Goal: Task Accomplishment & Management: Manage account settings

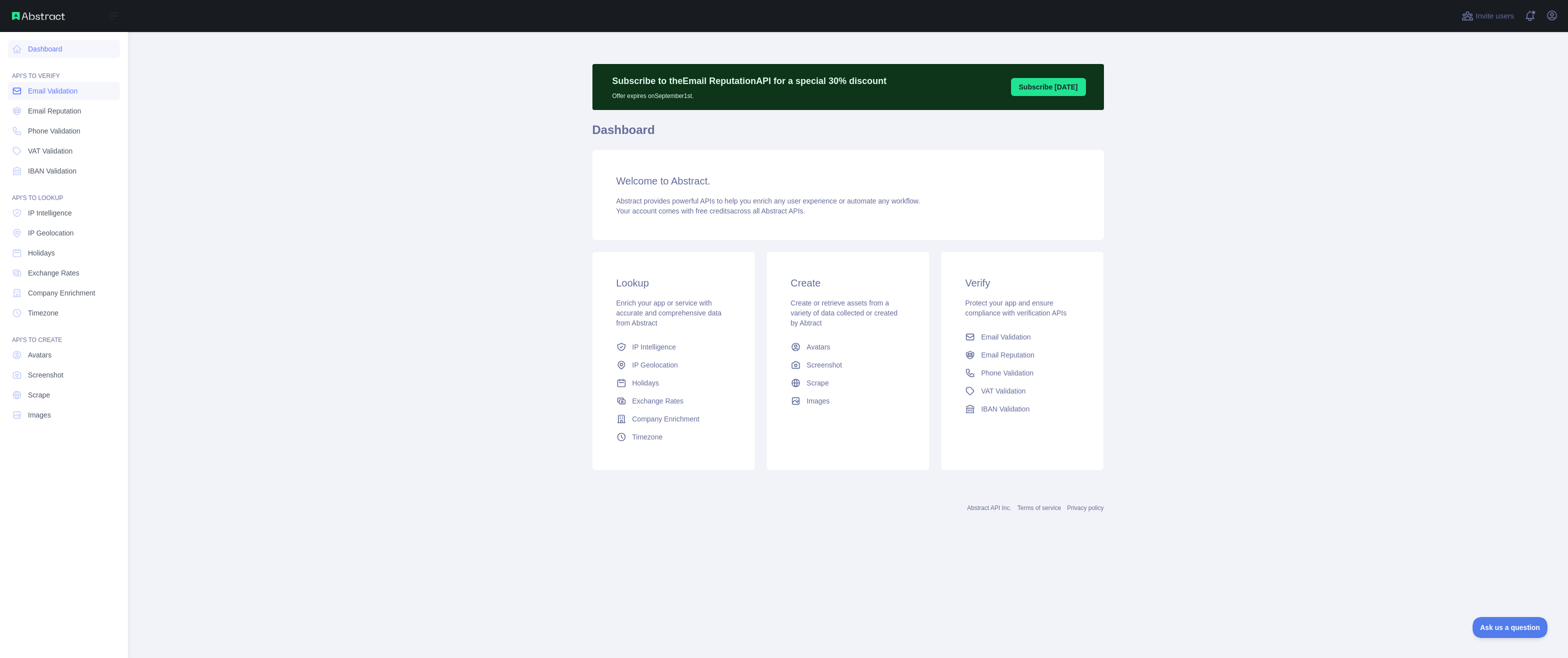
click at [85, 92] on link "Email Validation" at bounding box center [64, 91] width 112 height 18
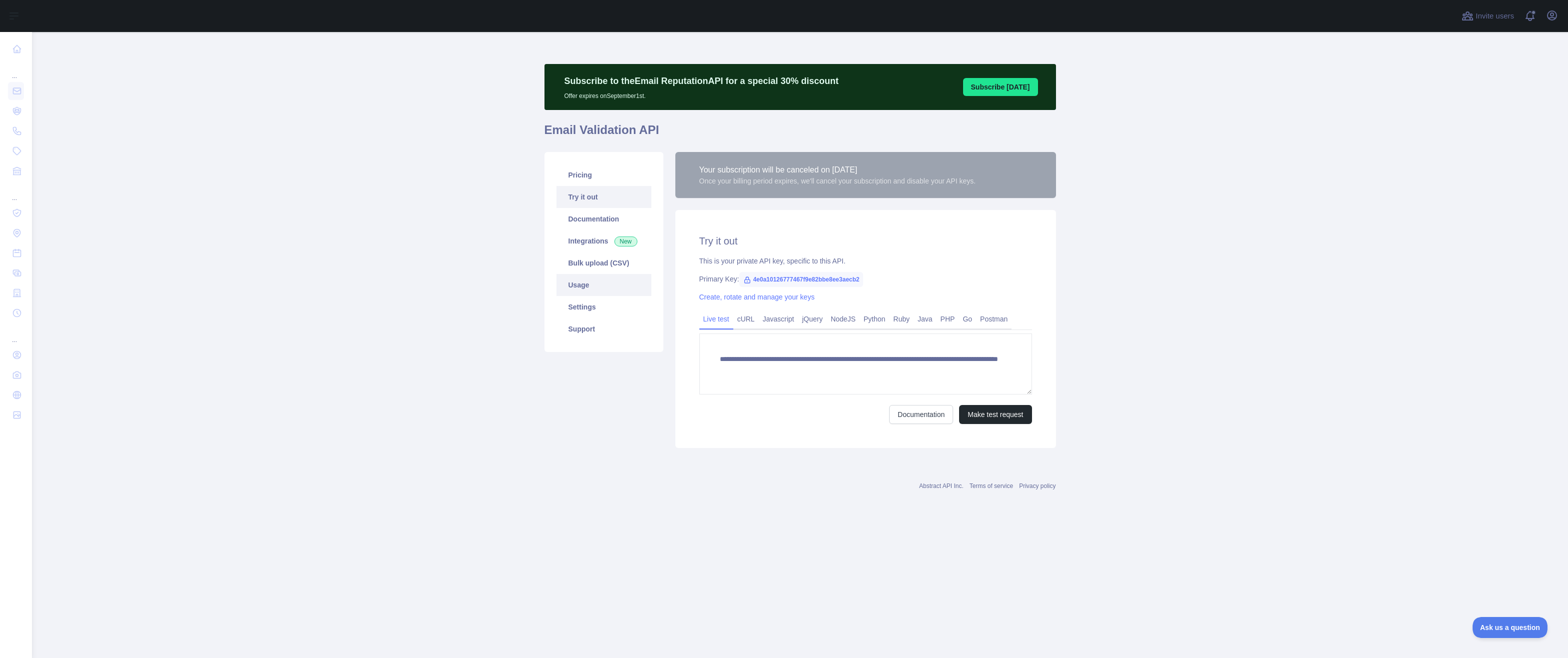
click at [619, 288] on link "Usage" at bounding box center [604, 284] width 95 height 22
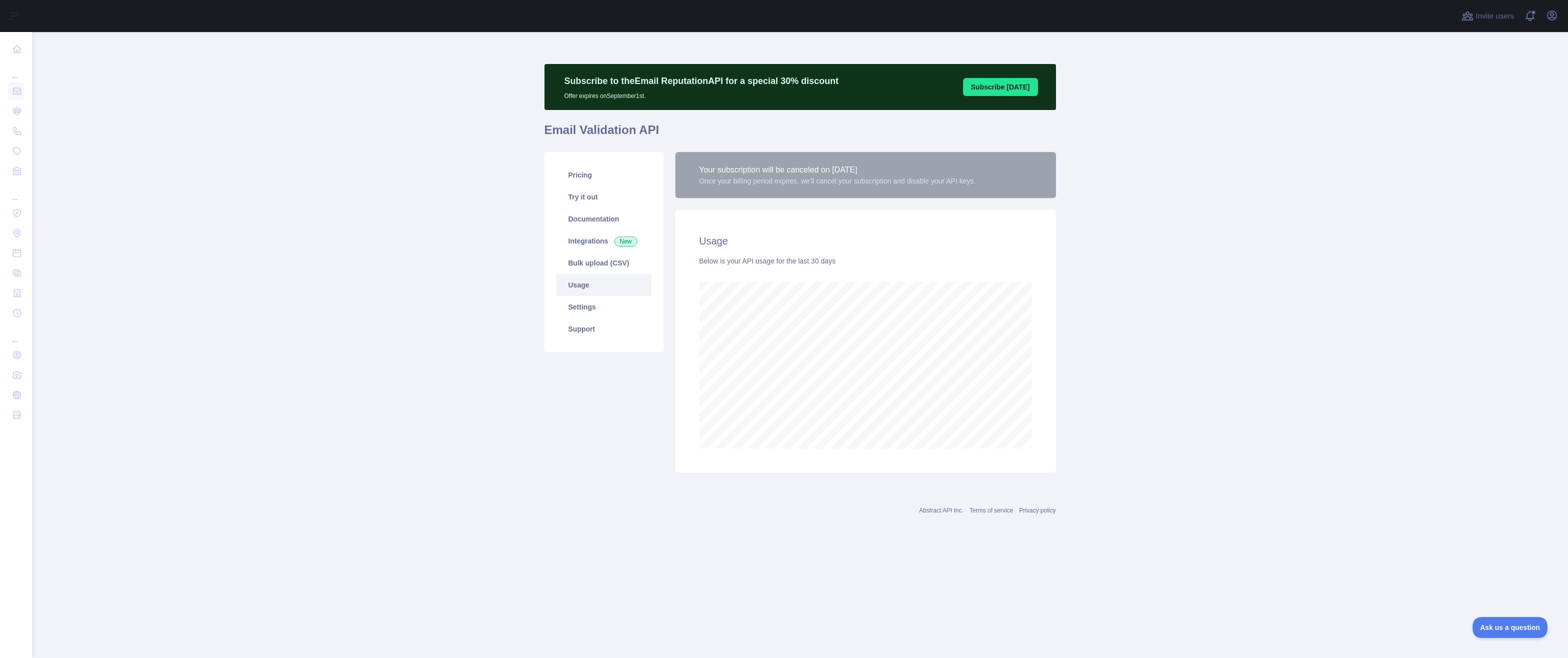
scroll to position [625, 1536]
click at [761, 169] on div "Your subscription will be canceled on [DATE]" at bounding box center [838, 170] width 277 height 12
click at [1008, 91] on button "Subscribe [DATE]" at bounding box center [1000, 87] width 75 height 18
click at [612, 442] on div "Pricing Try it out Documentation Integrations New Bulk upload (CSV) Usage Setti…" at bounding box center [603, 312] width 131 height 321
click at [600, 182] on link "Pricing" at bounding box center [604, 175] width 95 height 22
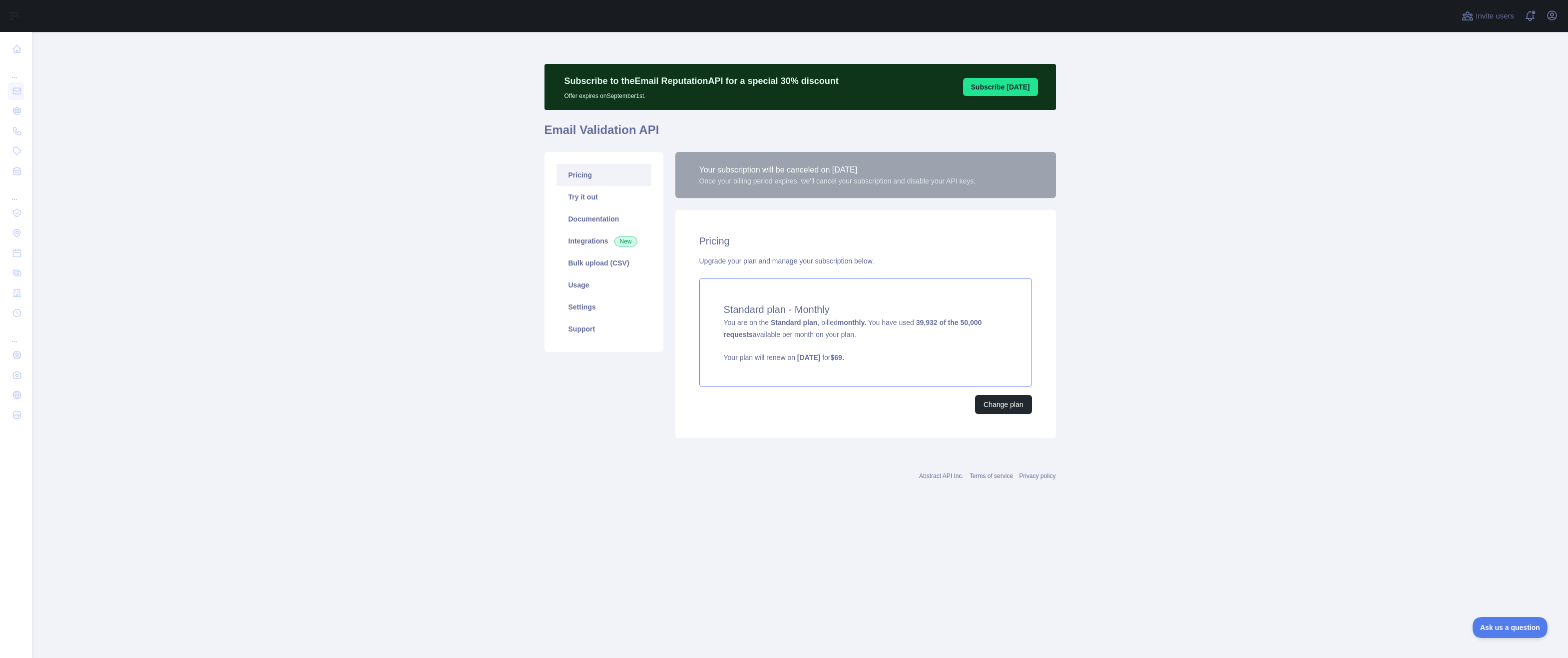
click at [925, 343] on div "Standard plan - Monthly You are on the Standard plan , billed monthly. You have…" at bounding box center [866, 332] width 333 height 109
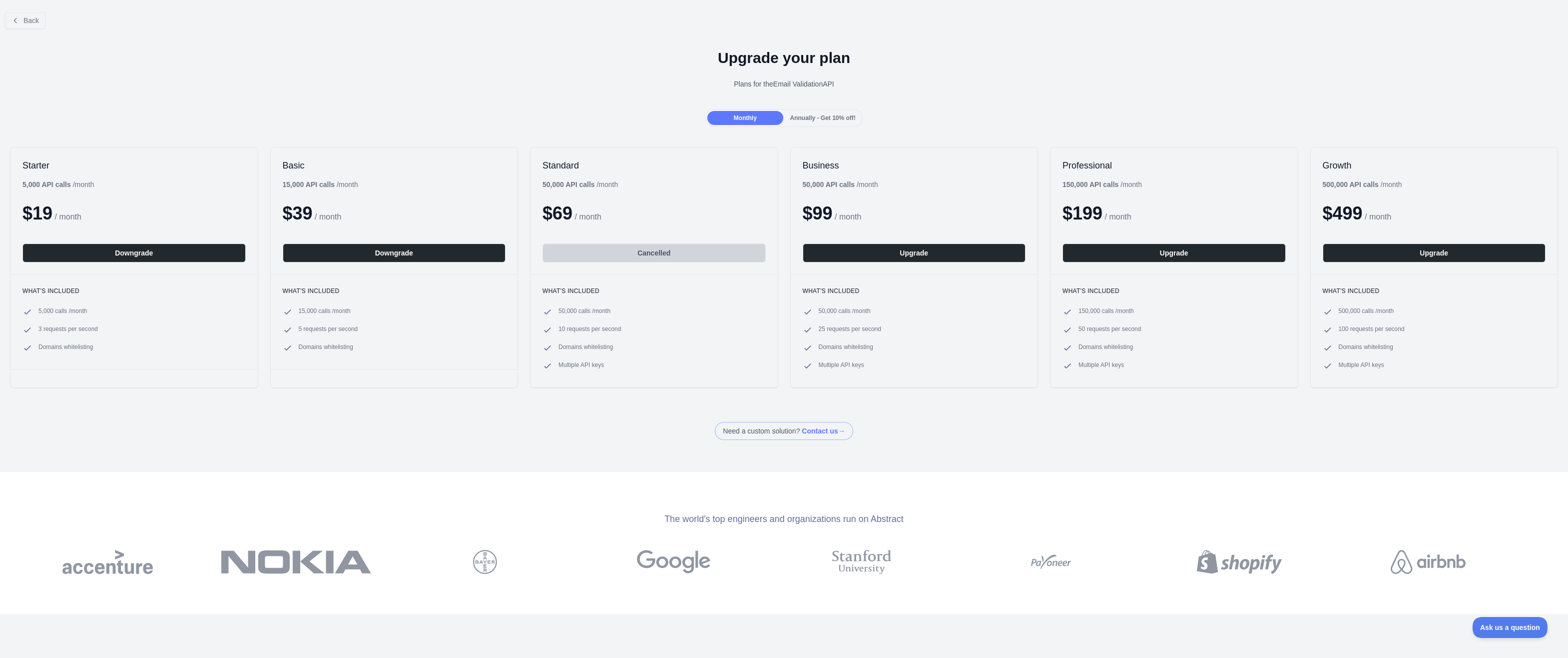
scroll to position [150, 0]
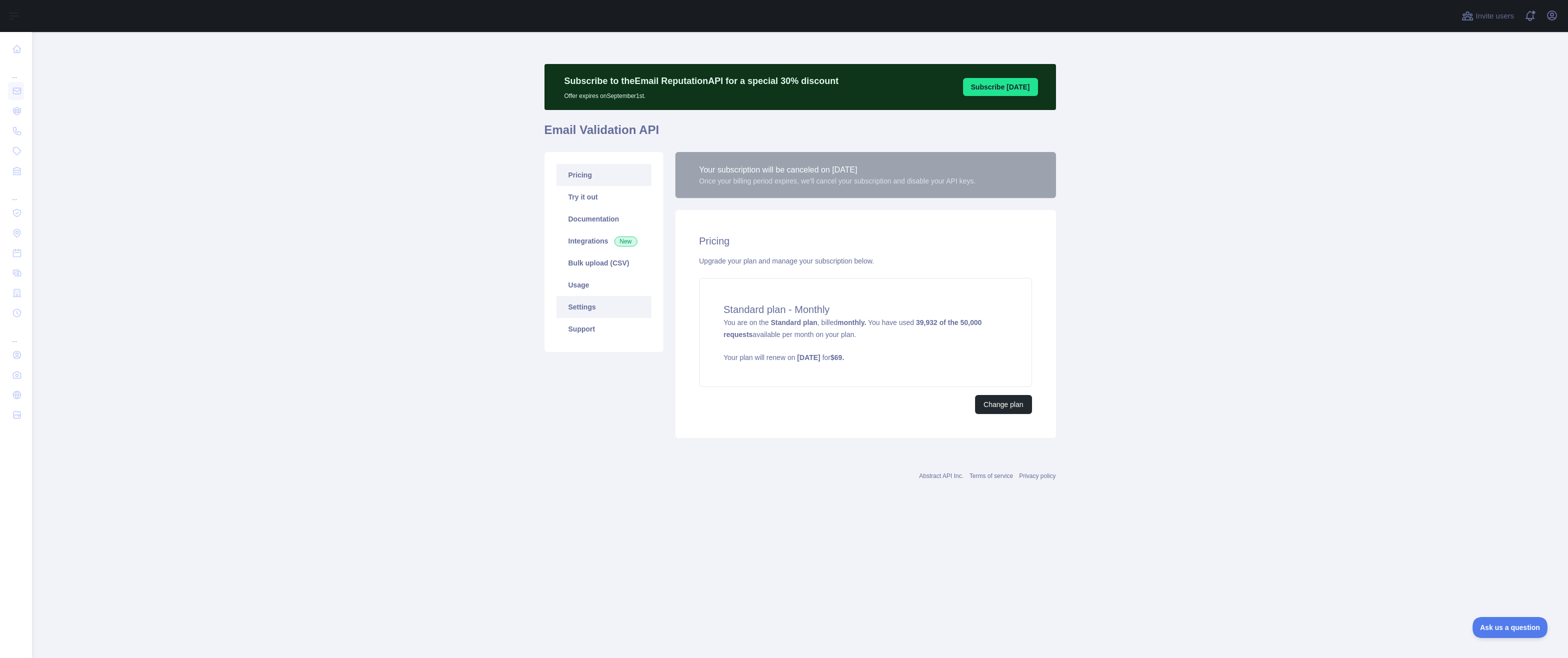
click at [610, 306] on link "Settings" at bounding box center [604, 306] width 95 height 22
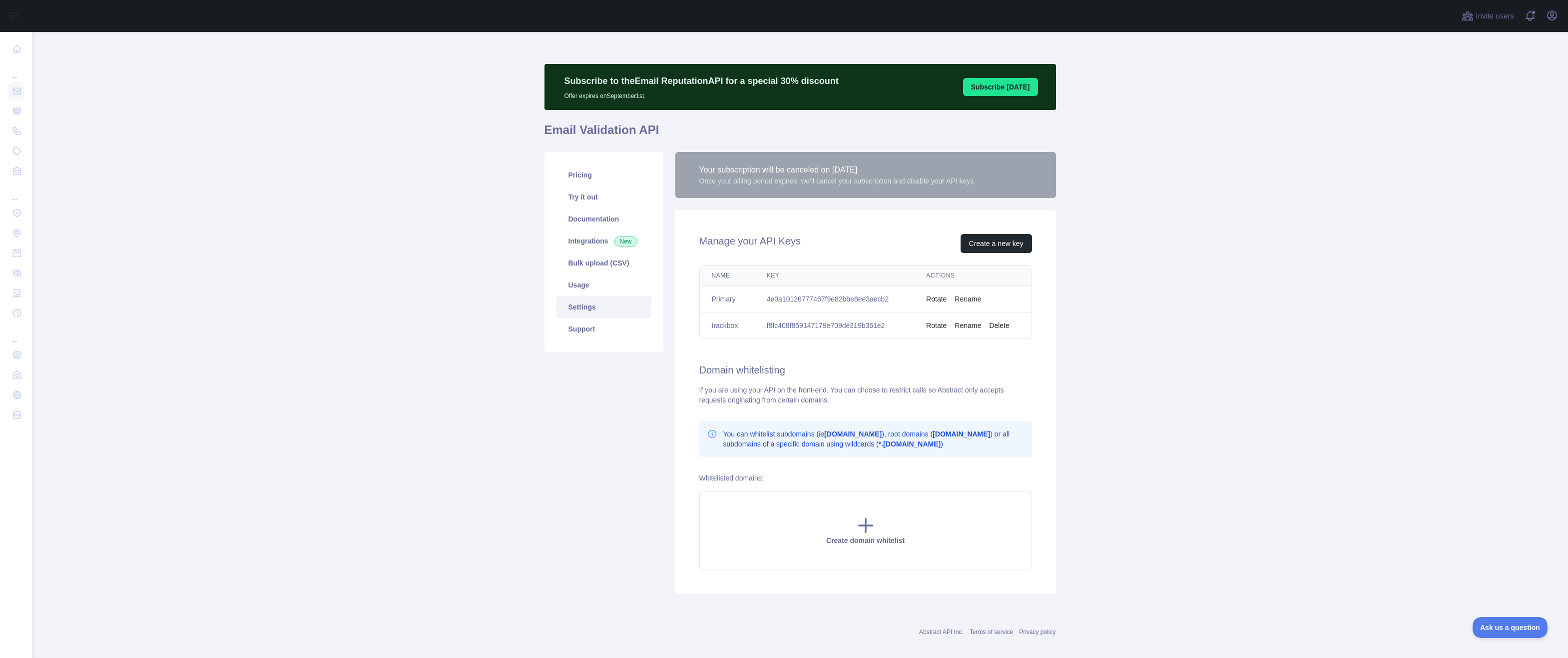
click at [1017, 86] on button "Subscribe [DATE]" at bounding box center [1000, 87] width 75 height 18
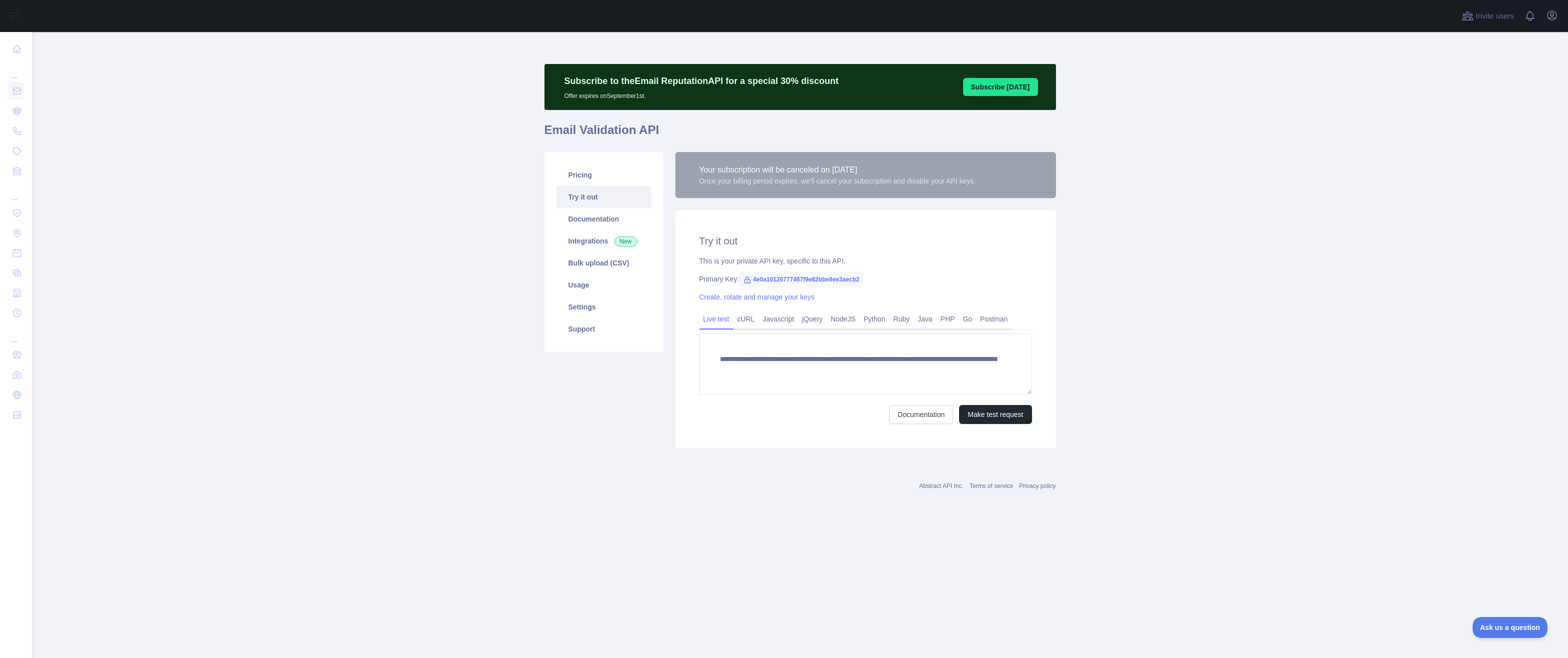
click at [1300, 303] on main "**********" at bounding box center [800, 344] width 1536 height 625
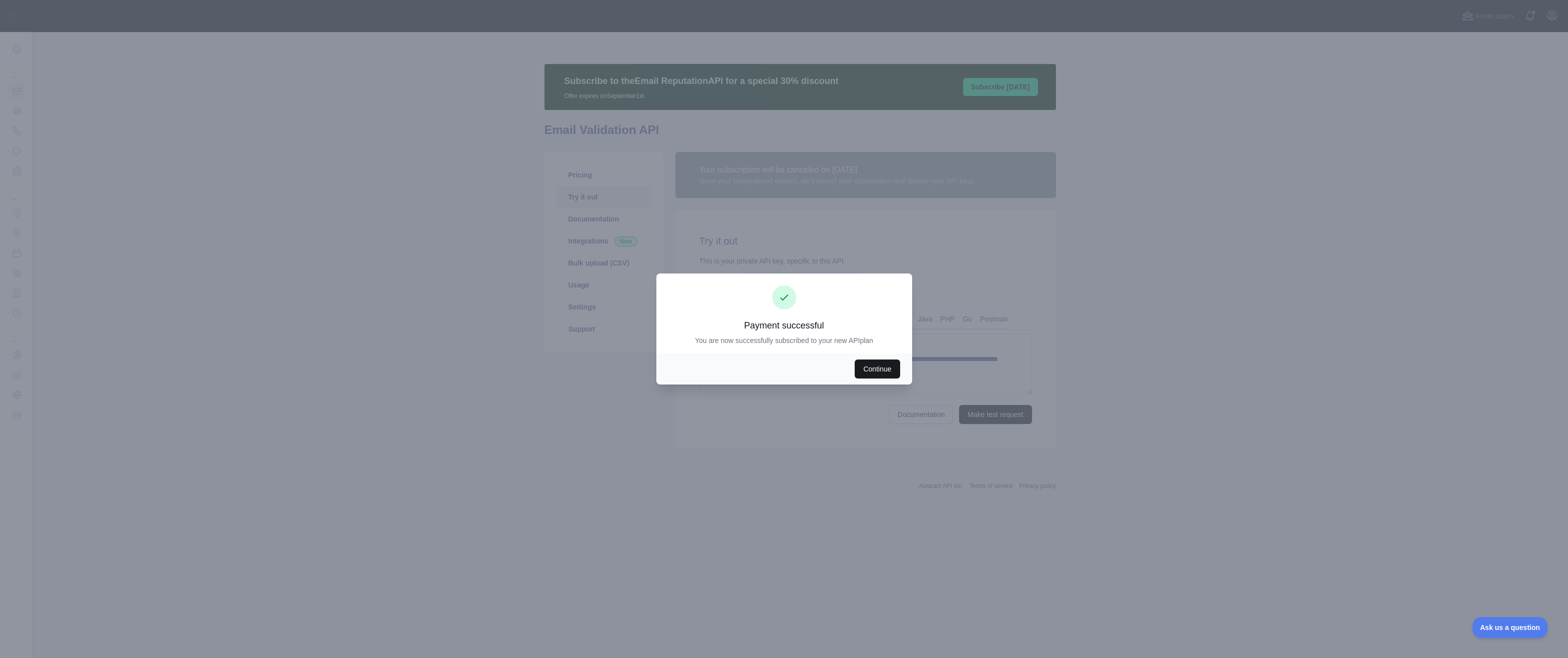
click at [878, 371] on button "Continue" at bounding box center [877, 368] width 45 height 19
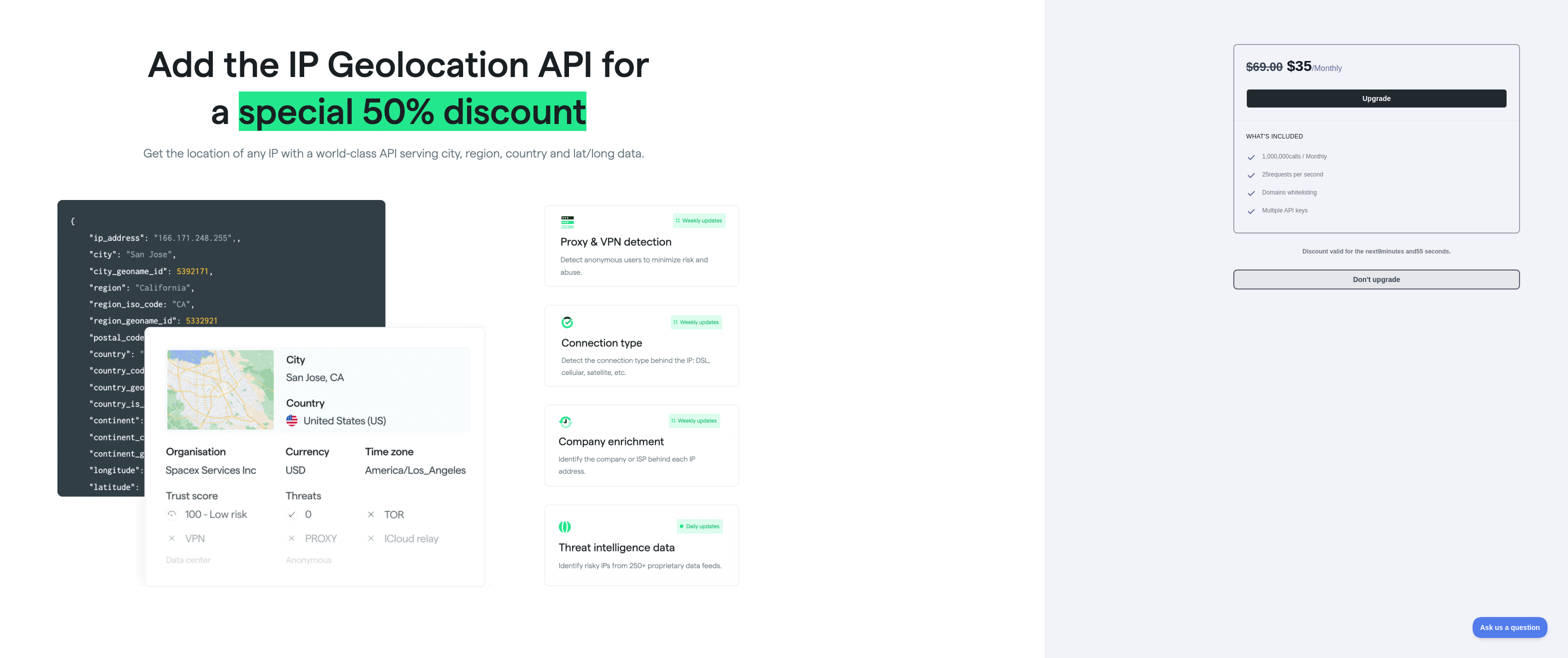
click at [1414, 279] on button "Don't upgrade" at bounding box center [1376, 279] width 287 height 20
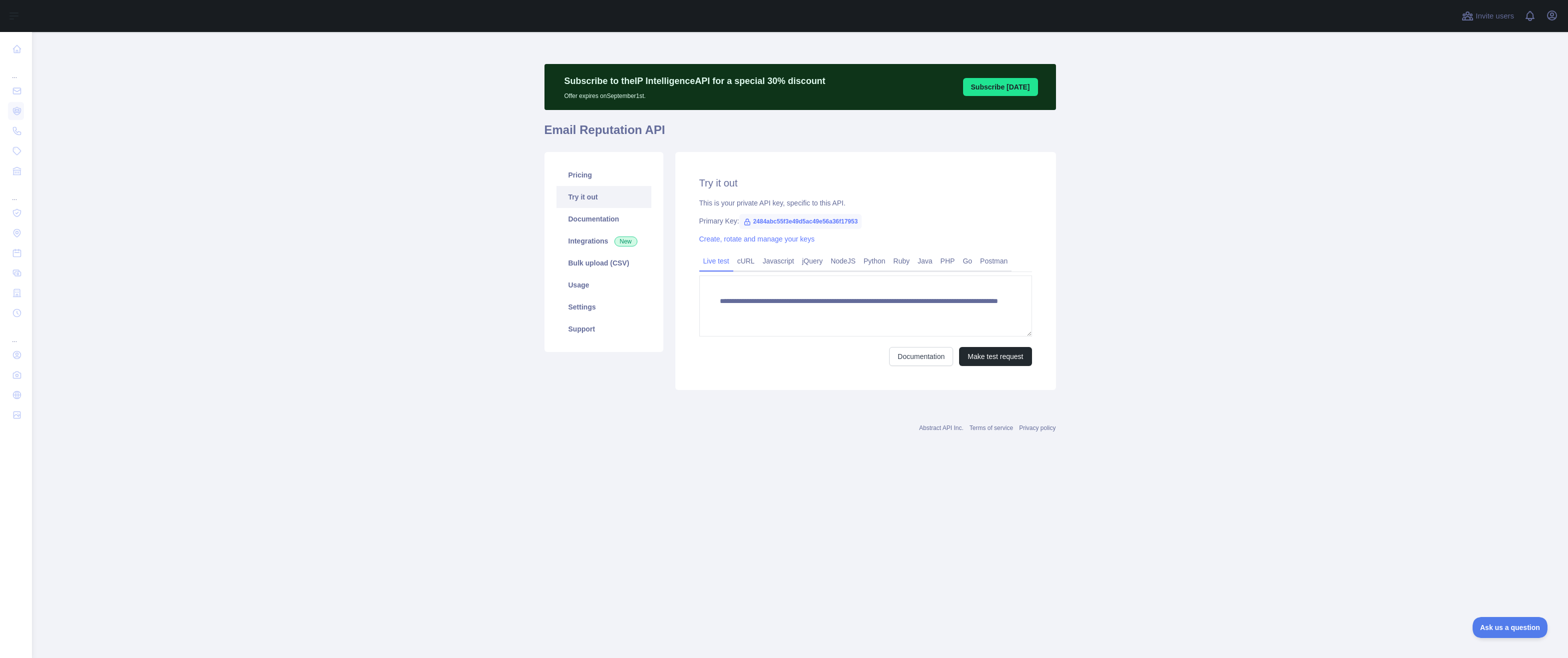
click at [820, 582] on main "**********" at bounding box center [800, 344] width 1536 height 625
drag, startPoint x: 842, startPoint y: 518, endPoint x: 829, endPoint y: 417, distance: 101.8
click at [843, 517] on main "**********" at bounding box center [800, 344] width 1536 height 625
click at [730, 492] on main "**********" at bounding box center [800, 344] width 1536 height 625
click at [826, 436] on div "Abstract API Inc. Terms of service Privacy policy" at bounding box center [800, 422] width 512 height 36
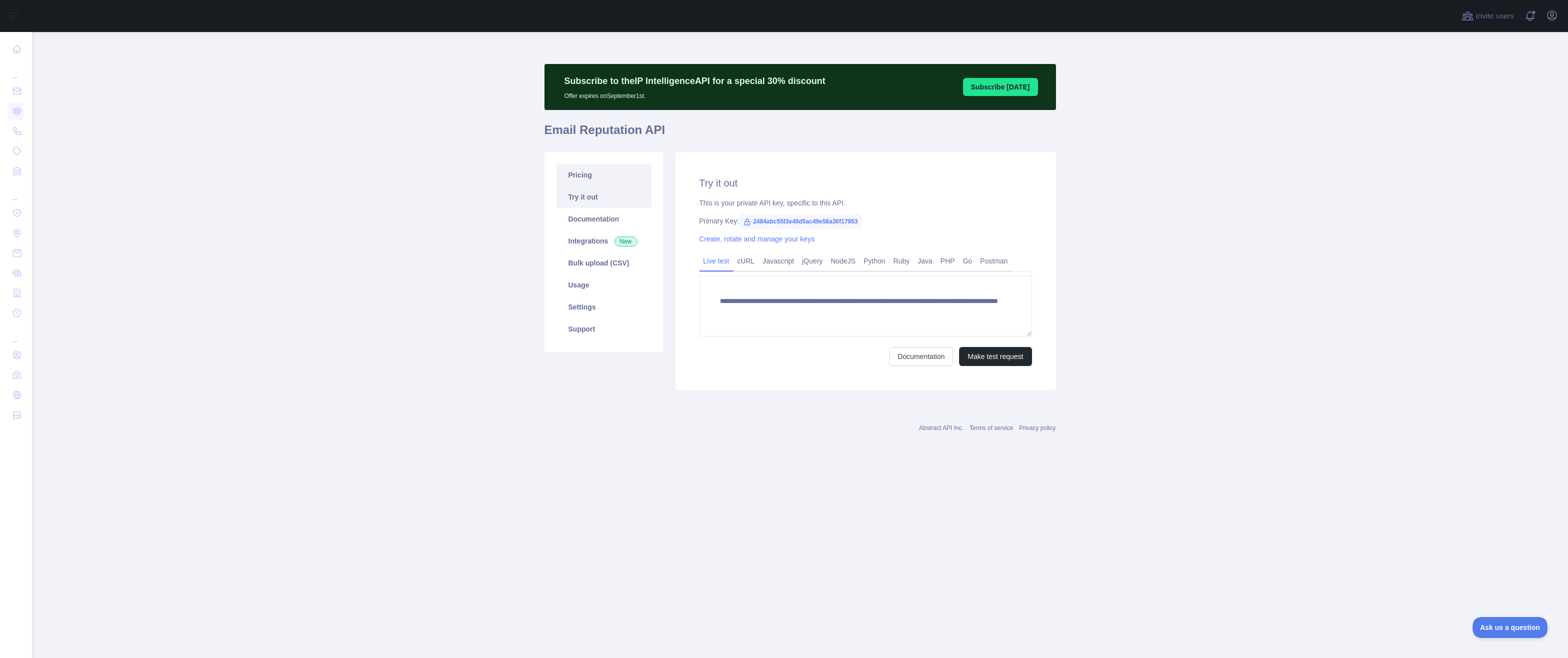
click at [616, 182] on link "Pricing" at bounding box center [604, 175] width 95 height 22
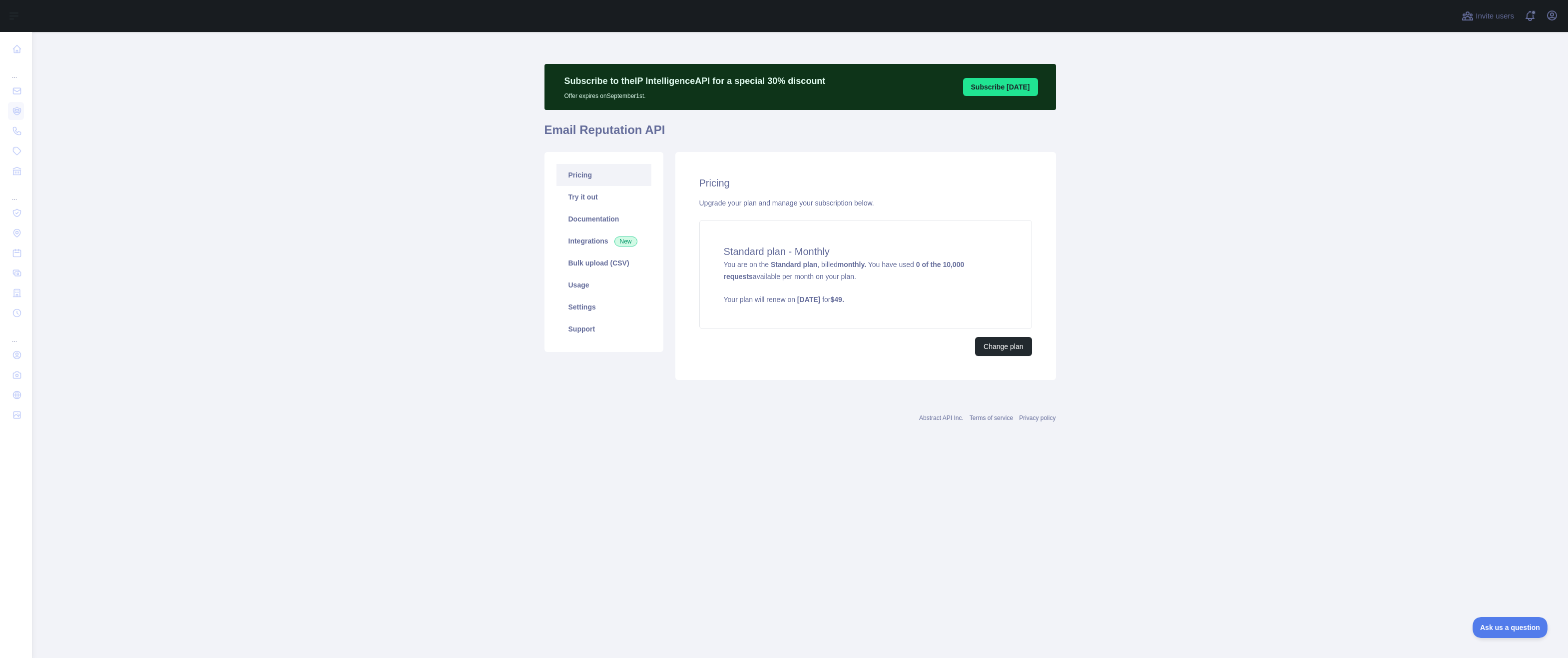
click at [671, 450] on div "Subscribe to the IP Intelligence API for a special 30 % discount Offer expires …" at bounding box center [800, 243] width 512 height 422
click at [758, 539] on main "Subscribe to the IP Intelligence API for a special 30 % discount Offer expires …" at bounding box center [800, 344] width 1536 height 625
click at [978, 244] on div "Standard plan - Monthly You are on the Standard plan , billed monthly. You have…" at bounding box center [866, 275] width 333 height 109
click at [638, 424] on div "Abstract API Inc. Terms of service Privacy policy" at bounding box center [800, 412] width 512 height 36
click at [782, 408] on div "Abstract API Inc. Terms of service Privacy policy" at bounding box center [800, 412] width 512 height 36
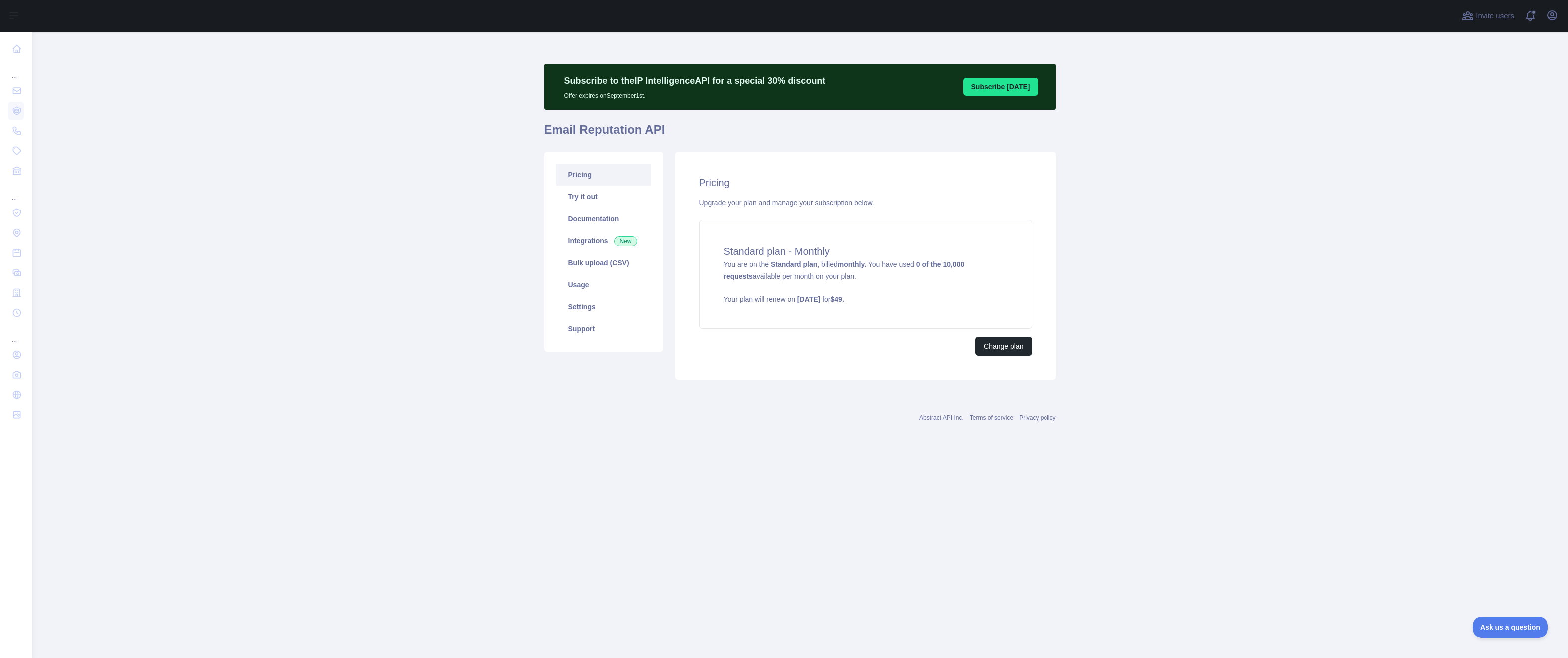
click at [666, 435] on div "Subscribe to the IP Intelligence API for a special 30 % discount Offer expires …" at bounding box center [800, 243] width 512 height 422
click at [756, 364] on div "Pricing Upgrade your plan and manage your subscription below. Standard plan - M…" at bounding box center [865, 265] width 380 height 228
click at [978, 346] on button "Change plan" at bounding box center [1003, 346] width 57 height 19
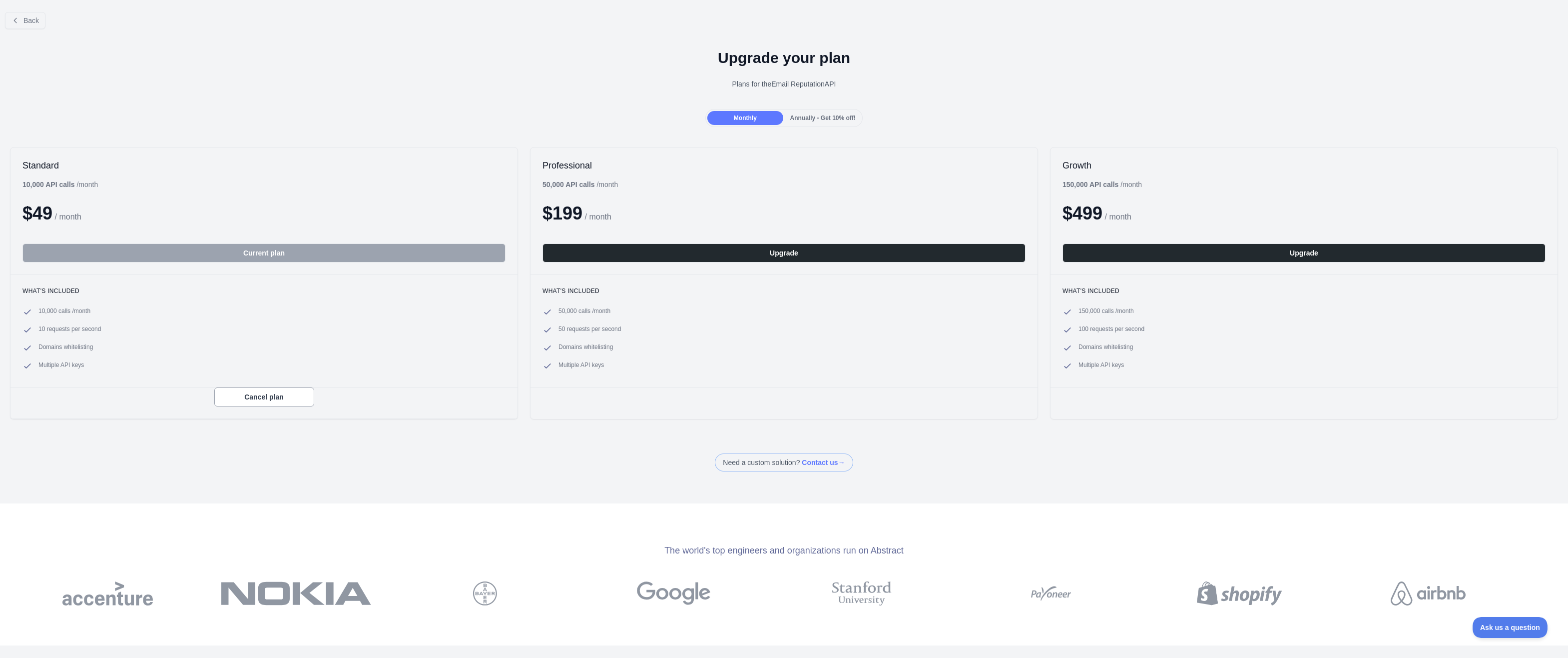
click at [735, 116] on span "Monthly" at bounding box center [745, 117] width 23 height 7
click at [276, 248] on button "Current plan" at bounding box center [264, 253] width 483 height 19
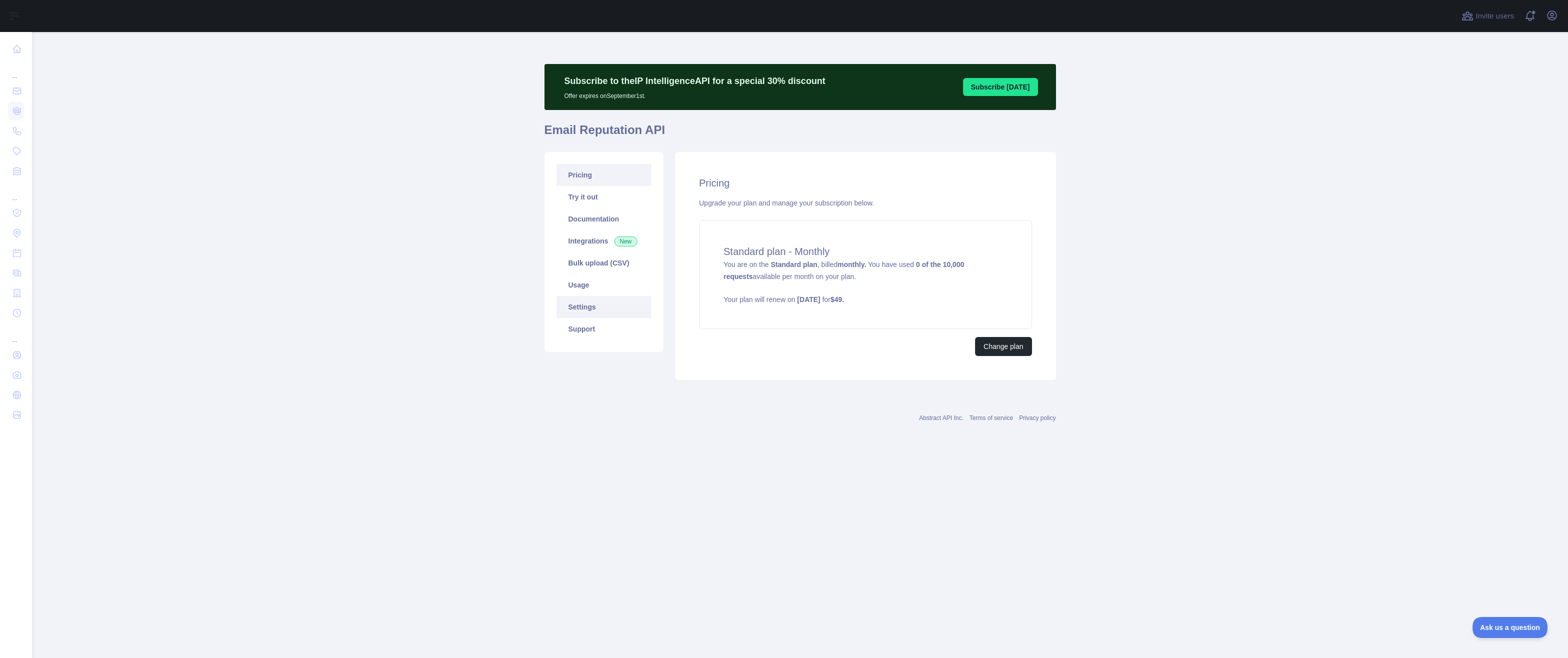
drag, startPoint x: 607, startPoint y: 281, endPoint x: 646, endPoint y: 303, distance: 44.8
click at [607, 281] on link "Usage" at bounding box center [604, 284] width 95 height 22
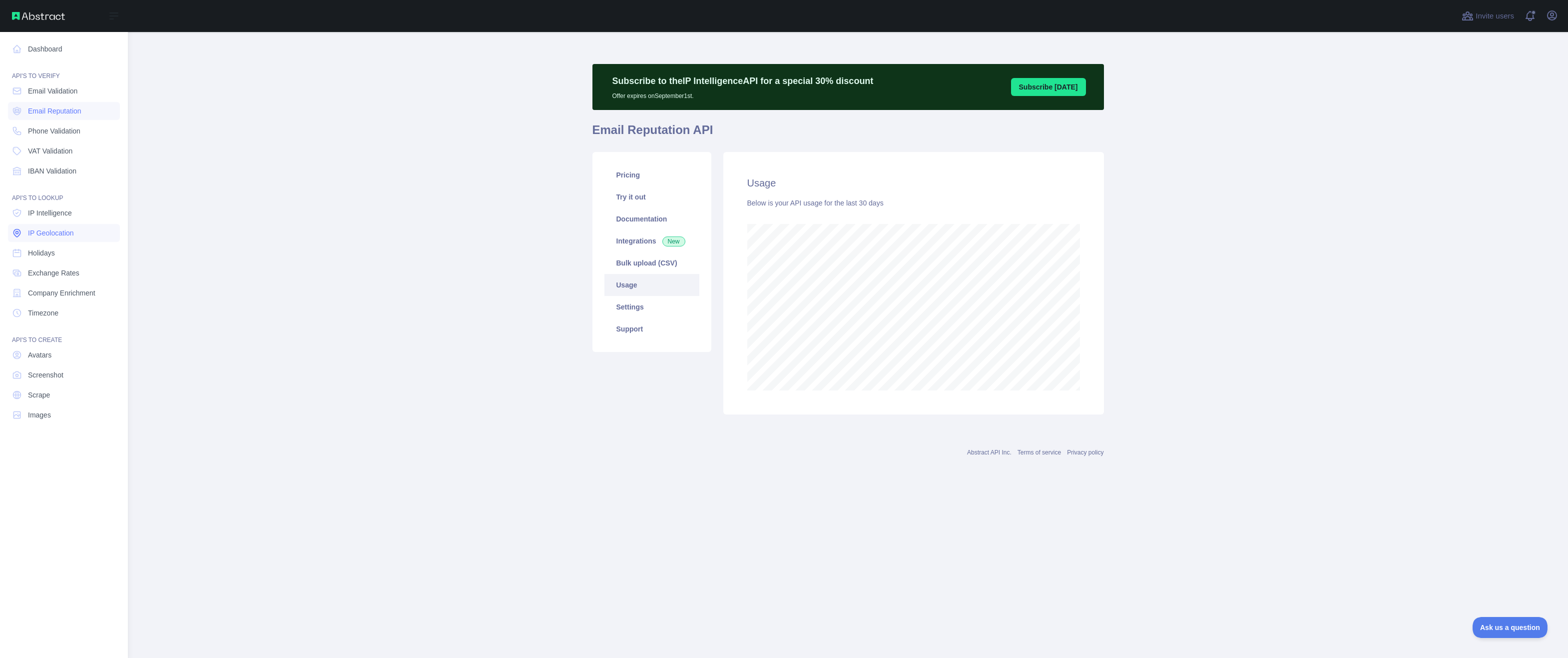
scroll to position [625, 1440]
click at [81, 91] on link "Email Validation" at bounding box center [64, 91] width 112 height 18
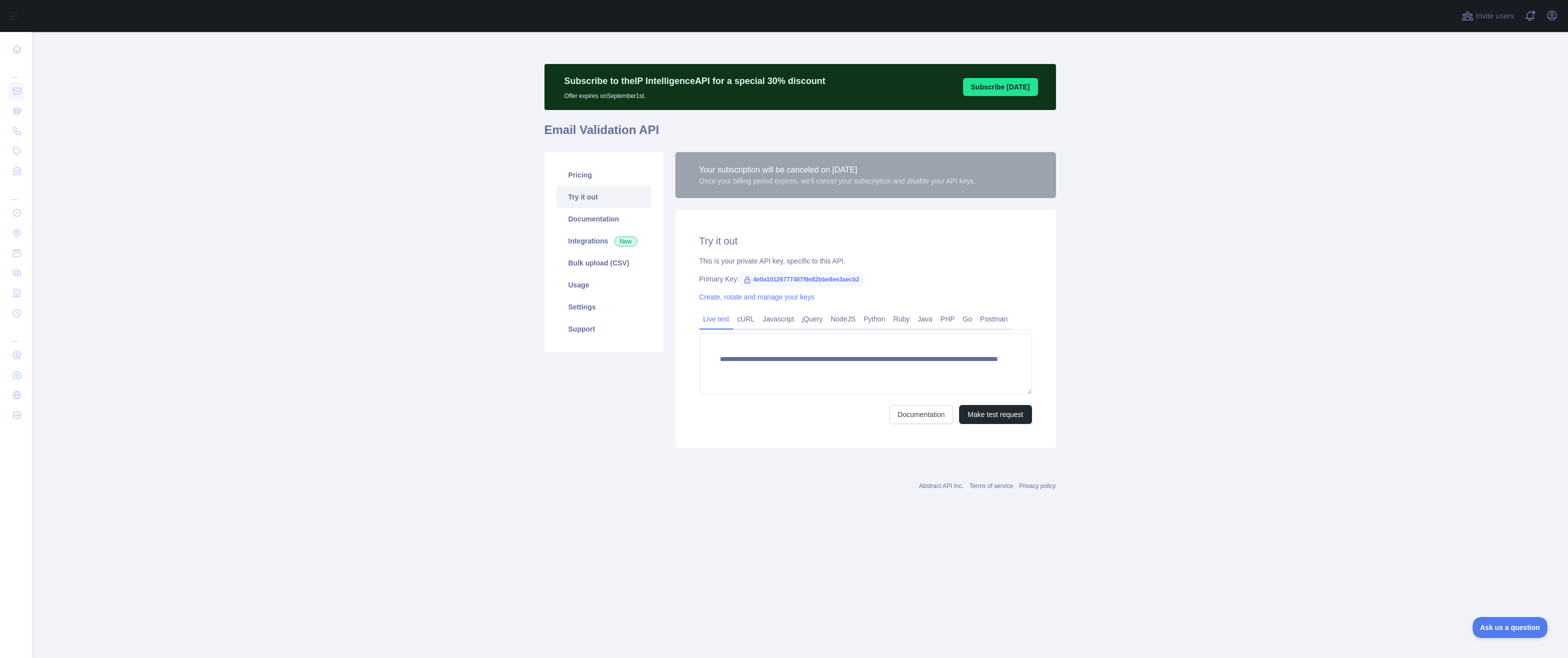
click at [624, 430] on div "Pricing Try it out Documentation Integrations New Bulk upload (CSV) Usage Setti…" at bounding box center [603, 300] width 131 height 296
click at [1216, 147] on main "**********" at bounding box center [800, 344] width 1536 height 625
click at [817, 176] on div "Once your billing period expires, we'll cancel your subscription and disable yo…" at bounding box center [838, 181] width 277 height 10
click at [592, 178] on link "Pricing" at bounding box center [604, 175] width 95 height 22
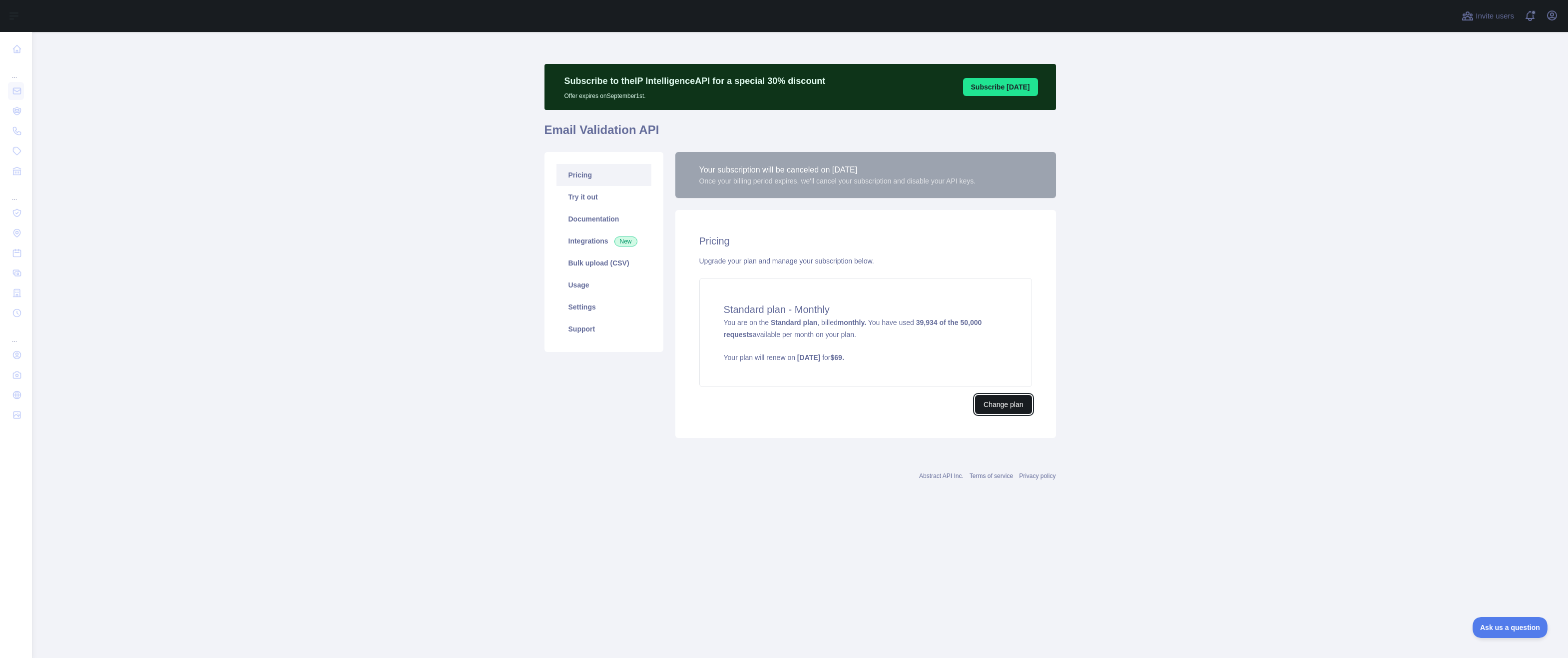
click at [1016, 404] on button "Change plan" at bounding box center [1003, 404] width 57 height 19
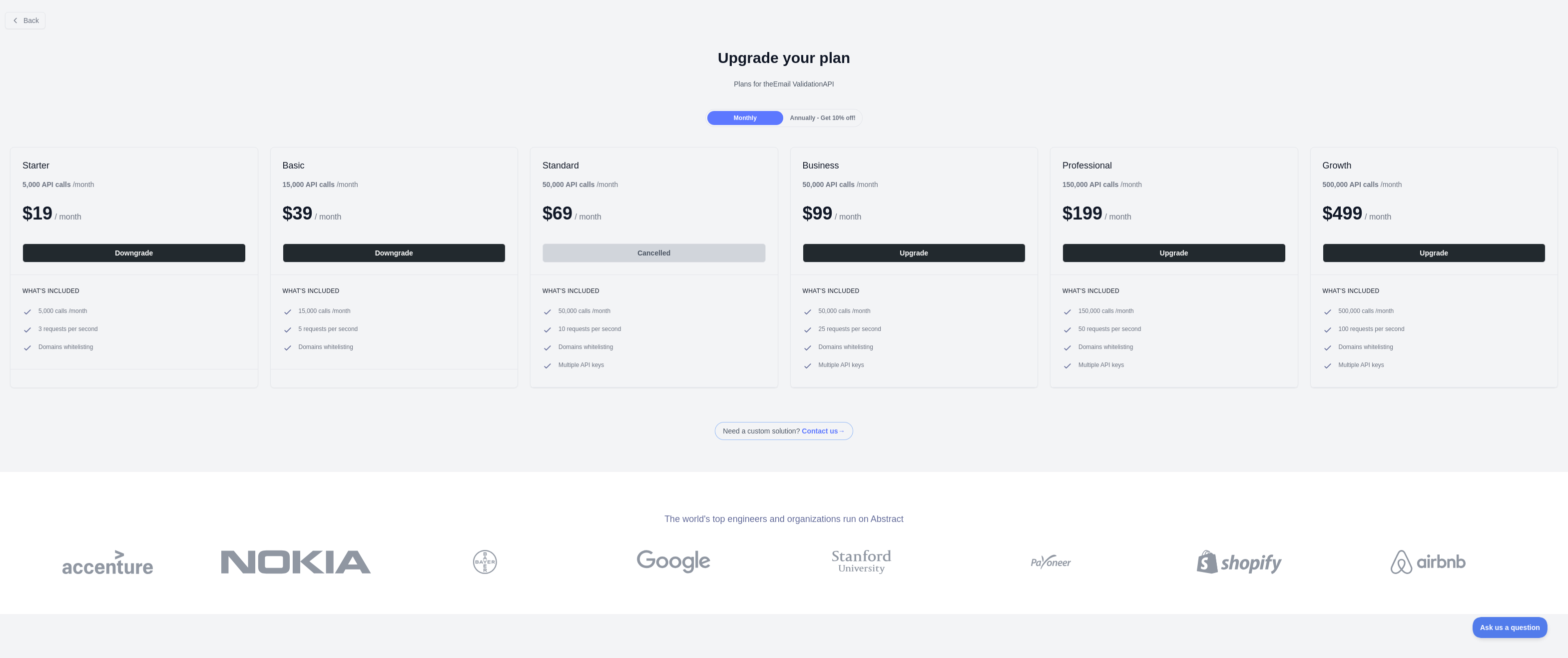
click at [798, 116] on span "Annually - Get 10% off!" at bounding box center [823, 117] width 66 height 7
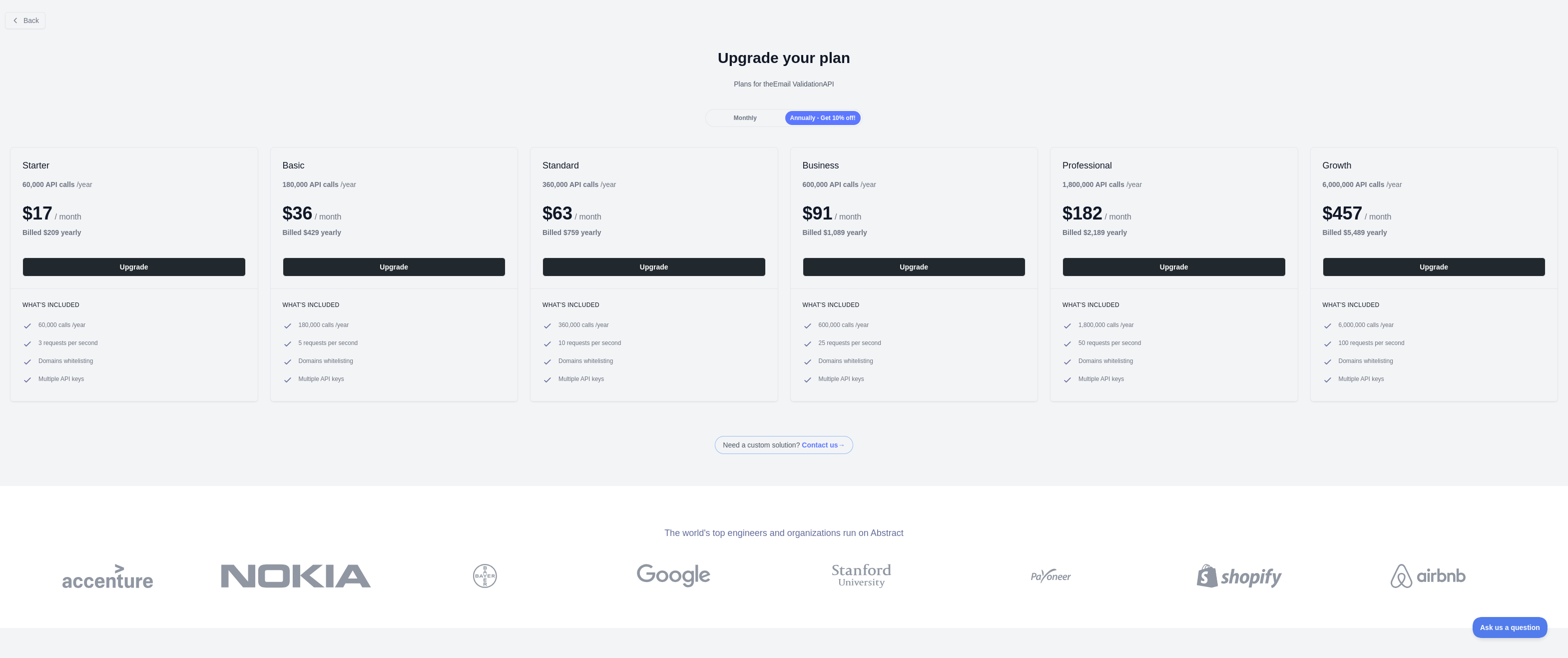
click at [748, 116] on span "Monthly" at bounding box center [745, 117] width 23 height 7
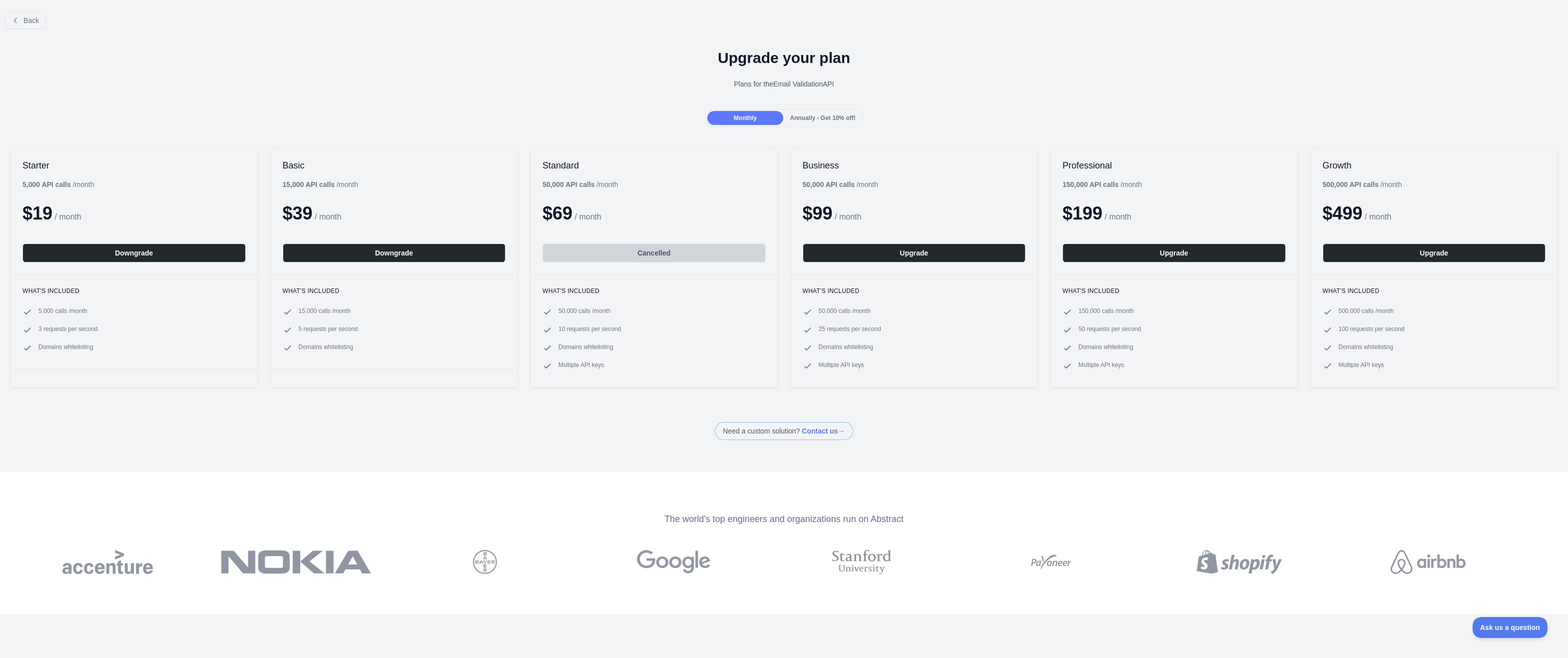
click at [600, 328] on span "10 requests per second" at bounding box center [590, 329] width 63 height 10
click at [473, 256] on button "Downgrade" at bounding box center [394, 253] width 223 height 19
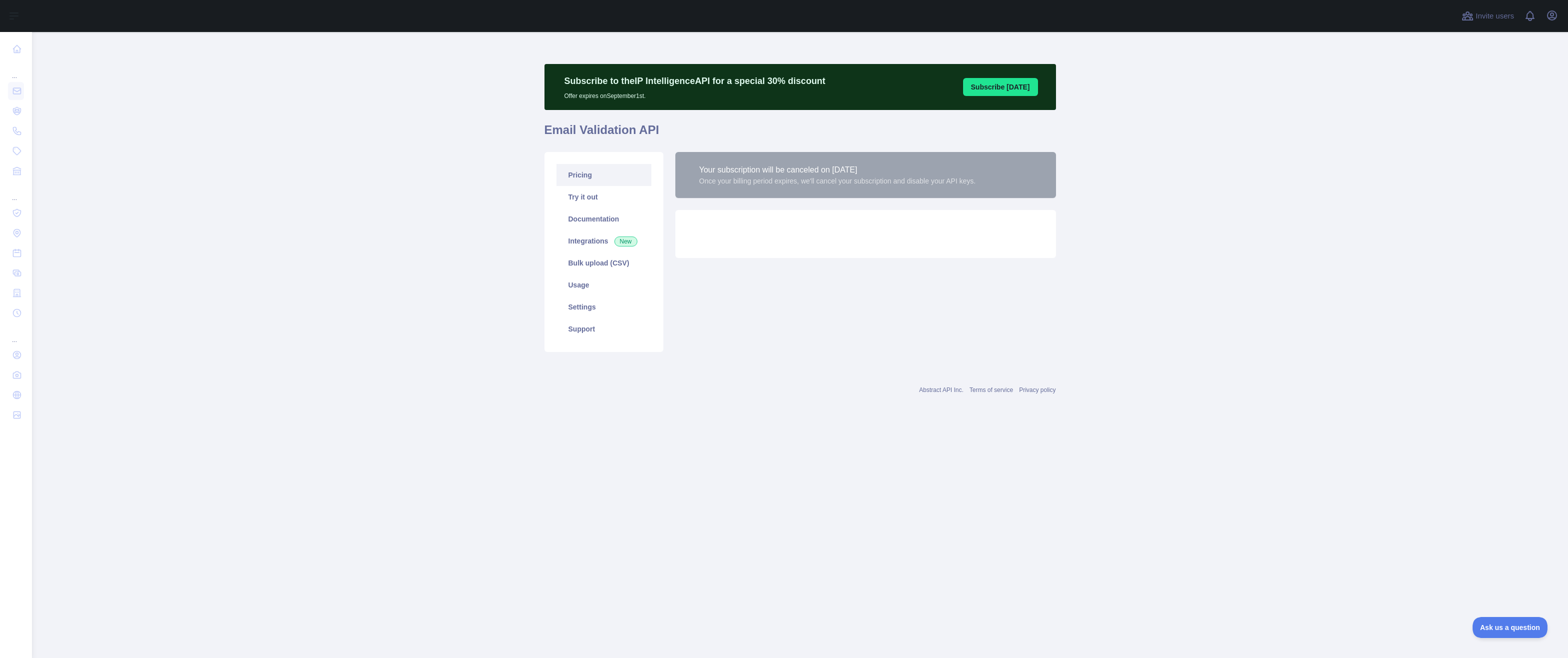
drag, startPoint x: 786, startPoint y: 391, endPoint x: 792, endPoint y: 391, distance: 6.0
click at [786, 391] on div "Abstract API Inc. Terms of service Privacy policy" at bounding box center [800, 390] width 512 height 8
click at [839, 362] on div "Subscribe to the IP Intelligence API for a special 30 % discount Offer expires …" at bounding box center [800, 211] width 512 height 310
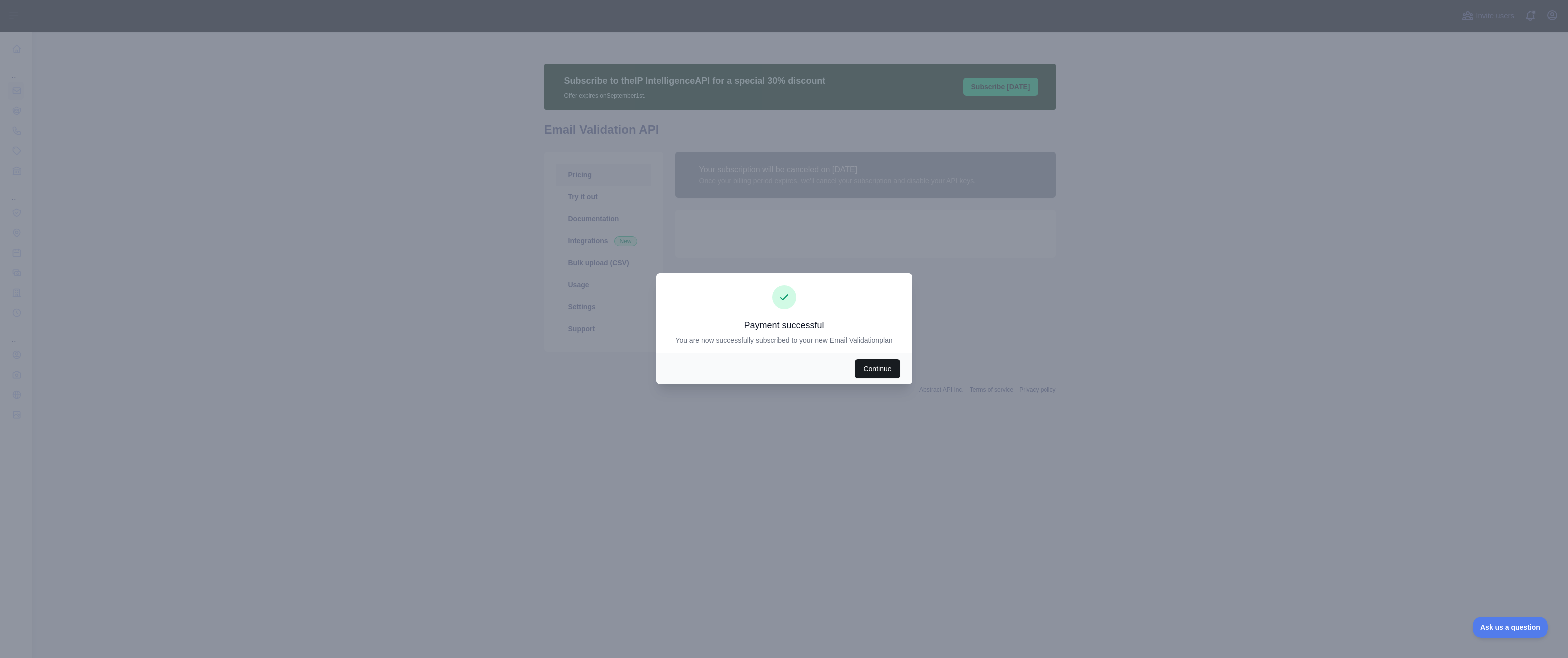
click at [865, 365] on button "Continue" at bounding box center [877, 368] width 45 height 19
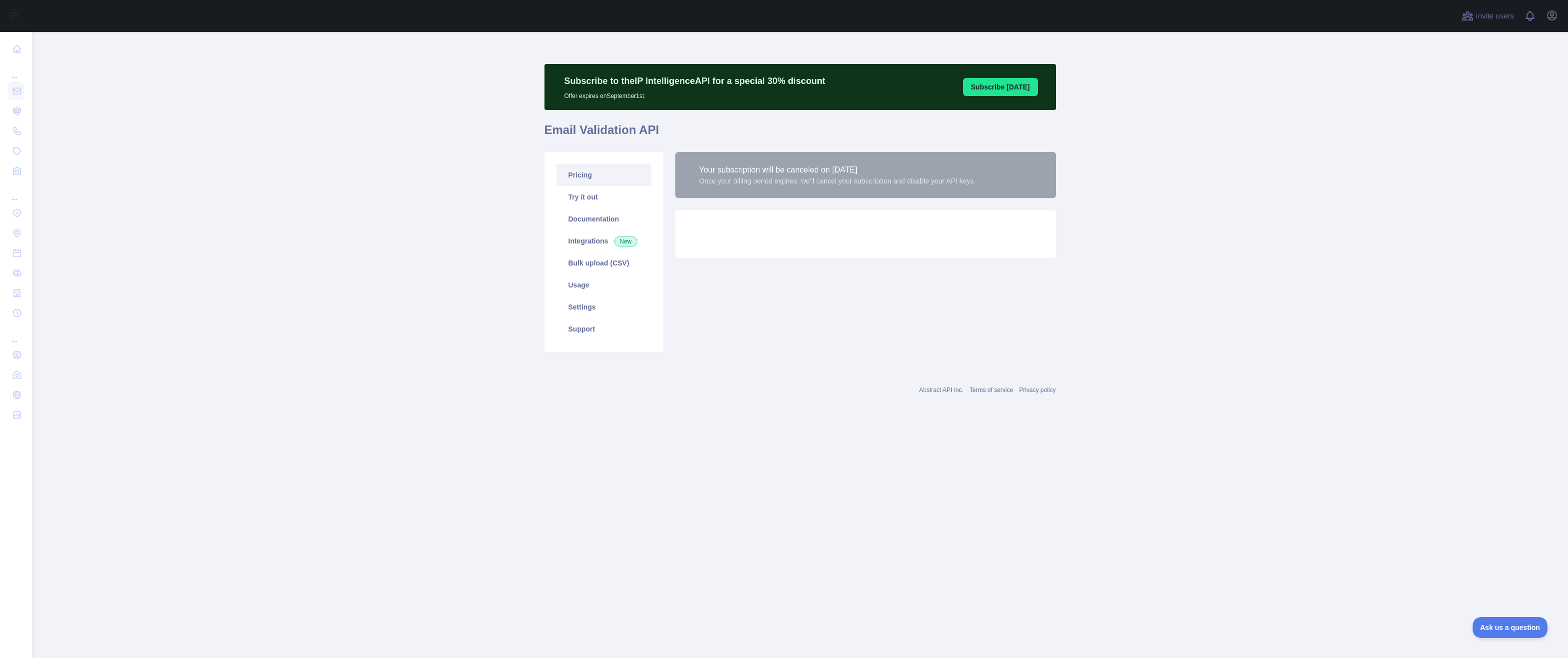
drag, startPoint x: 795, startPoint y: 491, endPoint x: 921, endPoint y: 632, distance: 189.1
click at [803, 492] on main "Subscribe to the IP Intelligence API for a special 30 % discount Offer expires …" at bounding box center [800, 344] width 1536 height 625
click at [652, 421] on div "Subscribe to the IP Intelligence API for a special 30 % discount Offer expires …" at bounding box center [800, 228] width 512 height 394
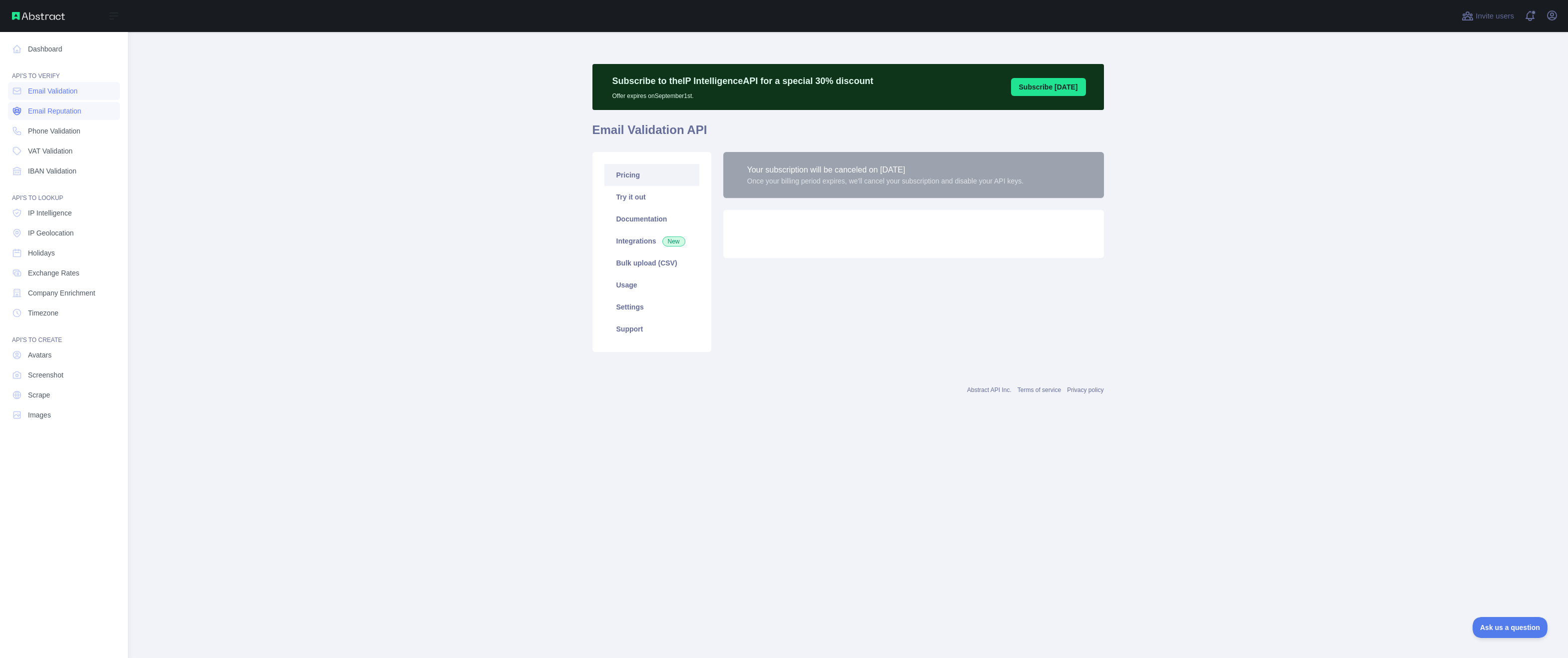
click at [64, 116] on span "Email Reputation" at bounding box center [54, 110] width 54 height 10
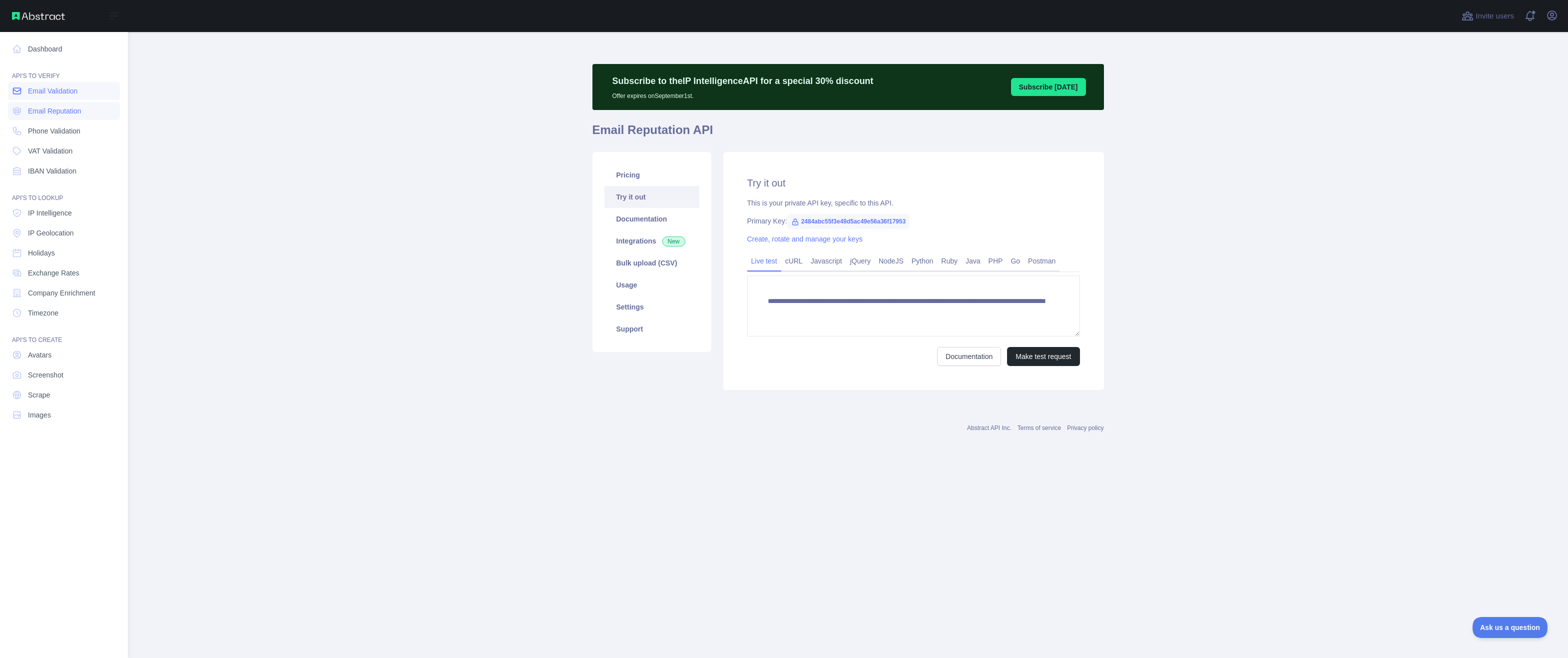
click at [69, 94] on span "Email Validation" at bounding box center [52, 91] width 49 height 10
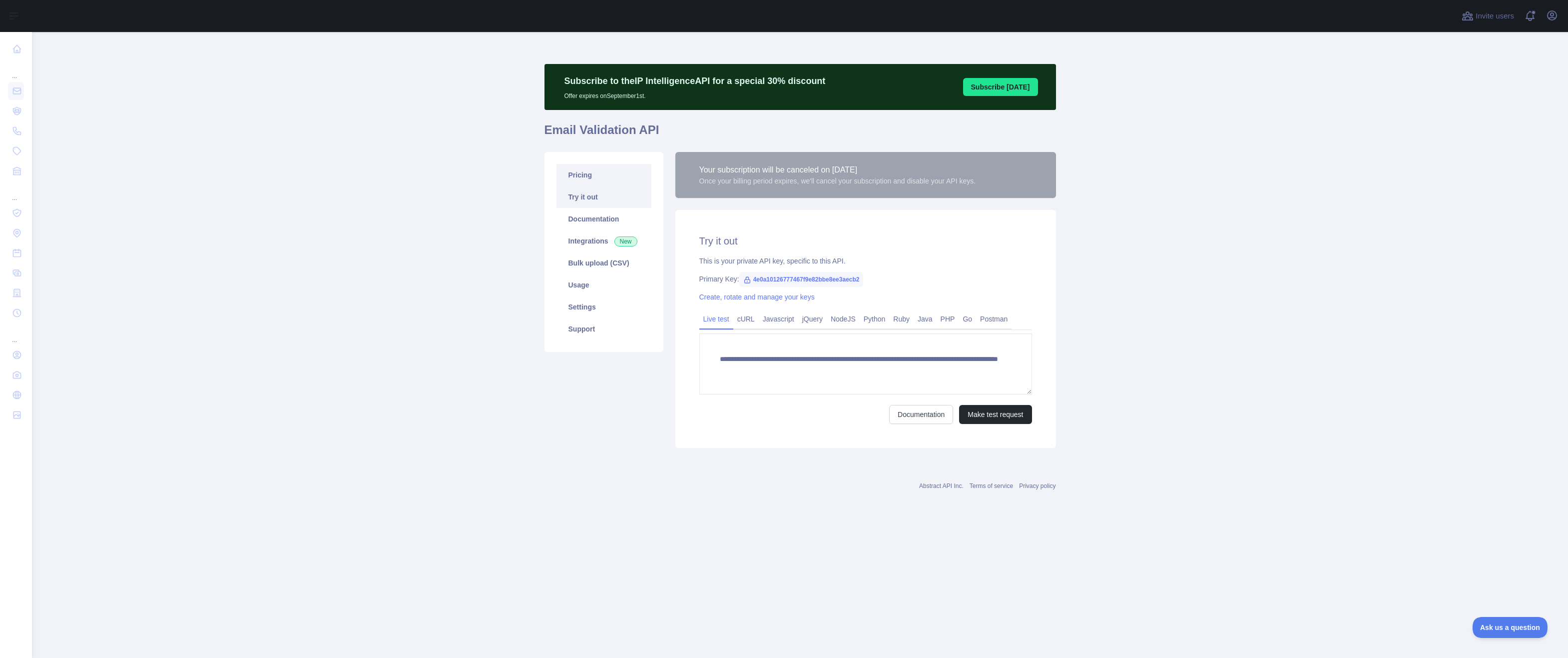
click at [596, 178] on link "Pricing" at bounding box center [604, 175] width 95 height 22
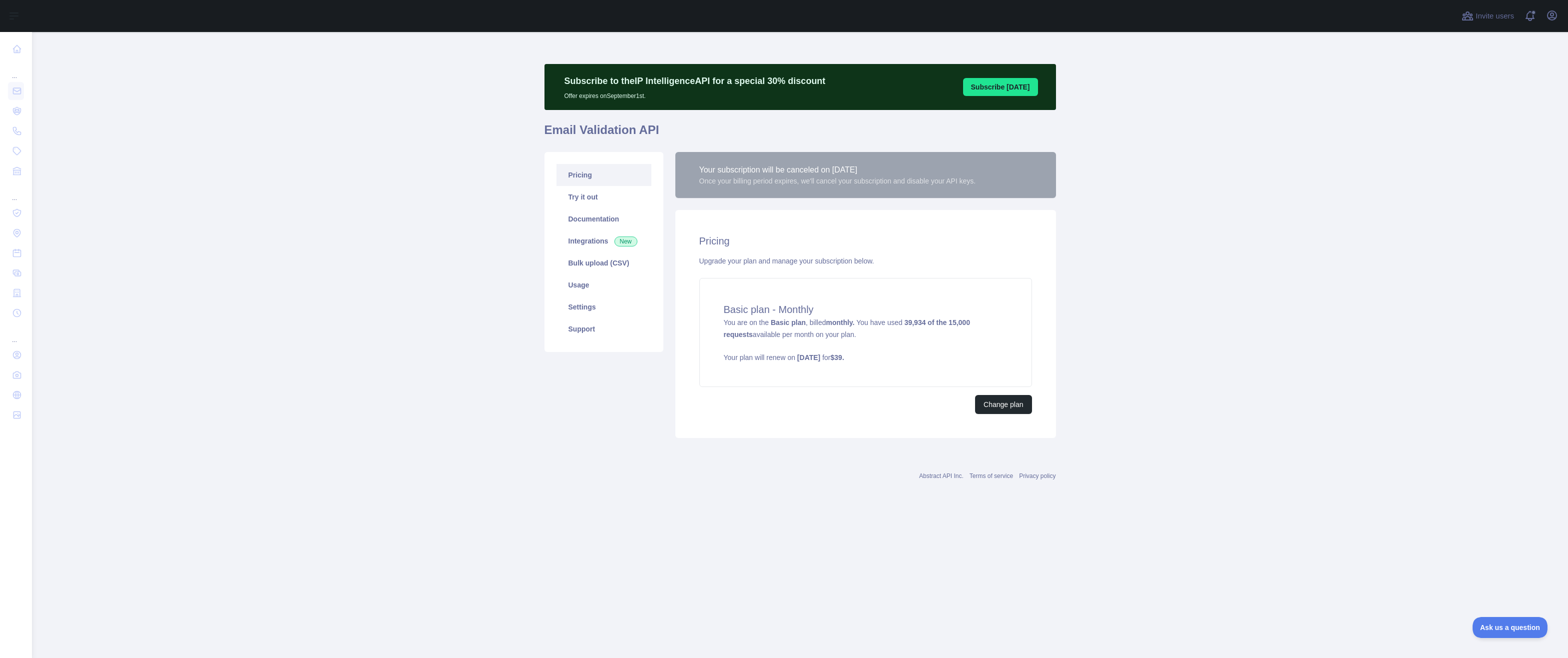
click at [823, 452] on div "Subscribe to the IP Intelligence API for a special 30 % discount Offer expires …" at bounding box center [800, 253] width 512 height 396
click at [921, 334] on div "Basic plan - Monthly You are on the Basic plan , billed monthly. You have used …" at bounding box center [866, 332] width 333 height 109
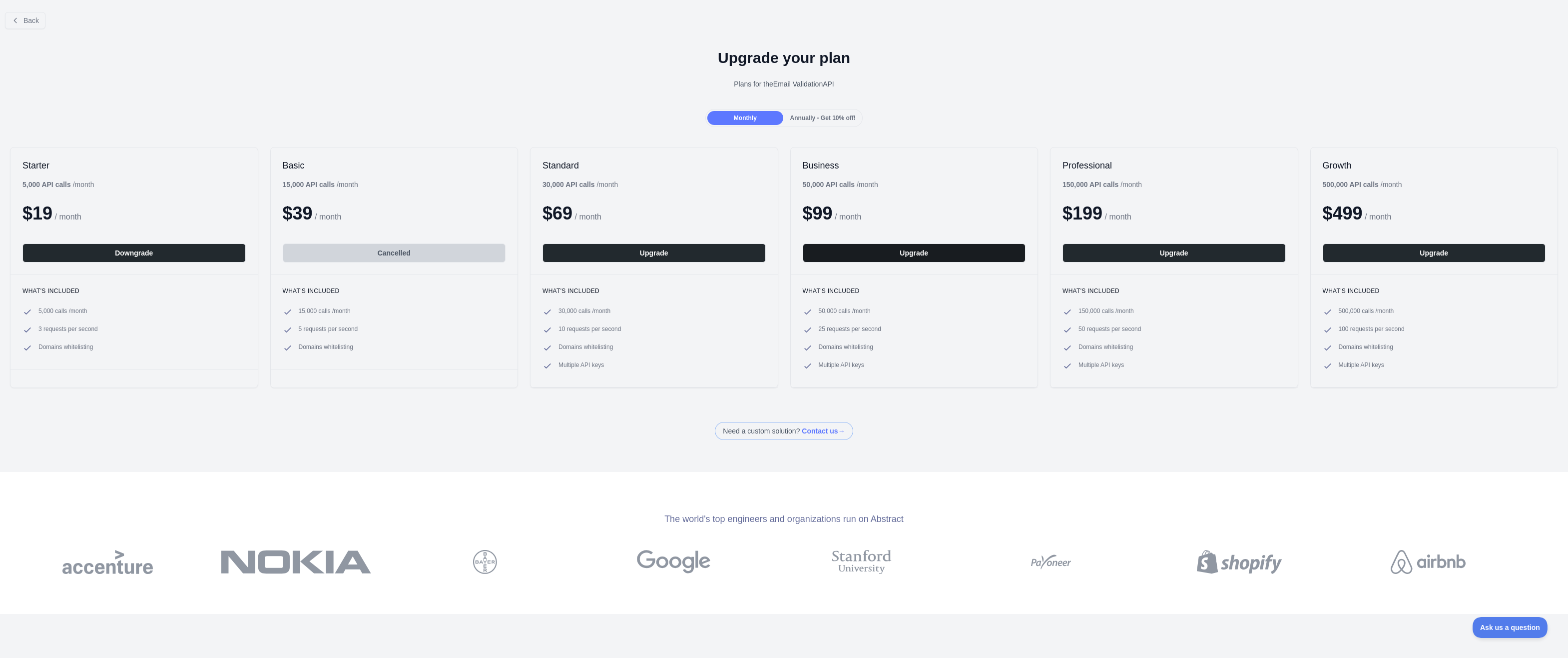
click at [935, 253] on button "Upgrade" at bounding box center [914, 253] width 223 height 19
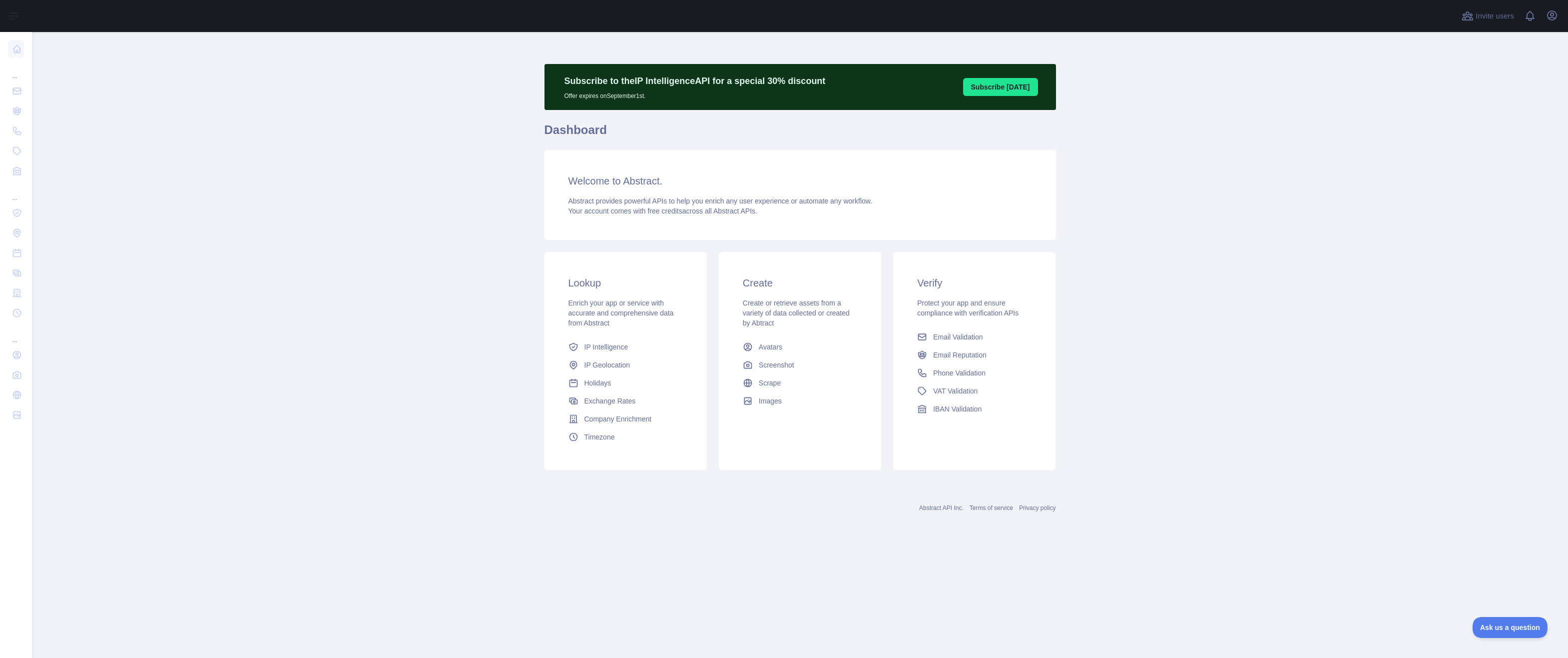
click at [1005, 86] on button "Subscribe [DATE]" at bounding box center [1000, 87] width 75 height 18
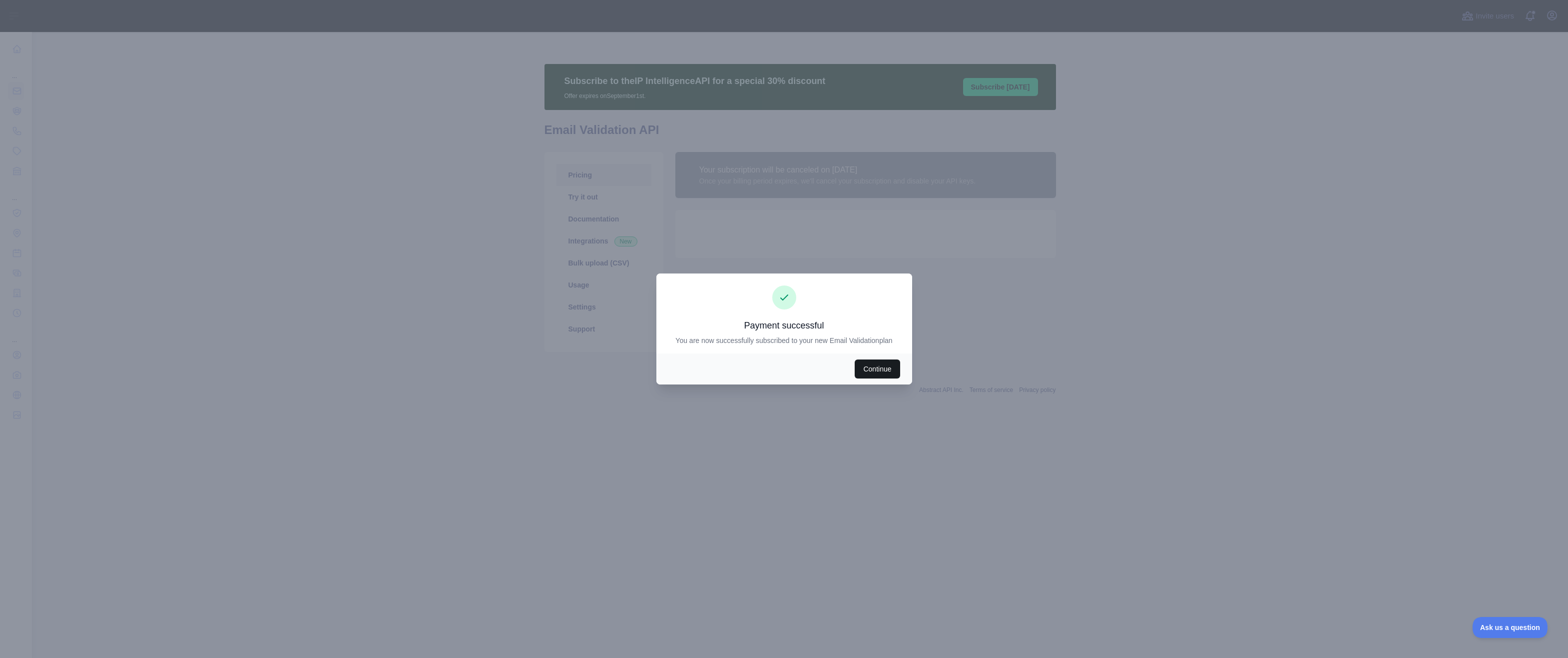
click at [889, 362] on button "Continue" at bounding box center [877, 368] width 45 height 19
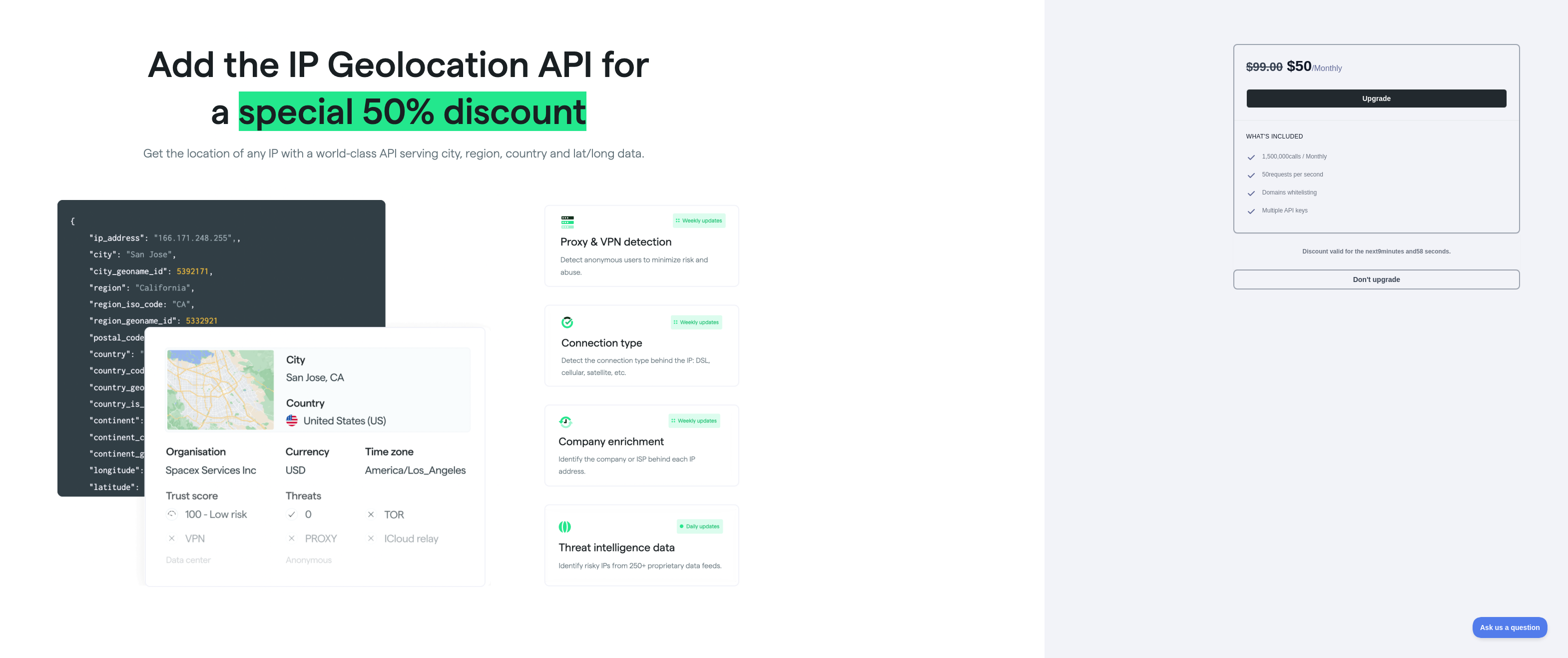
click at [1446, 447] on div "$ 99.00 $ 50 / Monthly Upgrade What's included 1,500,000 calls / Monthly 50 req…" at bounding box center [1376, 350] width 287 height 613
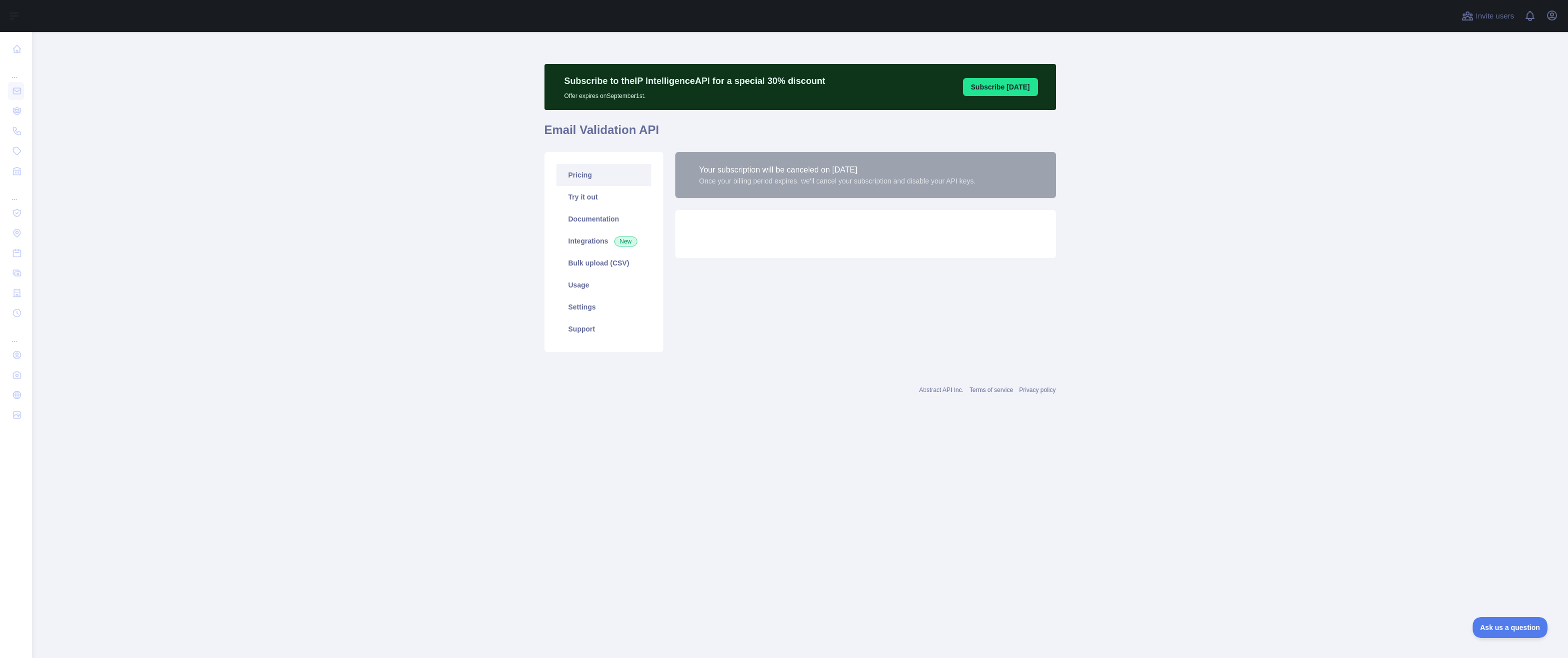
drag, startPoint x: 795, startPoint y: 392, endPoint x: 798, endPoint y: 377, distance: 15.3
click at [795, 392] on div "Abstract API Inc. Terms of service Privacy policy" at bounding box center [800, 390] width 512 height 8
click at [697, 433] on main "Subscribe to the IP Intelligence API for a special 30 % discount Offer expires …" at bounding box center [800, 344] width 1536 height 625
click at [621, 288] on link "Usage" at bounding box center [604, 284] width 95 height 22
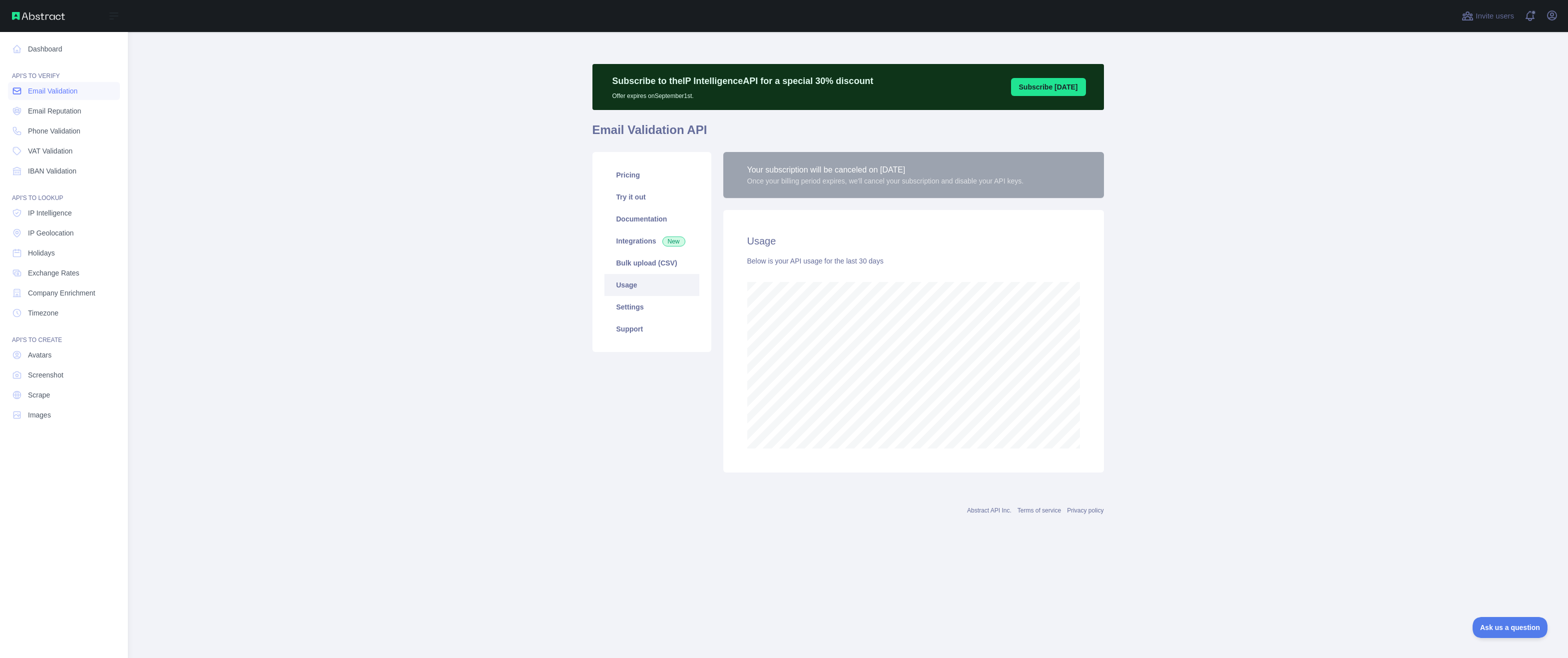
scroll to position [625, 1440]
click at [57, 94] on span "Email Validation" at bounding box center [52, 91] width 49 height 10
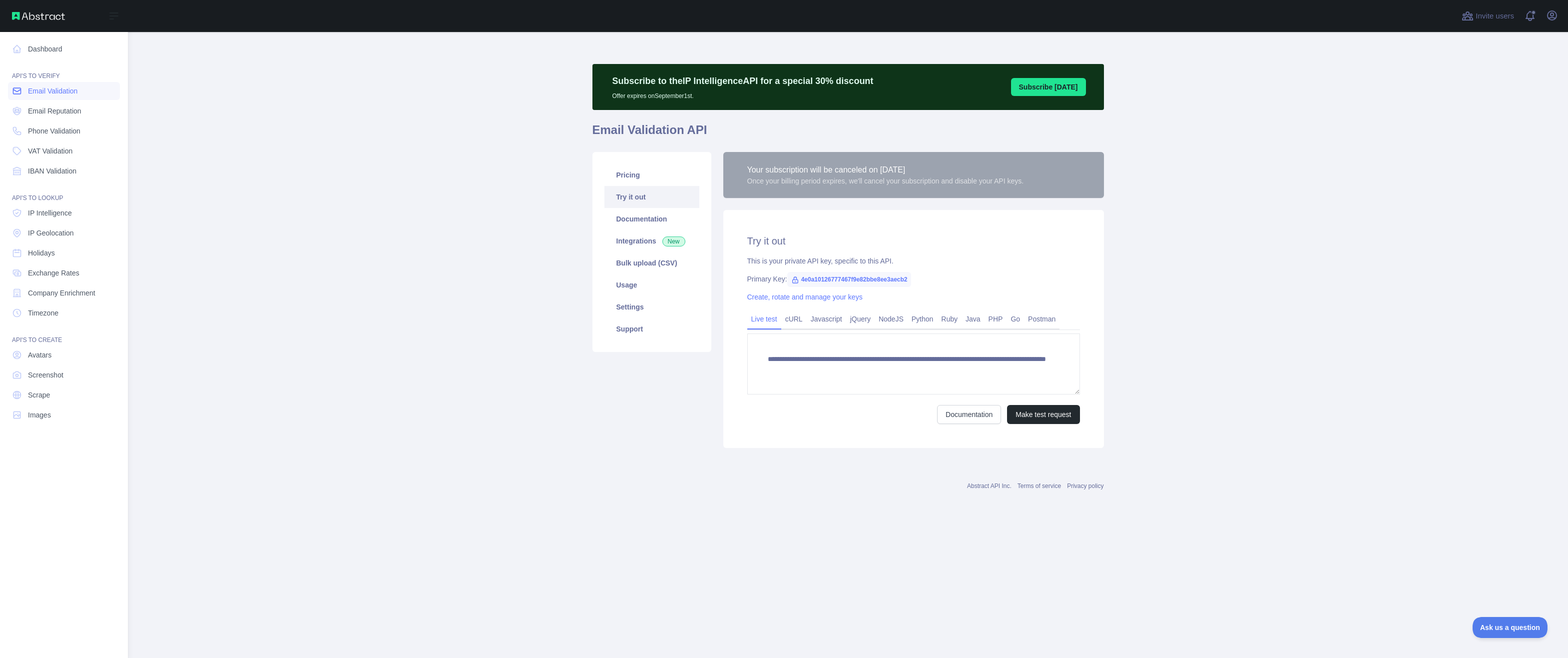
click at [57, 94] on span "Email Validation" at bounding box center [52, 91] width 49 height 10
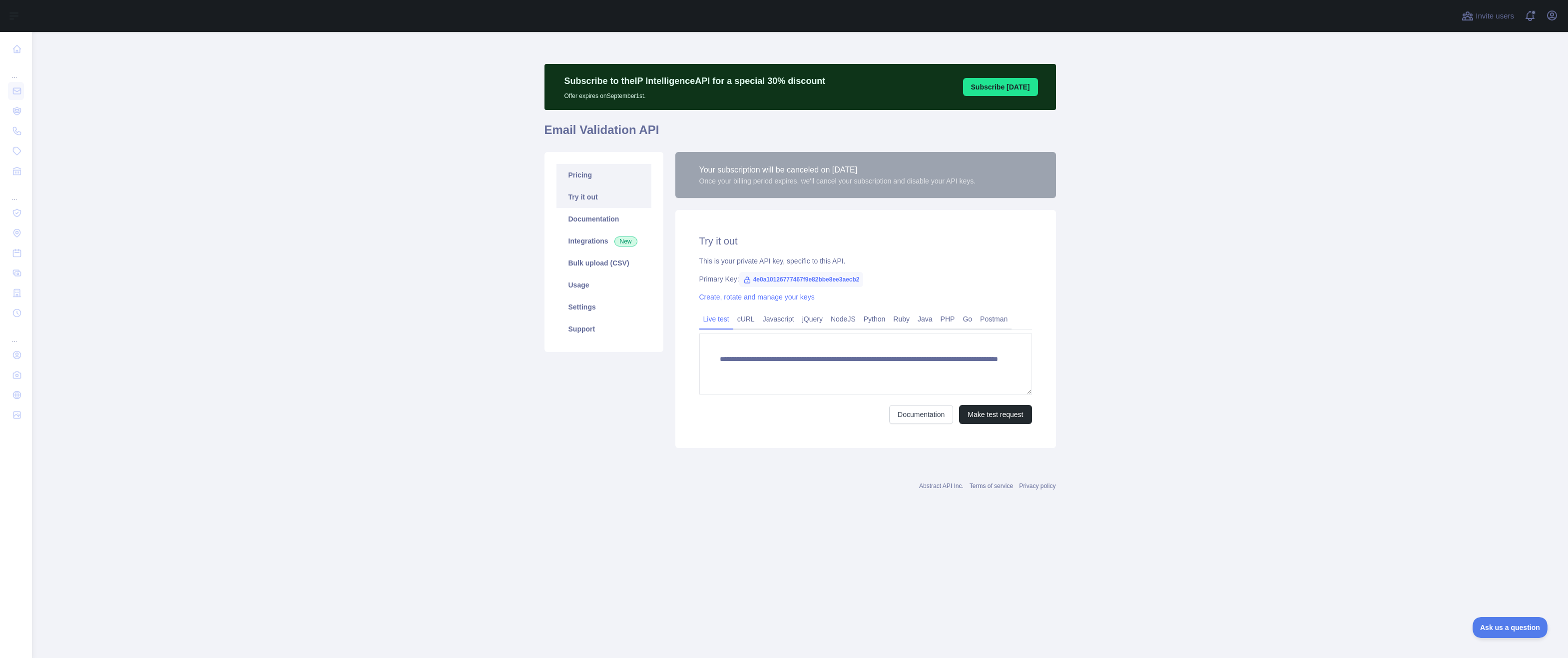
click at [609, 181] on link "Pricing" at bounding box center [604, 175] width 95 height 22
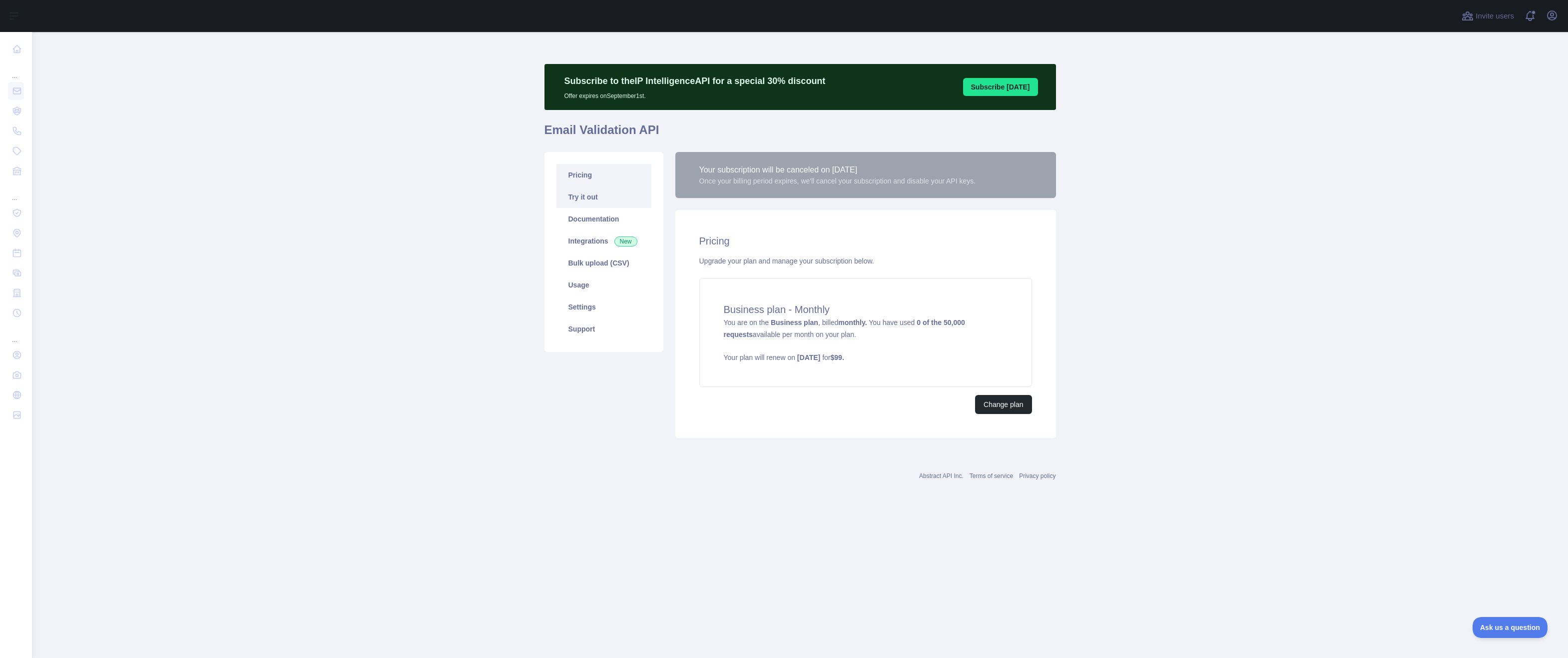
click at [596, 189] on link "Try it out" at bounding box center [604, 197] width 95 height 22
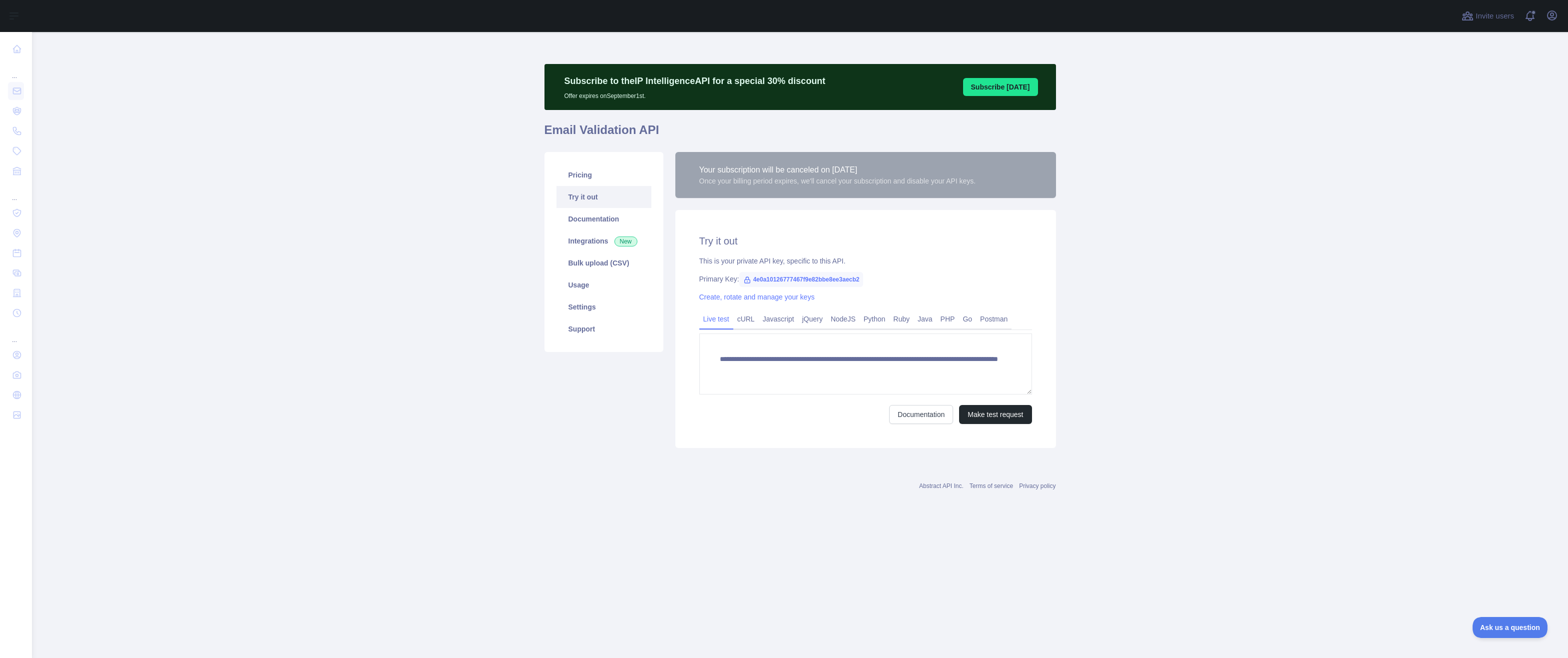
click at [853, 281] on span "4e0a10126777467f9e82bbe8ee3aecb2" at bounding box center [801, 279] width 125 height 15
drag, startPoint x: 853, startPoint y: 281, endPoint x: 787, endPoint y: 287, distance: 66.3
click at [851, 281] on span "4e0a10126777467f9e82bbe8ee3aecb2" at bounding box center [801, 279] width 125 height 15
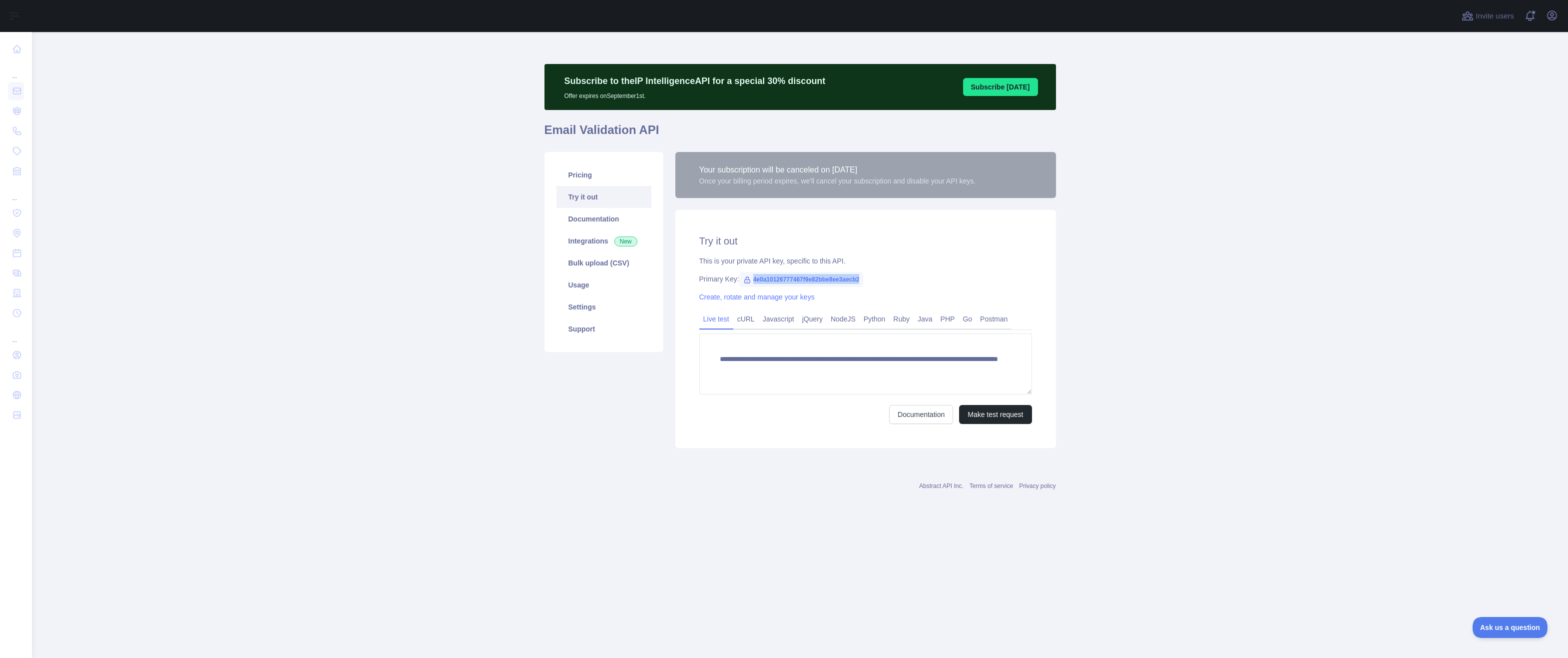
drag, startPoint x: 751, startPoint y: 280, endPoint x: 857, endPoint y: 281, distance: 106.0
click at [857, 281] on span "4e0a10126777467f9e82bbe8ee3aecb2" at bounding box center [801, 279] width 125 height 15
click at [582, 516] on div "**********" at bounding box center [800, 277] width 512 height 490
click at [585, 228] on link "Documentation" at bounding box center [604, 219] width 95 height 22
drag, startPoint x: 621, startPoint y: 435, endPoint x: 720, endPoint y: 268, distance: 194.1
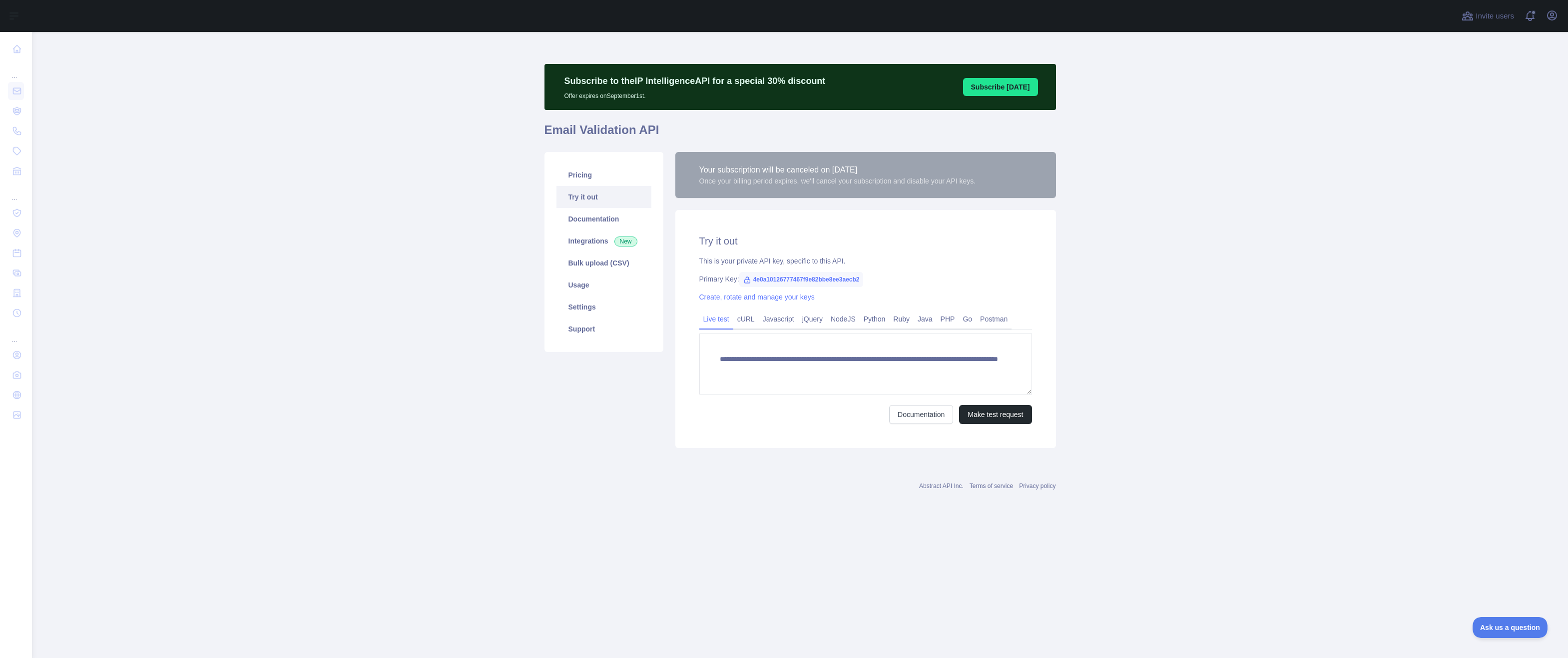
click at [621, 435] on div "Pricing Try it out Documentation Integrations New Bulk upload (CSV) Usage Setti…" at bounding box center [603, 300] width 131 height 296
click at [1015, 411] on button "Make test request" at bounding box center [996, 414] width 73 height 19
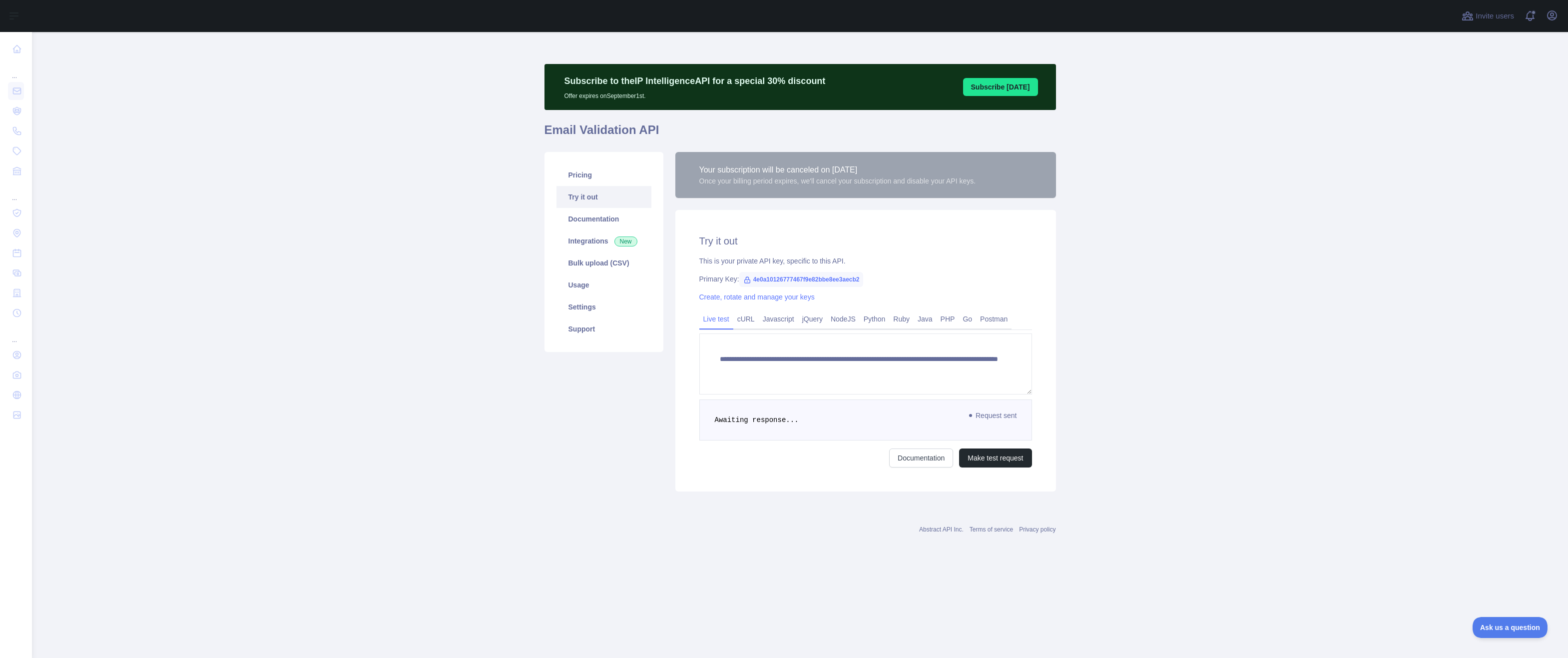
click at [672, 531] on div "Abstract API Inc. Terms of service Privacy policy" at bounding box center [800, 529] width 512 height 8
click at [590, 419] on div "Pricing Try it out Documentation Integrations New Bulk upload (CSV) Usage Setti…" at bounding box center [603, 321] width 131 height 340
click at [576, 288] on link "Usage" at bounding box center [604, 284] width 95 height 22
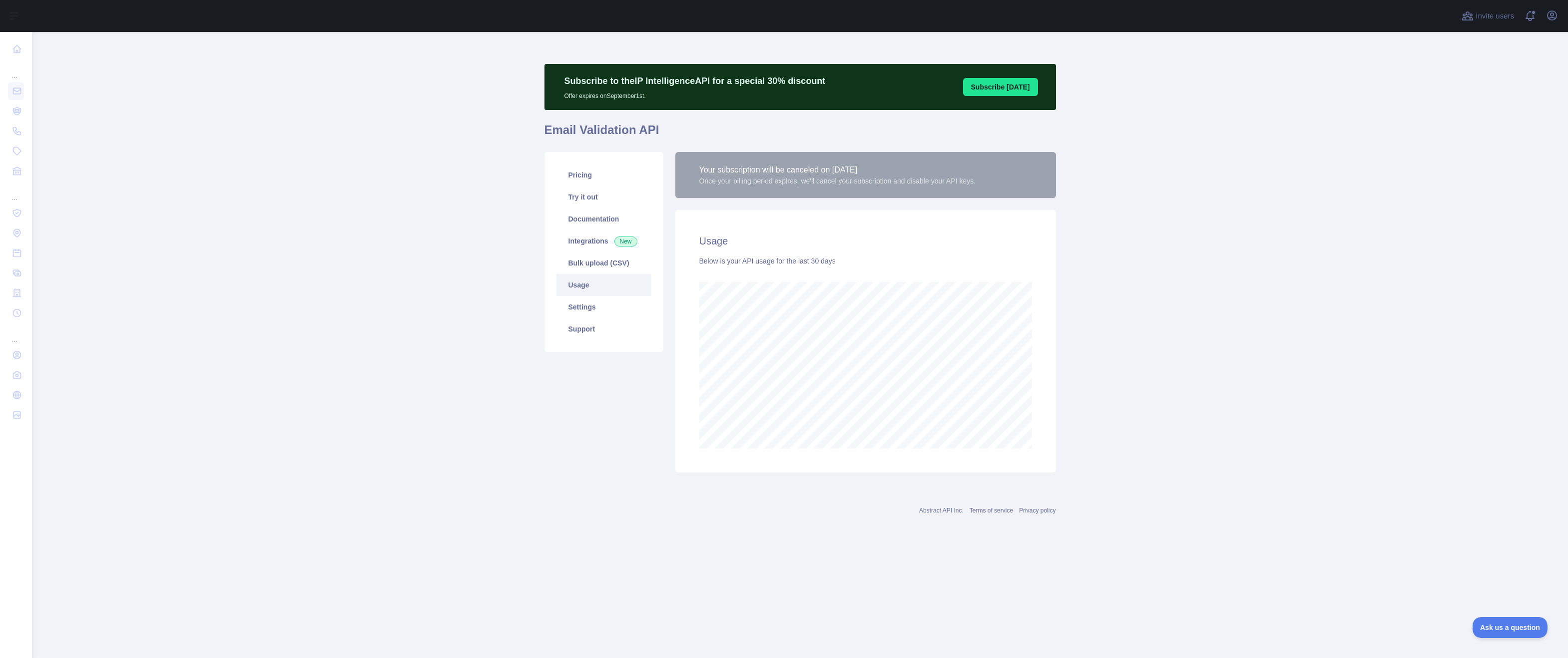
scroll to position [625, 1536]
click at [603, 177] on link "Pricing" at bounding box center [604, 175] width 95 height 22
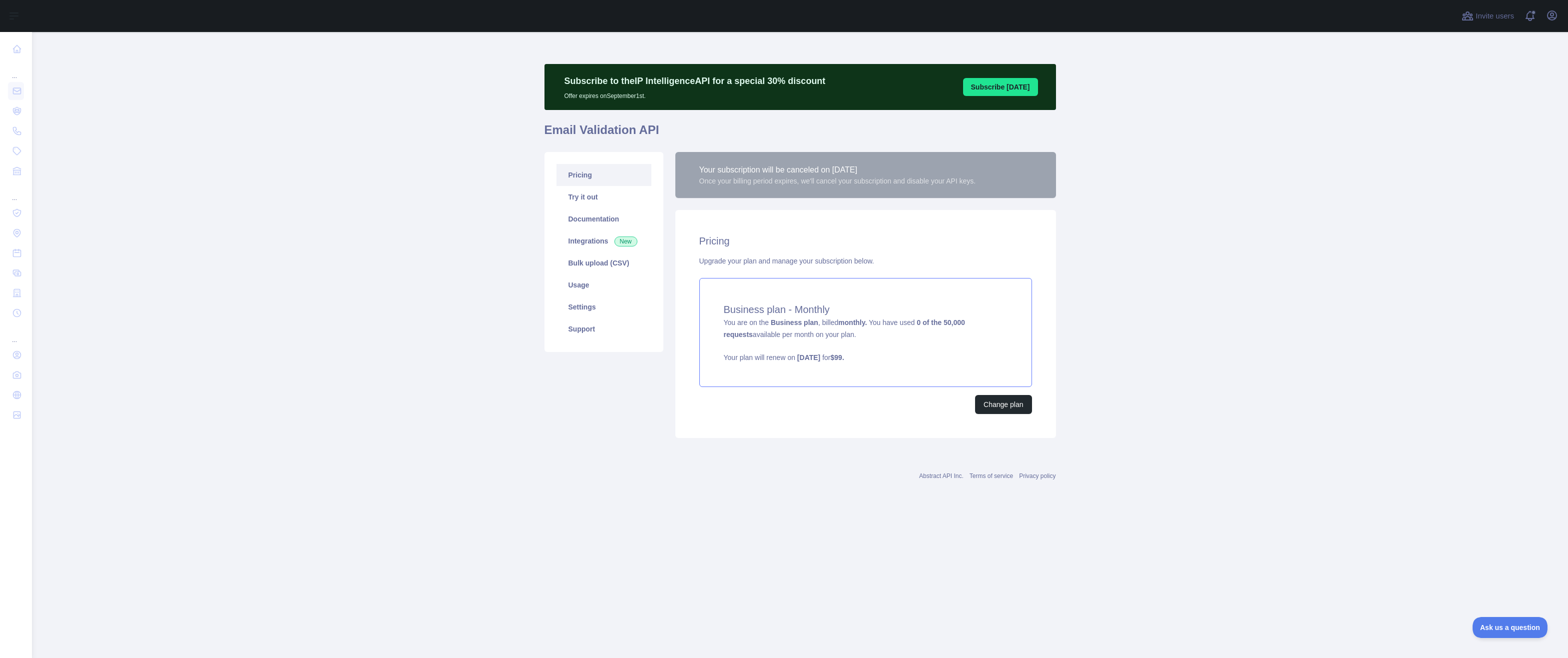
click at [838, 296] on div "Business plan - Monthly You are on the Business plan , billed monthly. You have…" at bounding box center [866, 332] width 333 height 109
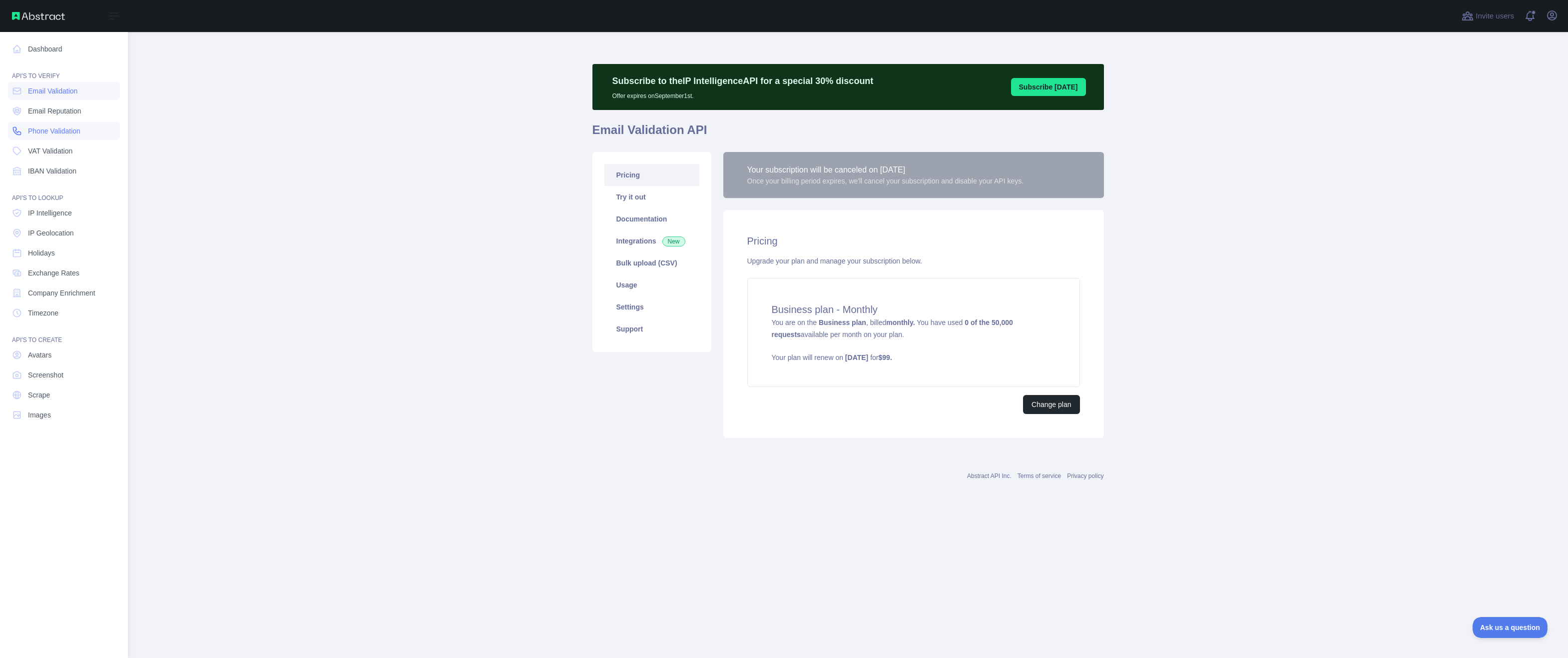
click at [75, 129] on span "Phone Validation" at bounding box center [54, 131] width 52 height 10
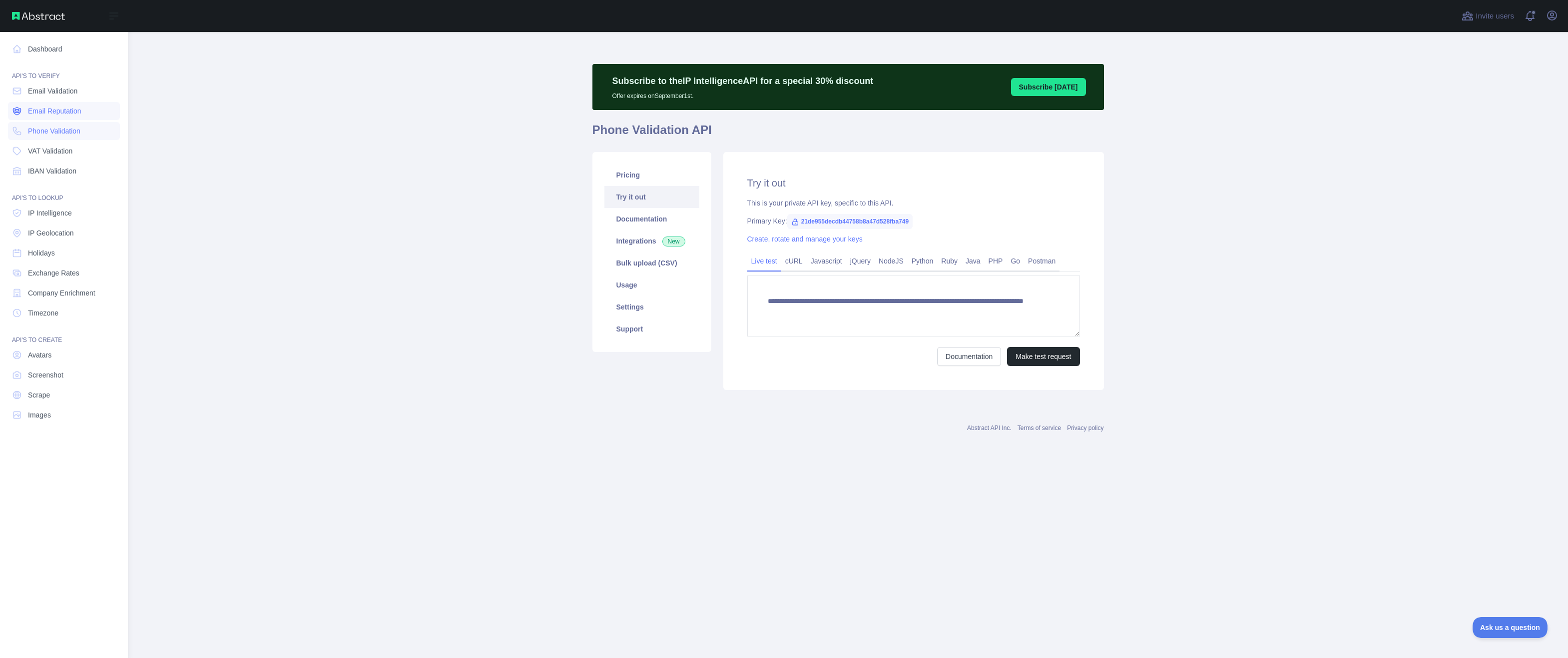
click at [73, 113] on span "Email Reputation" at bounding box center [54, 110] width 54 height 10
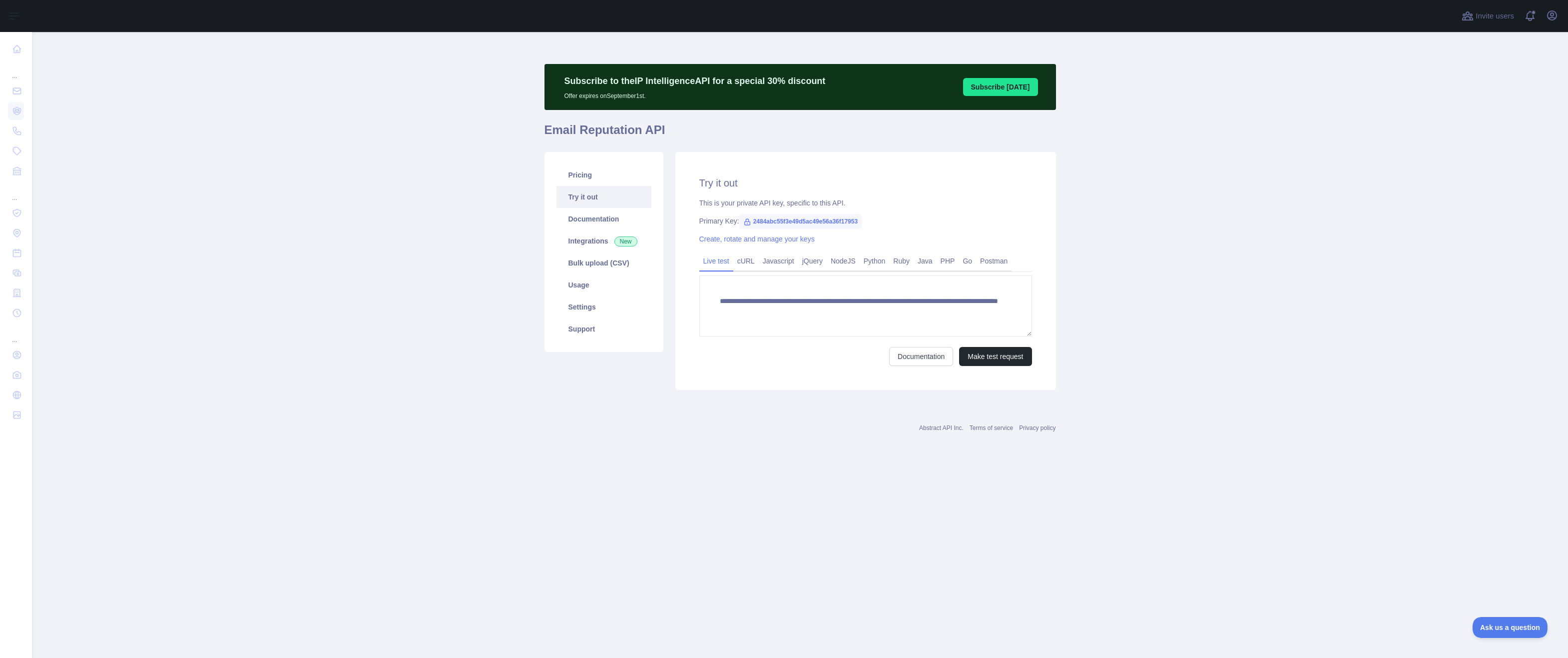
click at [761, 109] on div "Subscribe to the IP Intelligence API for a special 30 % discount Offer expires …" at bounding box center [800, 87] width 512 height 46
click at [746, 73] on div "Subscribe to the IP Intelligence API for a special 30 % discount Offer expires …" at bounding box center [800, 87] width 512 height 46
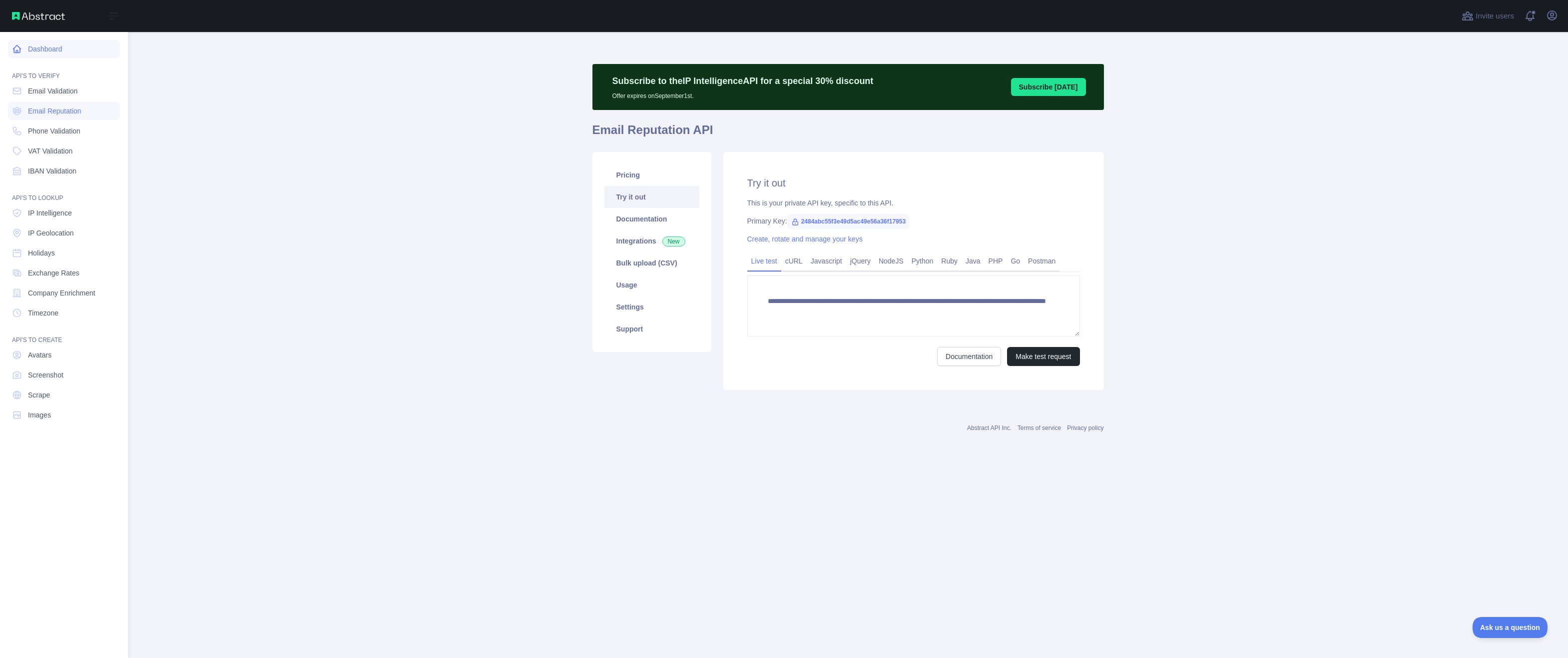
click at [74, 51] on link "Dashboard" at bounding box center [64, 49] width 112 height 18
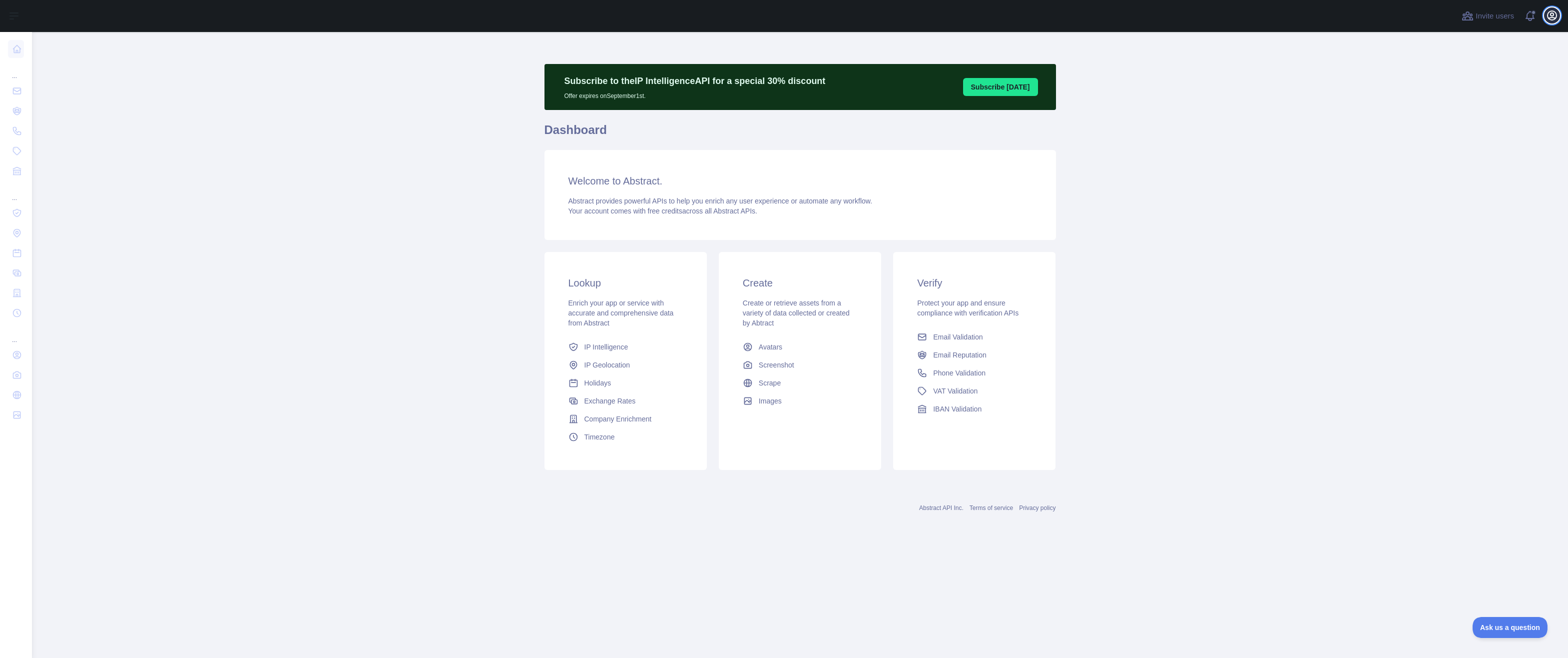
click at [1556, 18] on icon "button" at bounding box center [1552, 16] width 9 height 9
click at [1487, 105] on button "Billing" at bounding box center [1504, 108] width 112 height 18
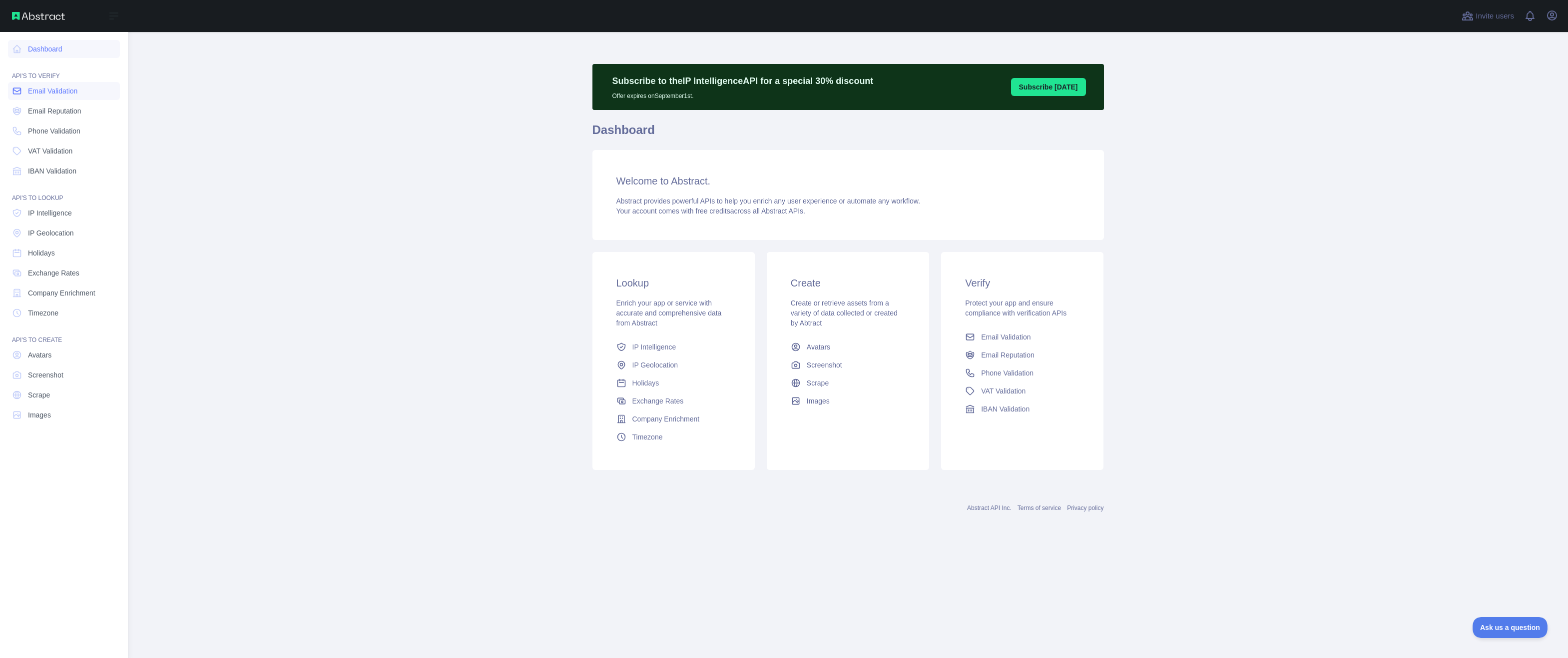
click at [69, 98] on link "Email Validation" at bounding box center [64, 91] width 112 height 18
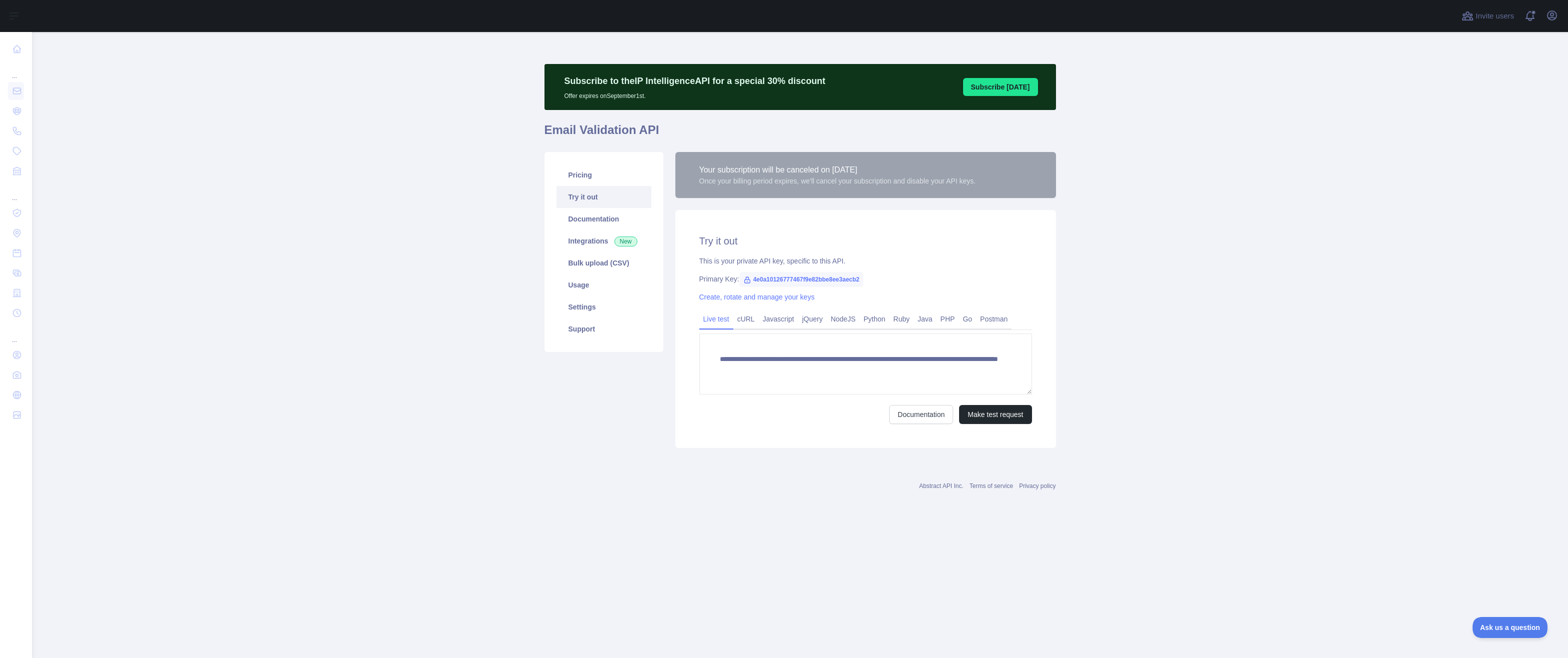
drag, startPoint x: 597, startPoint y: 421, endPoint x: 614, endPoint y: 422, distance: 17.0
click at [597, 421] on div "Pricing Try it out Documentation Integrations New Bulk upload (CSV) Usage Setti…" at bounding box center [603, 300] width 131 height 296
click at [590, 287] on link "Usage" at bounding box center [604, 284] width 95 height 22
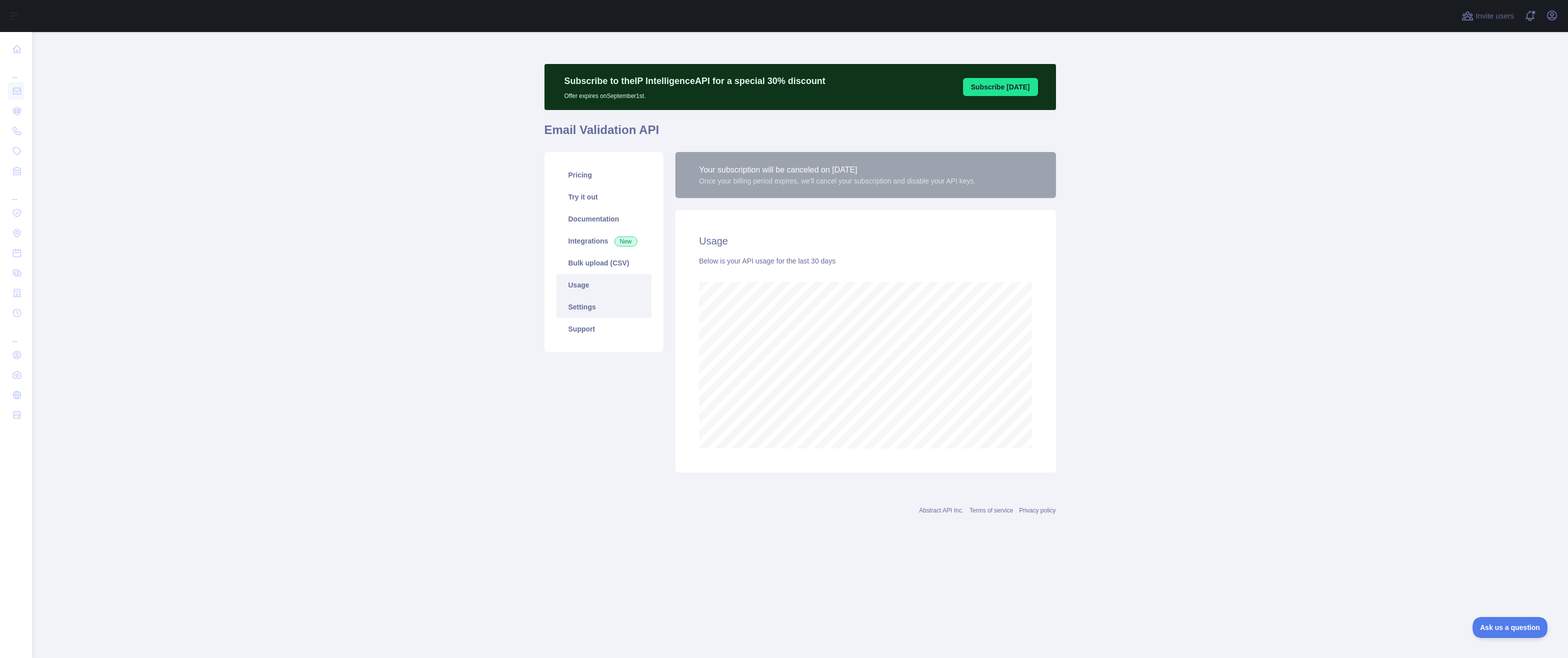
scroll to position [625, 1536]
click at [587, 309] on link "Settings" at bounding box center [604, 306] width 95 height 22
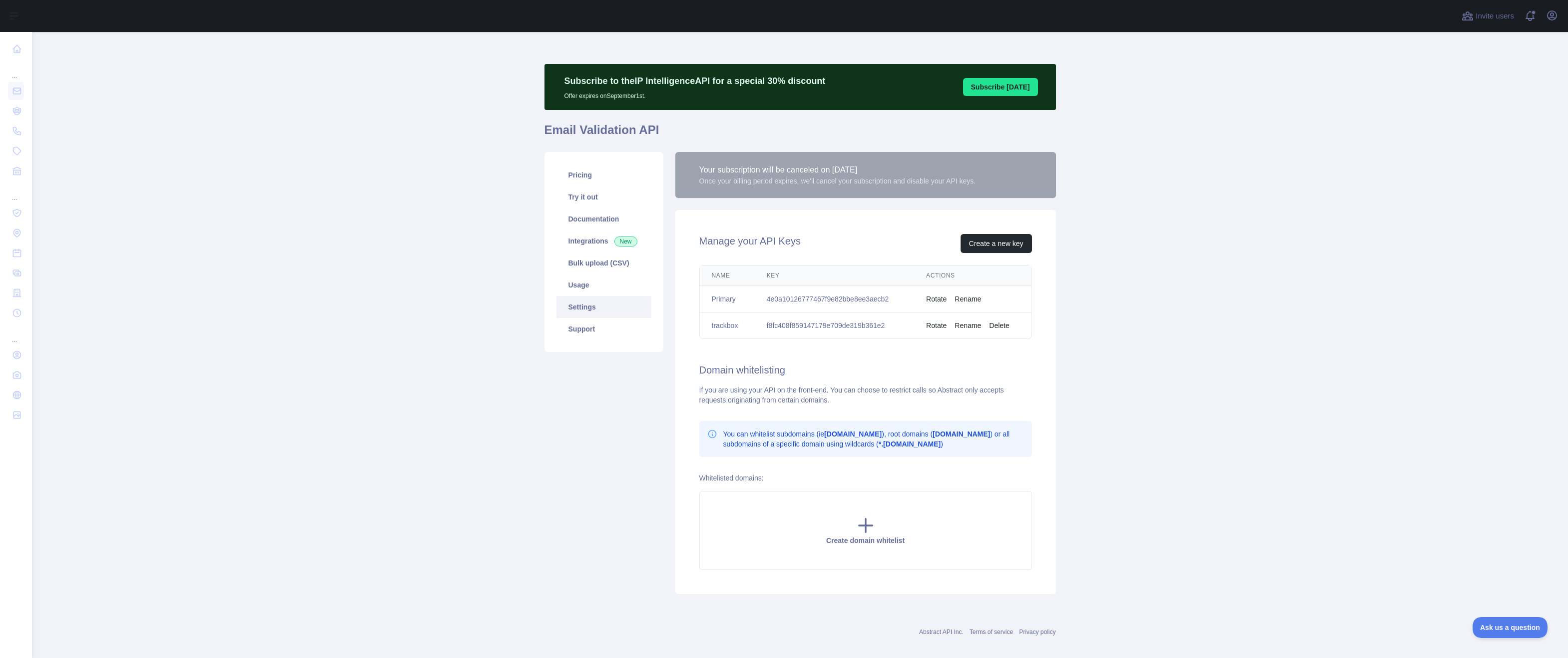
scroll to position [10, 0]
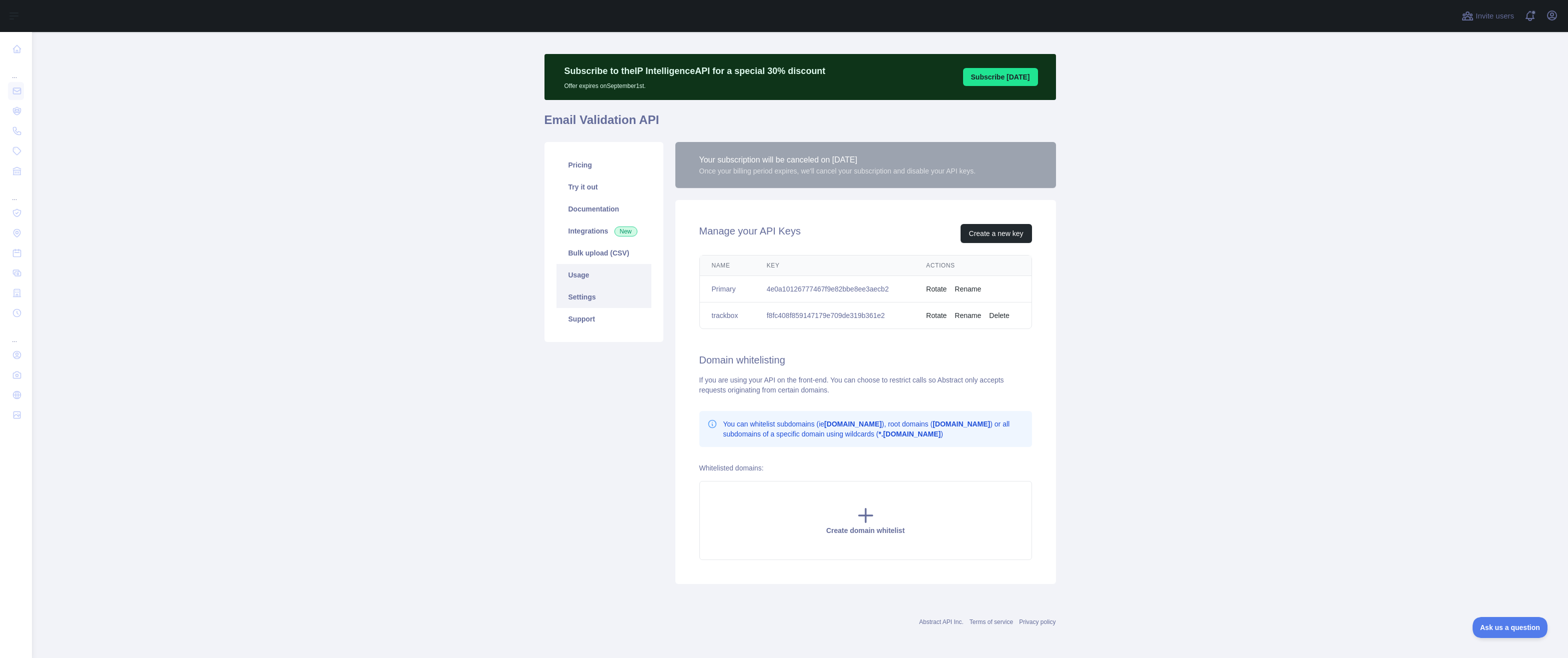
click at [597, 273] on link "Usage" at bounding box center [604, 275] width 95 height 22
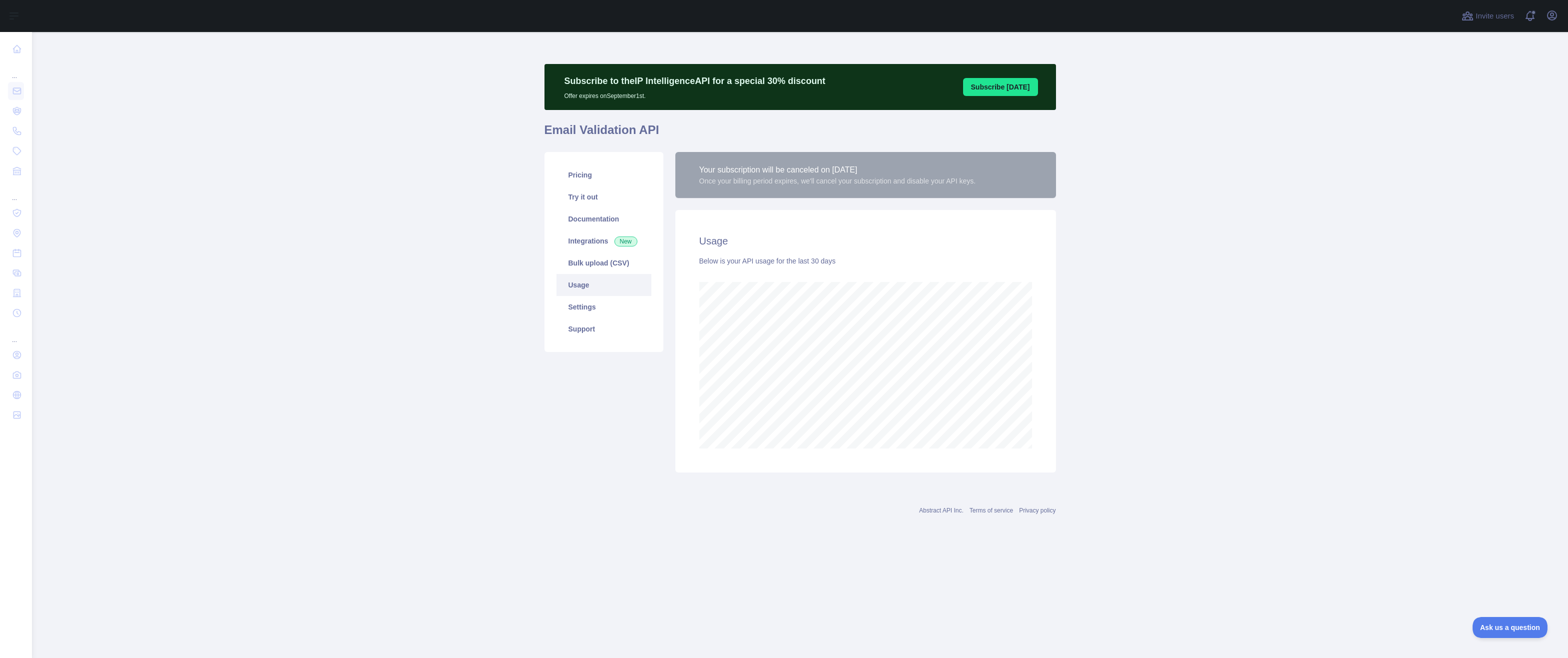
scroll to position [625, 1536]
click at [597, 254] on link "Bulk upload (CSV)" at bounding box center [604, 262] width 95 height 22
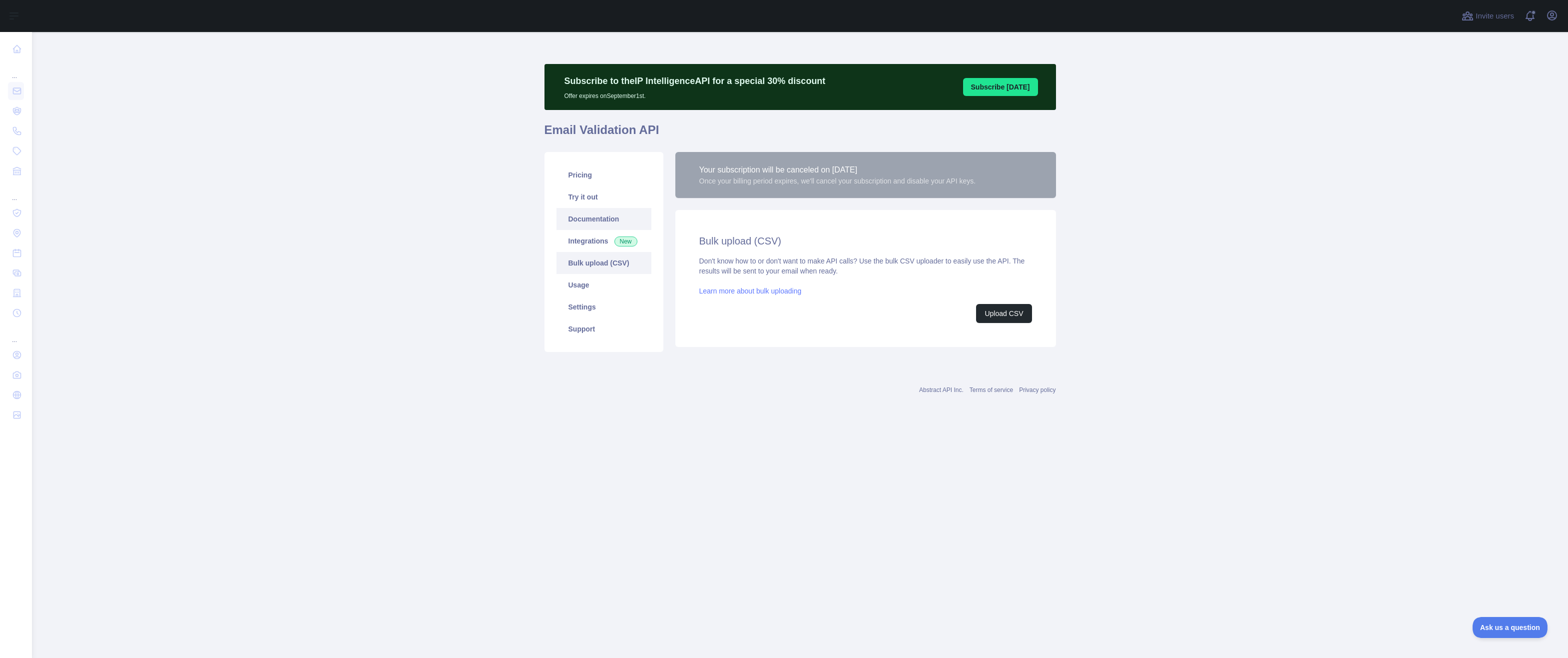
click at [591, 218] on link "Documentation" at bounding box center [604, 219] width 95 height 22
click at [593, 170] on link "Pricing" at bounding box center [604, 175] width 95 height 22
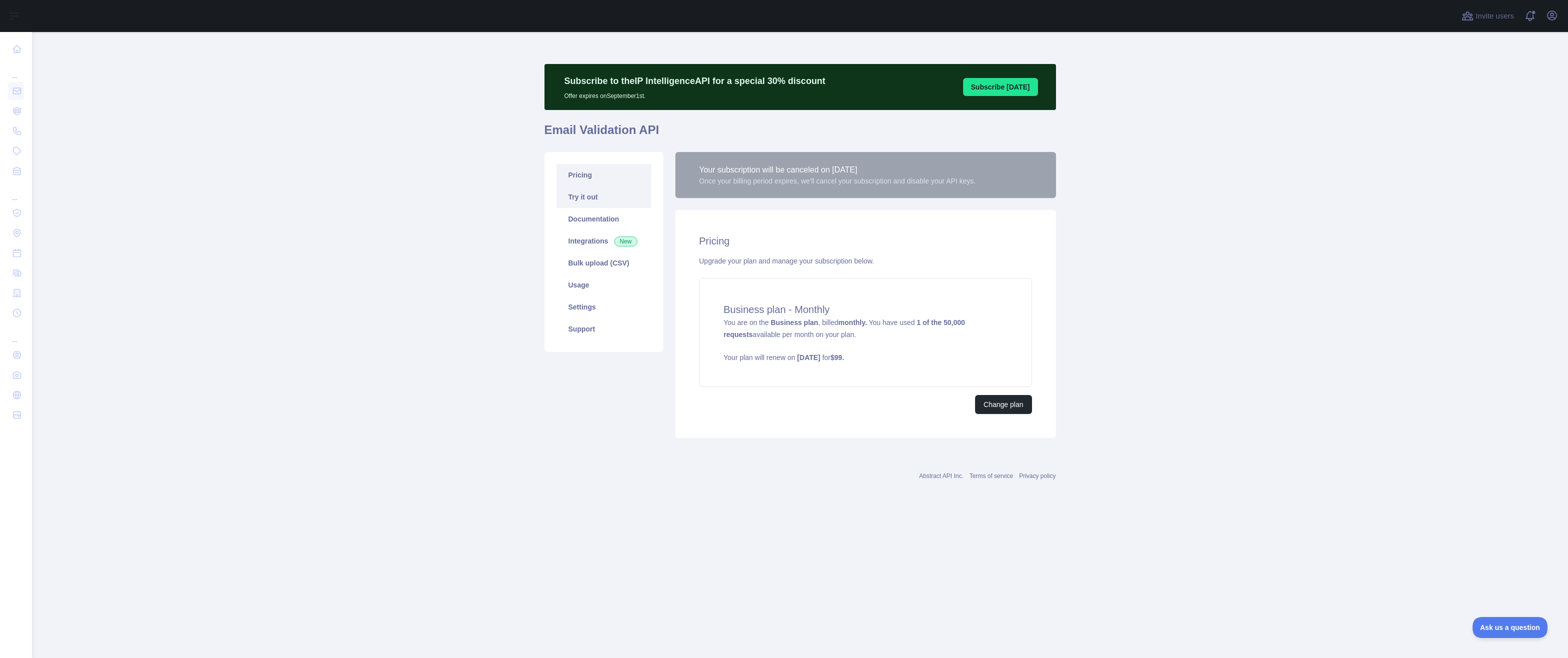
click at [609, 195] on link "Try it out" at bounding box center [604, 197] width 95 height 22
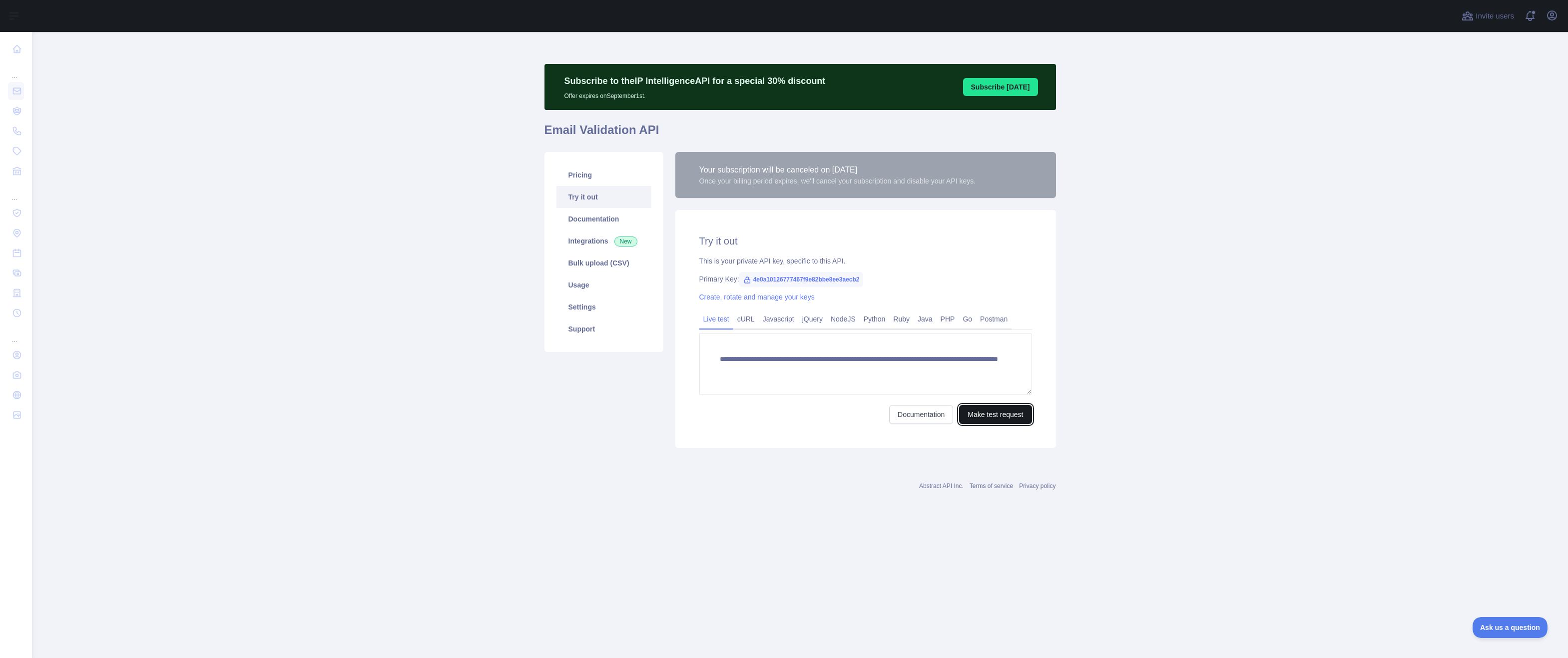
click at [978, 416] on button "Make test request" at bounding box center [996, 414] width 73 height 19
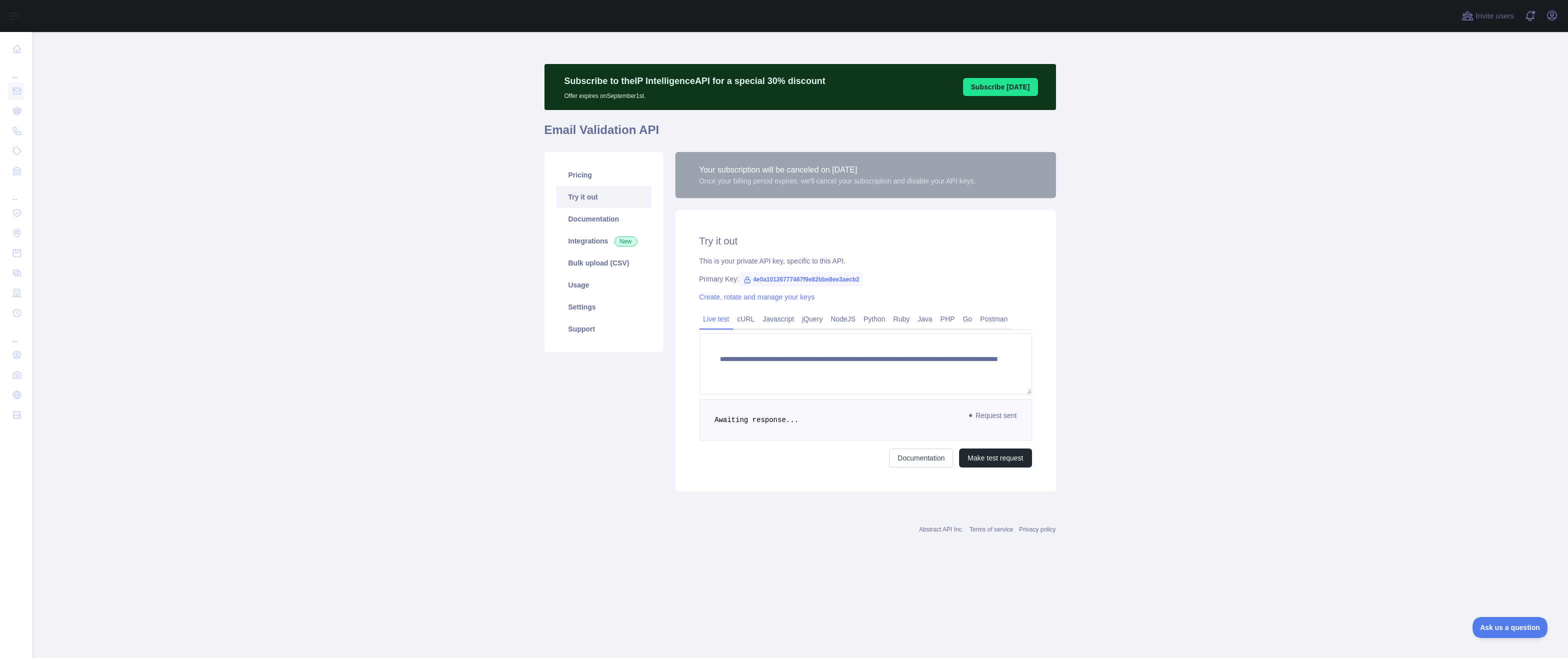
click at [1025, 423] on pre "Awaiting response..." at bounding box center [866, 420] width 333 height 41
click at [989, 408] on pre "Awaiting response..." at bounding box center [866, 420] width 333 height 41
click at [877, 362] on textarea "**********" at bounding box center [866, 364] width 333 height 61
click at [804, 295] on link "Create, rotate and manage your keys" at bounding box center [757, 296] width 116 height 8
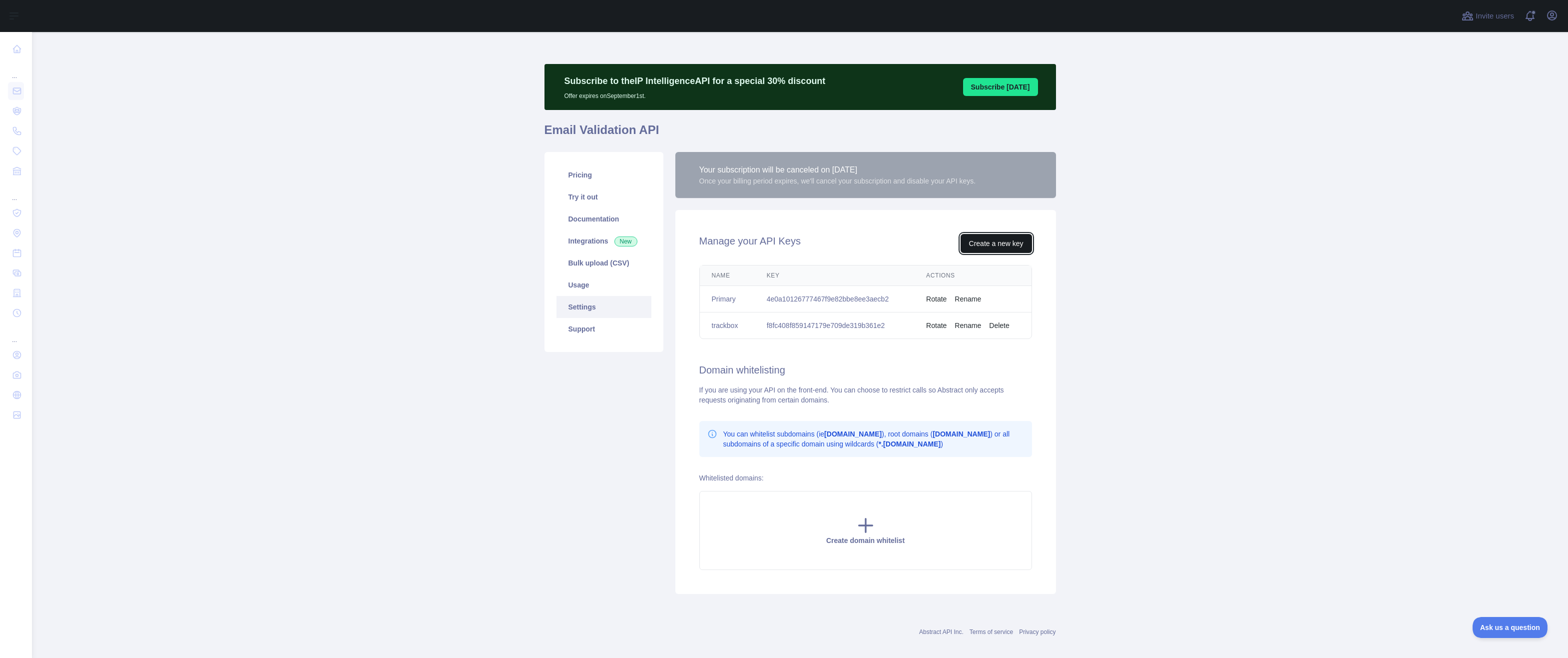
click at [990, 243] on button "Create a new key" at bounding box center [996, 243] width 71 height 19
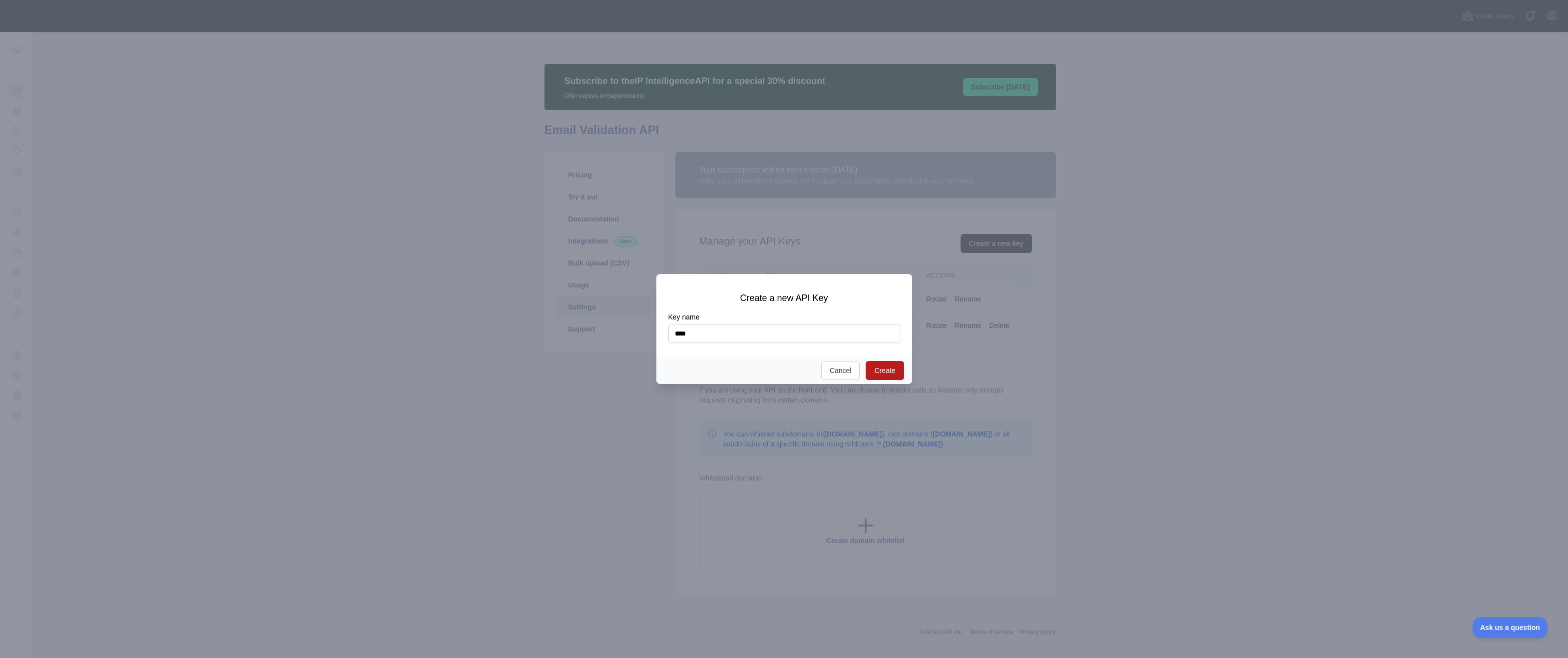
type input "****"
click at [889, 368] on button "Create" at bounding box center [885, 370] width 38 height 19
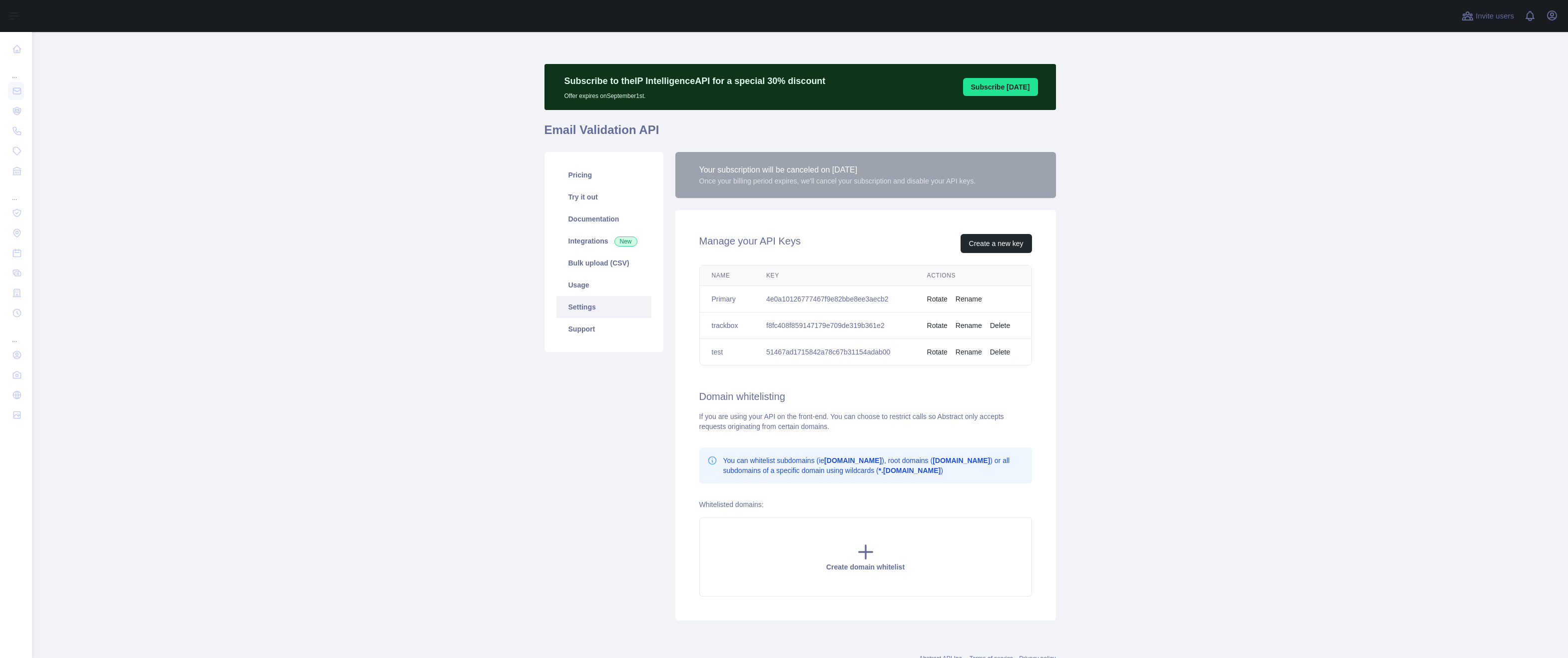
click at [860, 352] on td "51467ad1715842a78c67b31154adab00" at bounding box center [835, 352] width 161 height 26
copy td "51467ad1715842a78c67b31154adab00"
click at [1226, 402] on main "Subscribe to the IP Intelligence API for a special 30 % discount Offer expires …" at bounding box center [800, 344] width 1536 height 625
click at [813, 188] on div "Your subscription will be canceled on [DATE] Once your billing period expires, …" at bounding box center [865, 175] width 380 height 46
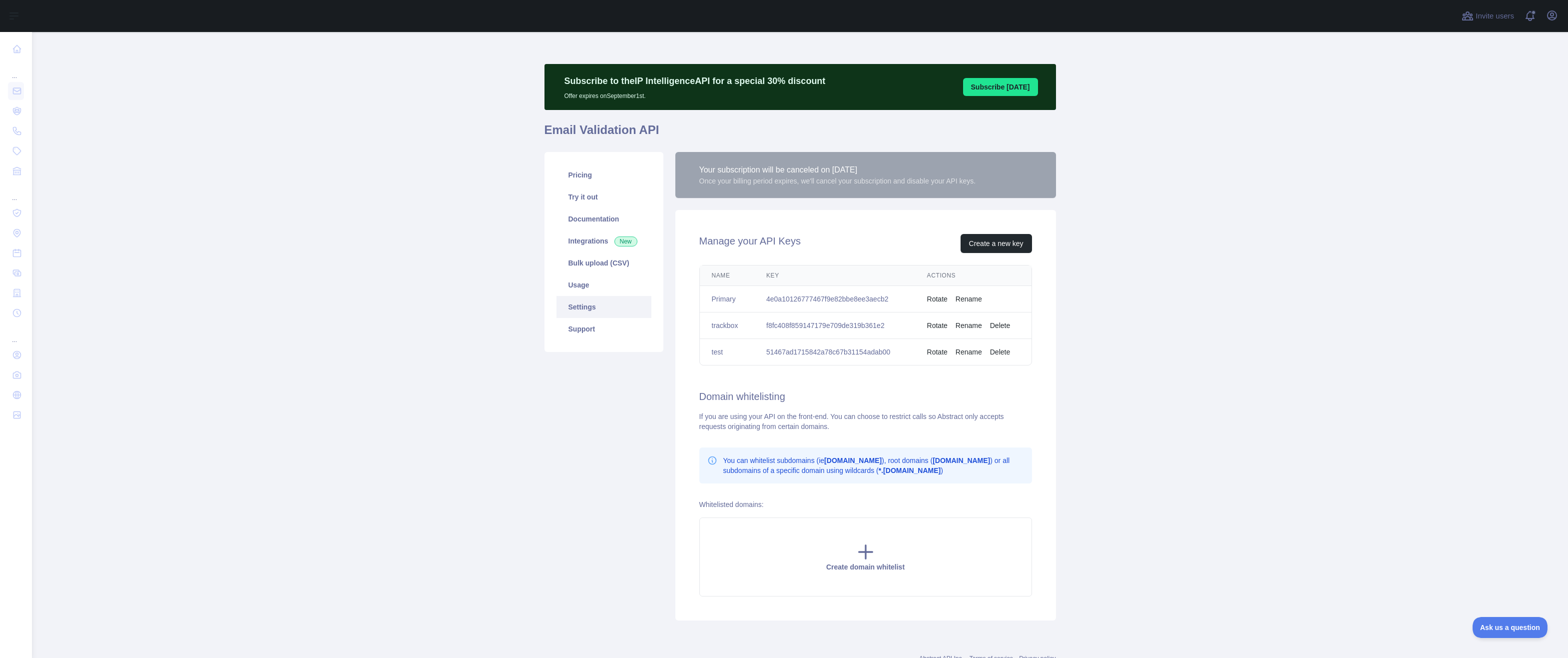
click at [609, 98] on p "Offer expires on [DATE]." at bounding box center [696, 94] width 262 height 12
click at [590, 200] on link "Try it out" at bounding box center [604, 197] width 95 height 22
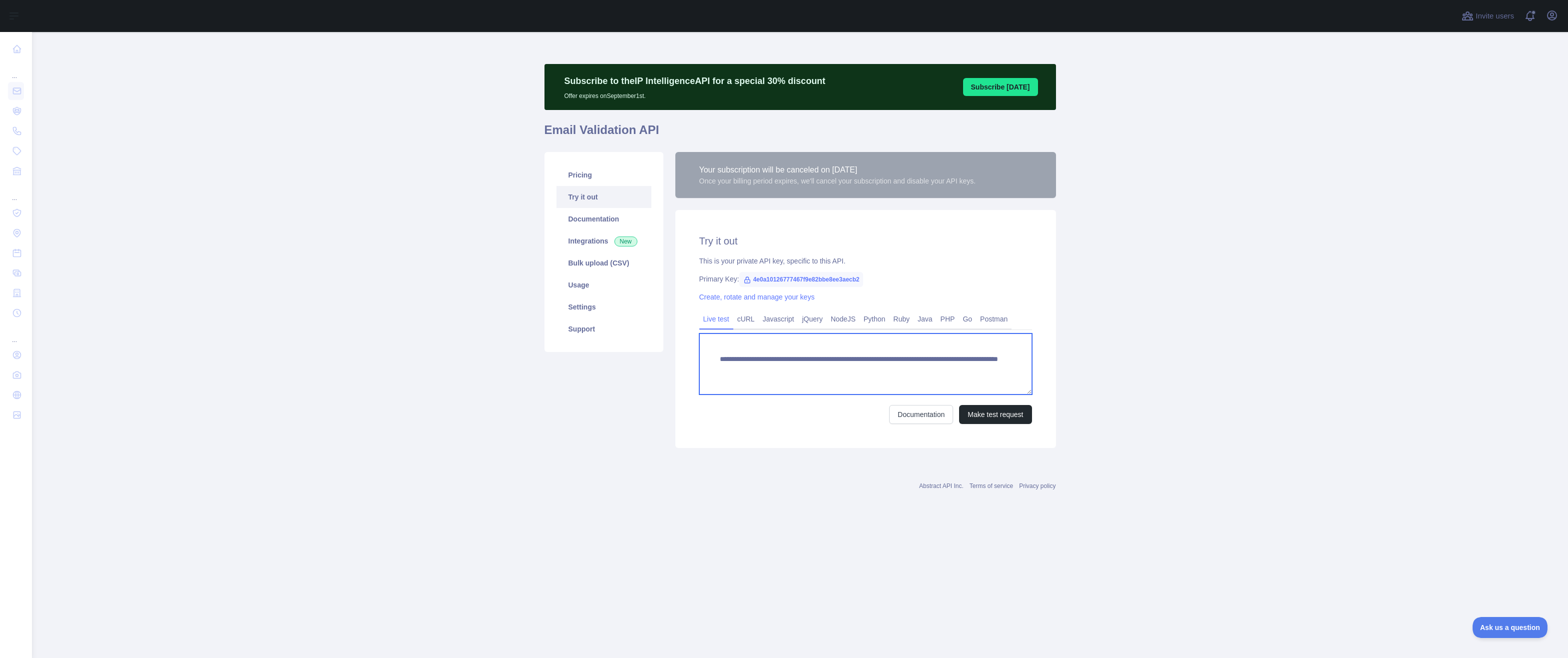
drag, startPoint x: 749, startPoint y: 371, endPoint x: 759, endPoint y: 371, distance: 10.0
click at [759, 371] on textarea "**********" at bounding box center [866, 364] width 333 height 61
drag, startPoint x: 748, startPoint y: 368, endPoint x: 864, endPoint y: 367, distance: 116.0
click at [864, 367] on textarea "**********" at bounding box center [866, 364] width 333 height 61
paste textarea
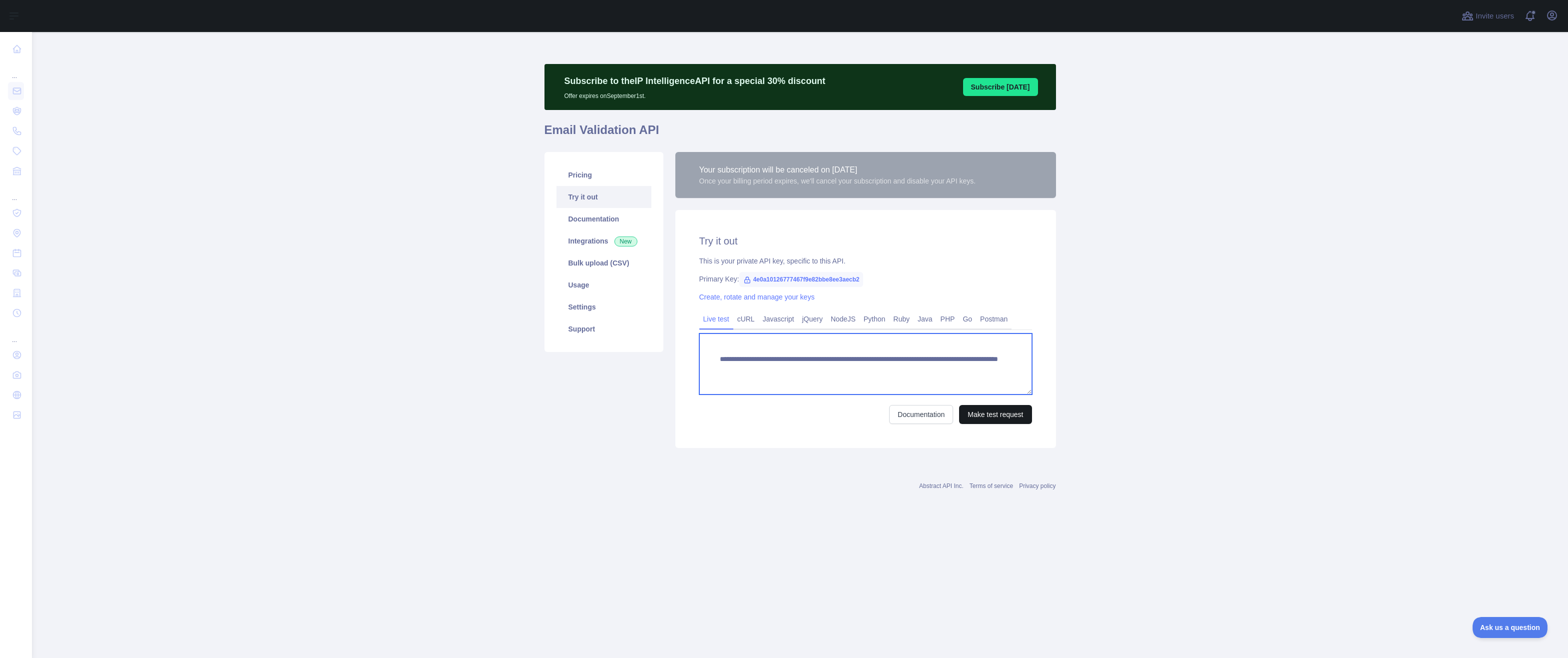
type textarea "**********"
click at [1005, 417] on button "Make test request" at bounding box center [996, 414] width 73 height 19
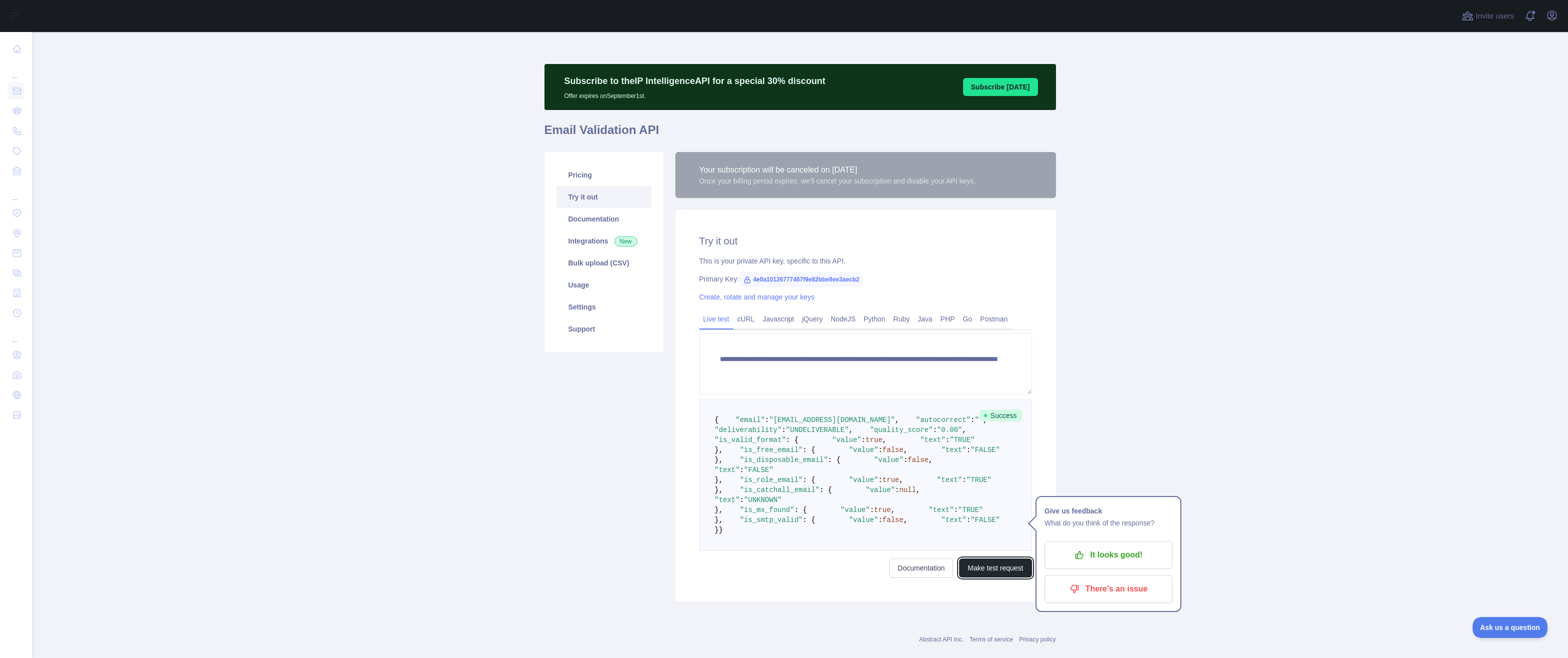
scroll to position [150, 0]
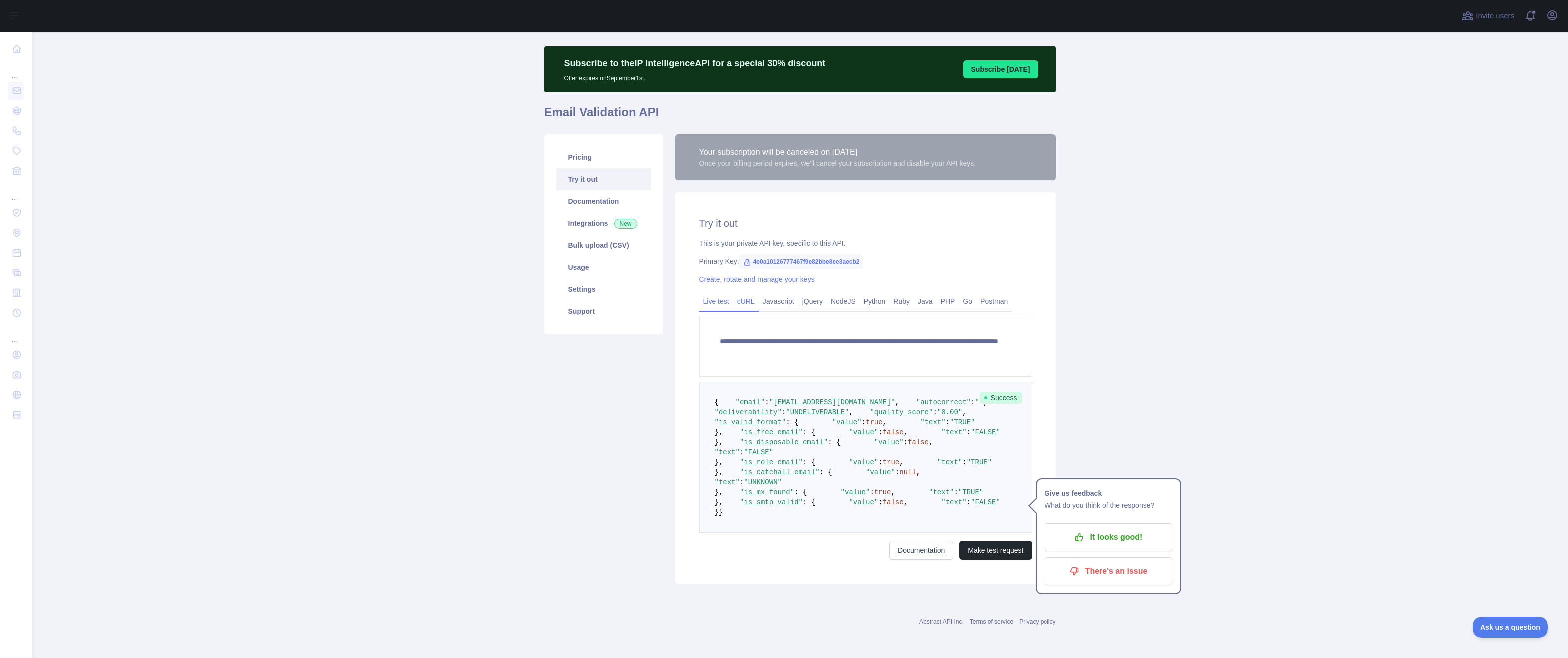
click at [744, 293] on link "cURL" at bounding box center [746, 301] width 26 height 16
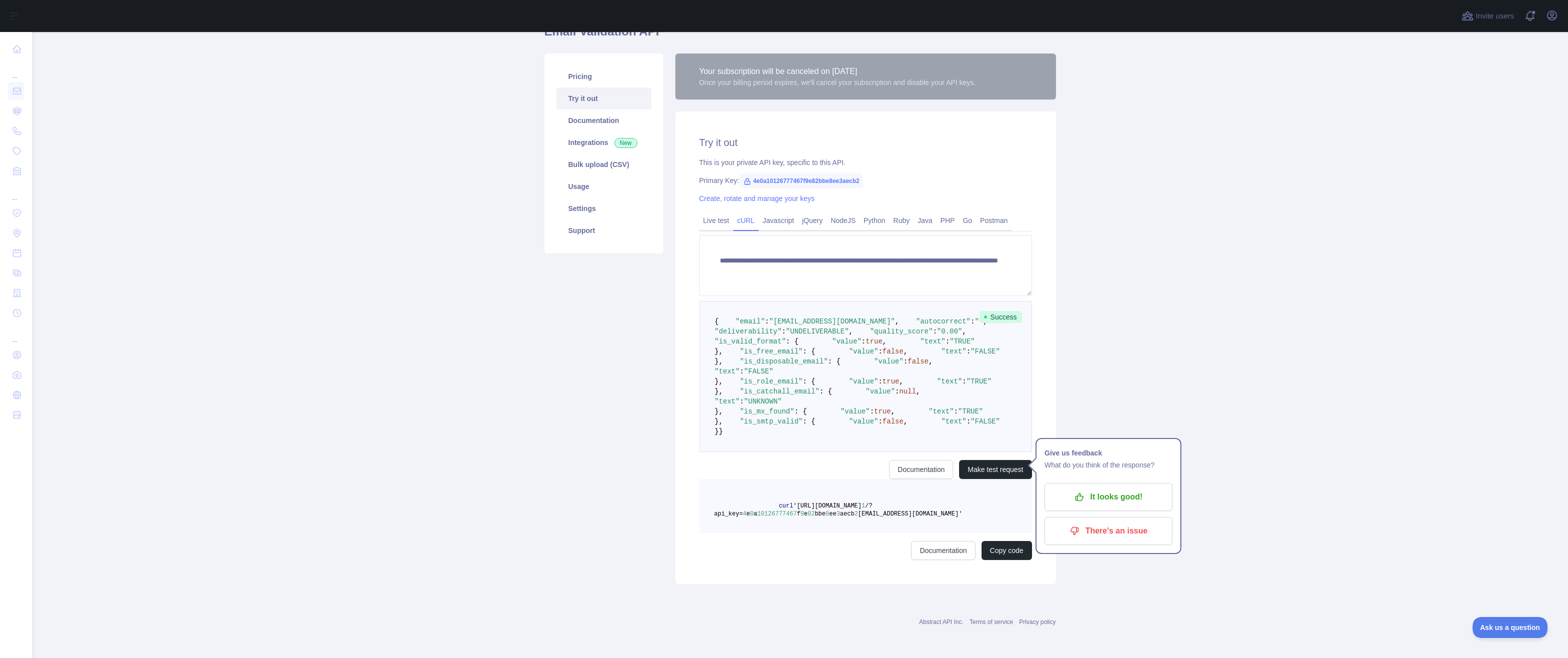
scroll to position [0, 0]
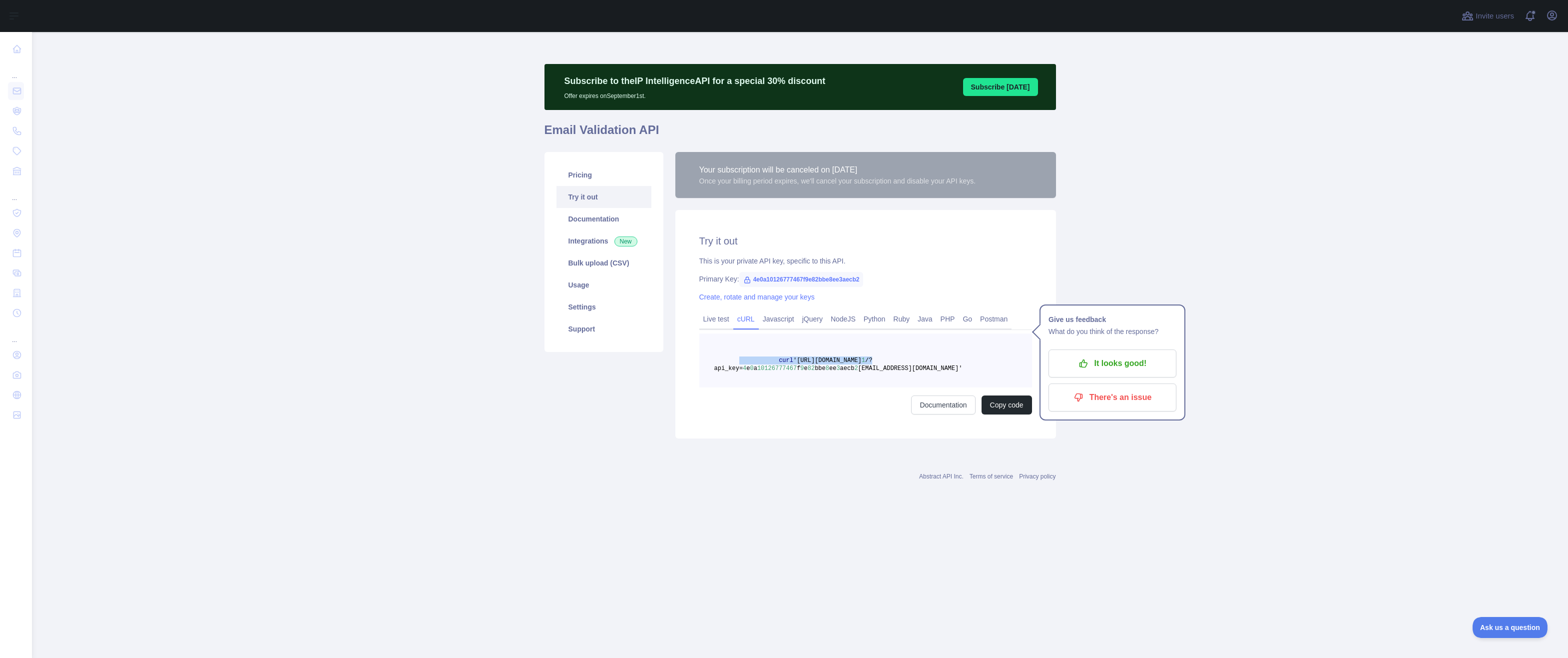
drag, startPoint x: 931, startPoint y: 365, endPoint x: 737, endPoint y: 357, distance: 194.2
click at [737, 357] on pre "curl '[URL][DOMAIN_NAME] 1 /?api_key= 4 e 0 a 10126777467 f 9 e 82 bbe 8 ee 3 a…" at bounding box center [866, 360] width 333 height 54
drag, startPoint x: 737, startPoint y: 357, endPoint x: 758, endPoint y: 391, distance: 40.0
click at [746, 394] on div "curl '[URL][DOMAIN_NAME] 1 /?api_key= 4 e 0 a 10126777467 f 9 e 82 bbe 8 ee 3 a…" at bounding box center [866, 374] width 333 height 81
drag, startPoint x: 773, startPoint y: 351, endPoint x: 958, endPoint y: 373, distance: 186.3
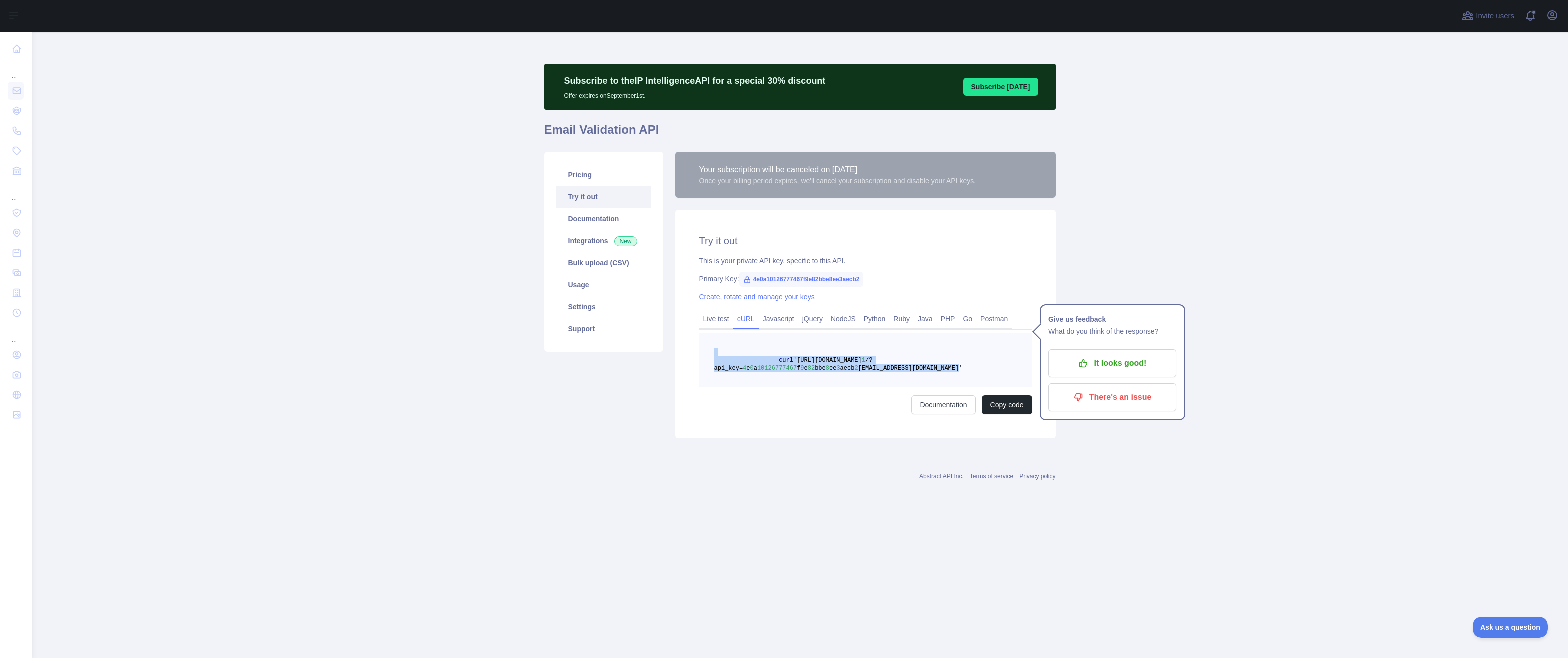
click at [958, 373] on pre "curl '[URL][DOMAIN_NAME] 1 /?api_key= 4 e 0 a 10126777467 f 9 e 82 bbe 8 ee 3 a…" at bounding box center [866, 360] width 333 height 54
copy code "curl '[URL][DOMAIN_NAME] 1 /?api_key= 4 e 0 a 10126777467 f 9 e 82 bbe 8 ee 3 a…"
click at [841, 462] on div "Abstract API Inc. Terms of service Privacy policy" at bounding box center [800, 470] width 512 height 36
click at [714, 320] on link "Live test" at bounding box center [716, 318] width 34 height 16
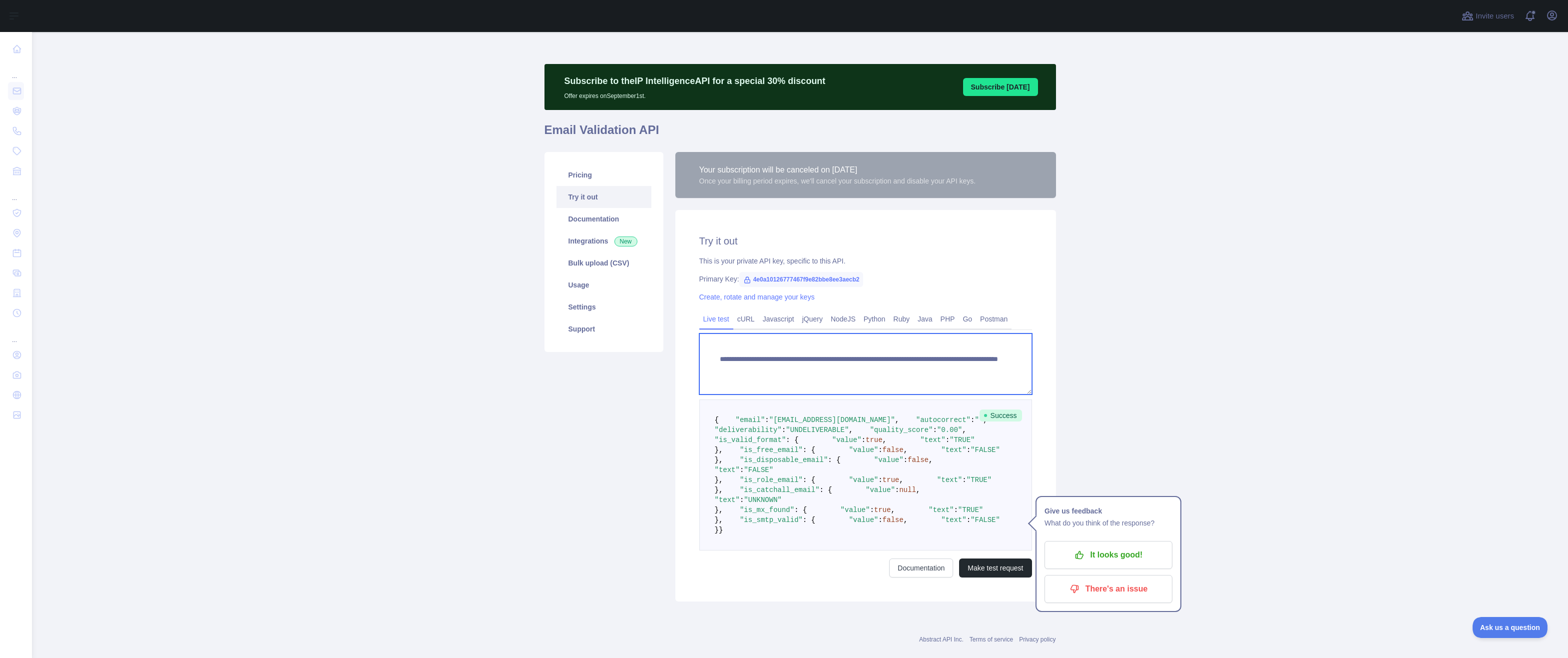
click at [783, 382] on textarea "**********" at bounding box center [866, 364] width 333 height 61
drag, startPoint x: 745, startPoint y: 370, endPoint x: 863, endPoint y: 366, distance: 118.1
click at [863, 366] on textarea "**********" at bounding box center [866, 364] width 333 height 61
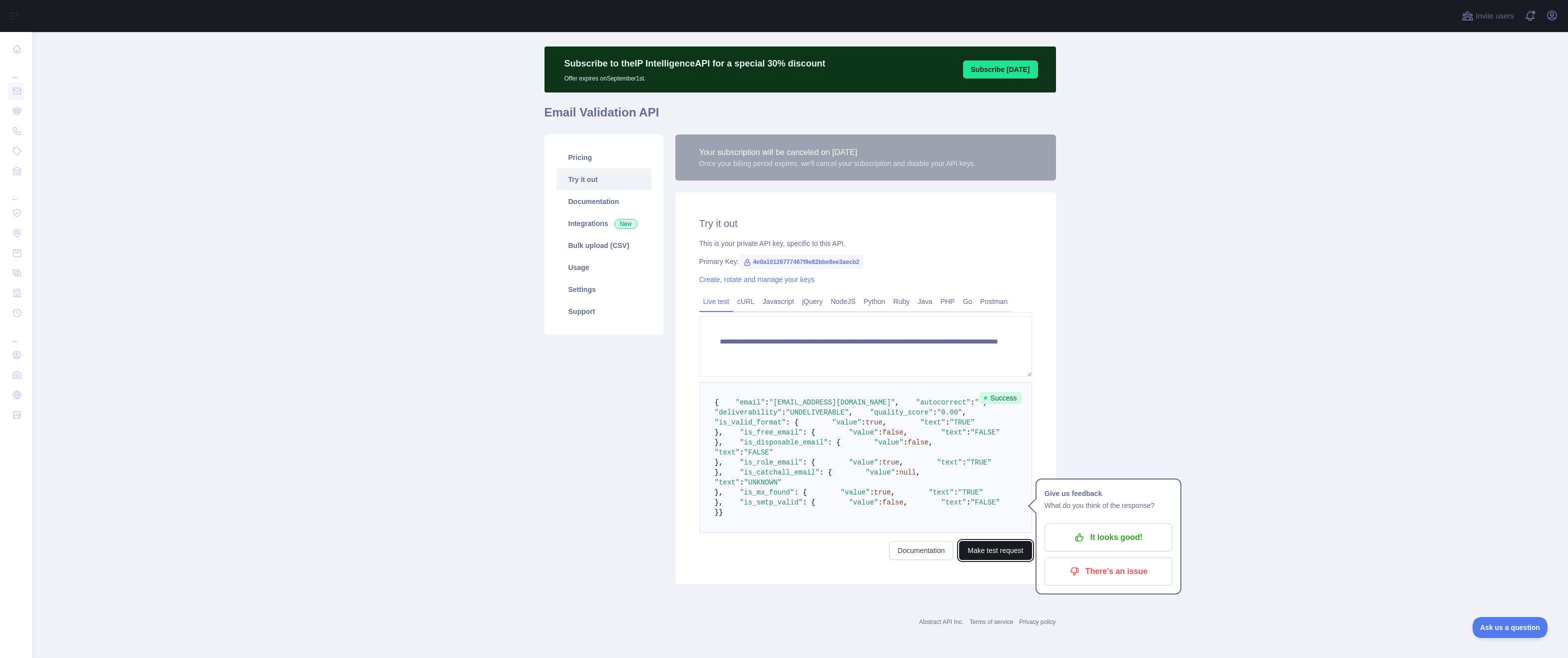
click at [975, 550] on button "Make test request" at bounding box center [996, 550] width 73 height 19
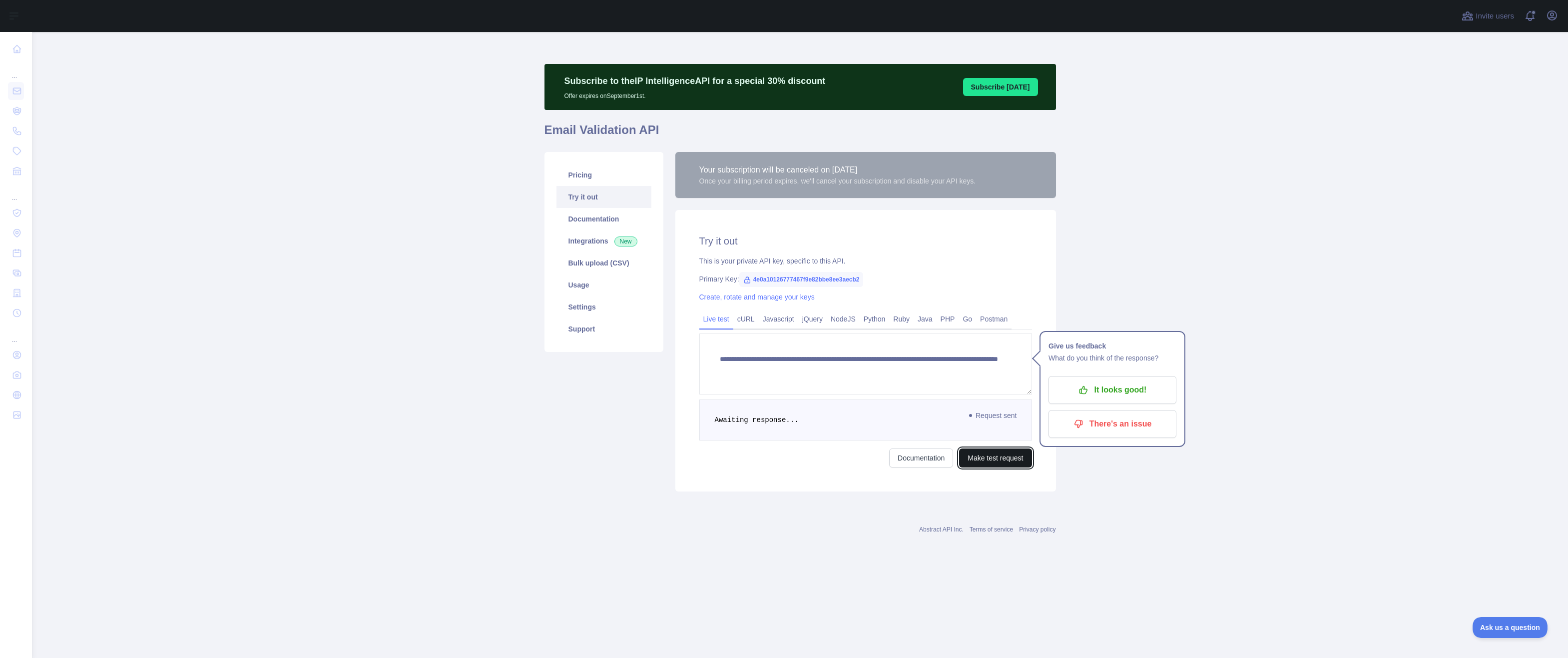
scroll to position [0, 0]
click at [1154, 500] on main "**********" at bounding box center [800, 344] width 1536 height 625
click at [796, 346] on textarea "**********" at bounding box center [866, 364] width 333 height 61
click at [589, 170] on link "Pricing" at bounding box center [604, 175] width 95 height 22
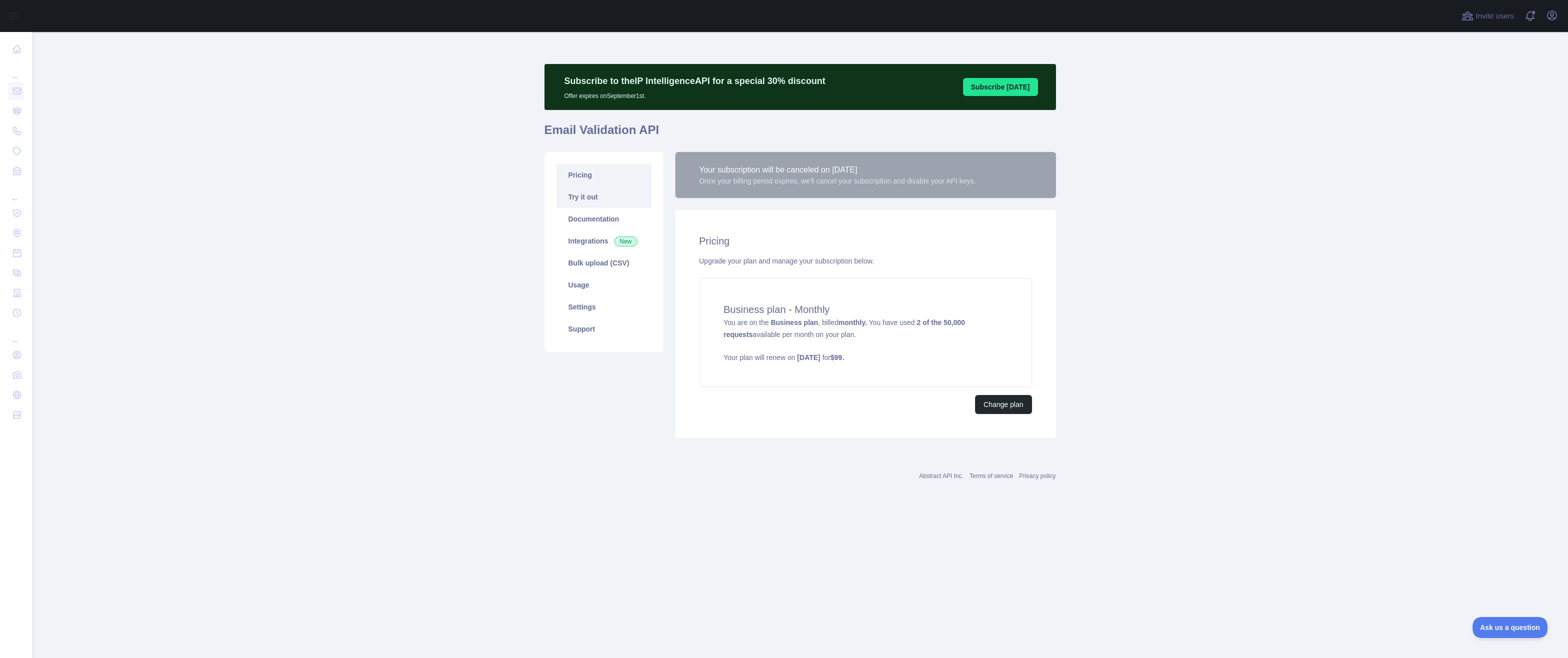
click at [590, 195] on link "Try it out" at bounding box center [604, 197] width 95 height 22
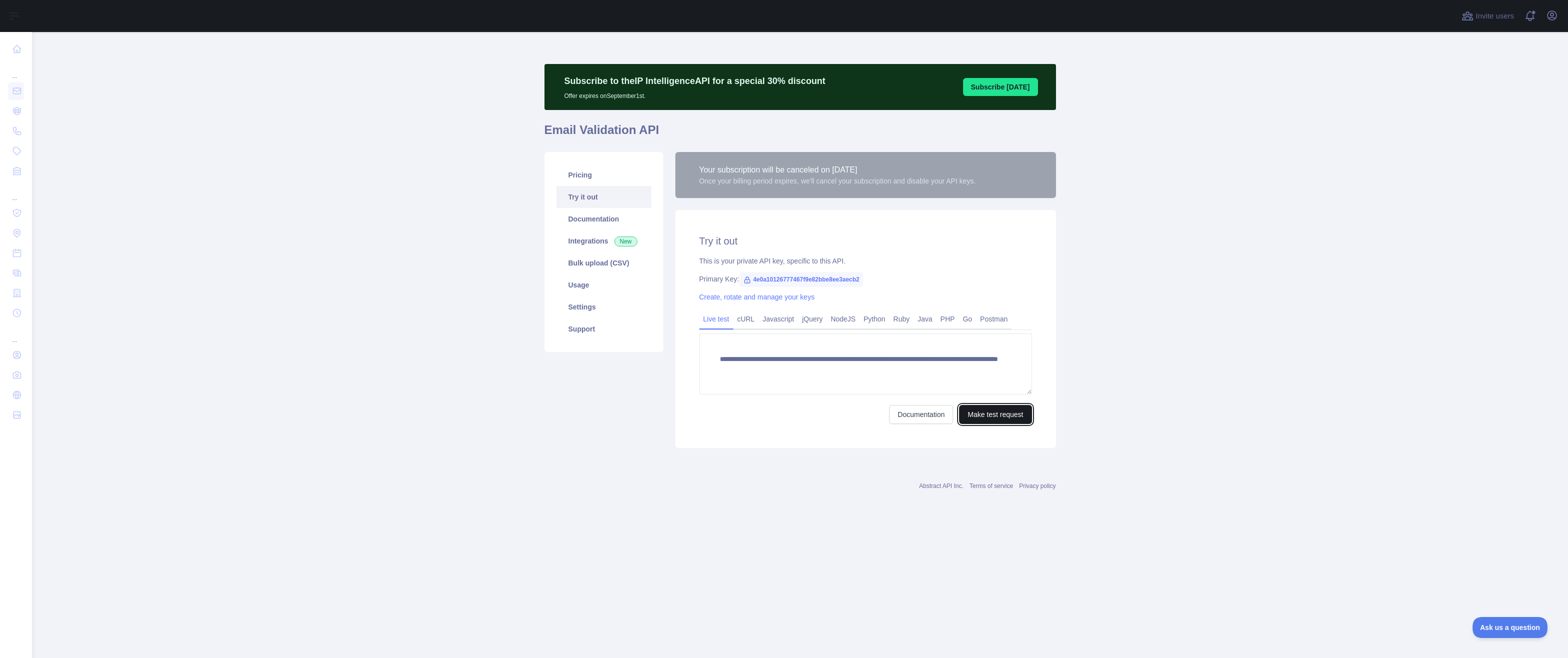
click at [1002, 417] on button "Make test request" at bounding box center [996, 414] width 73 height 19
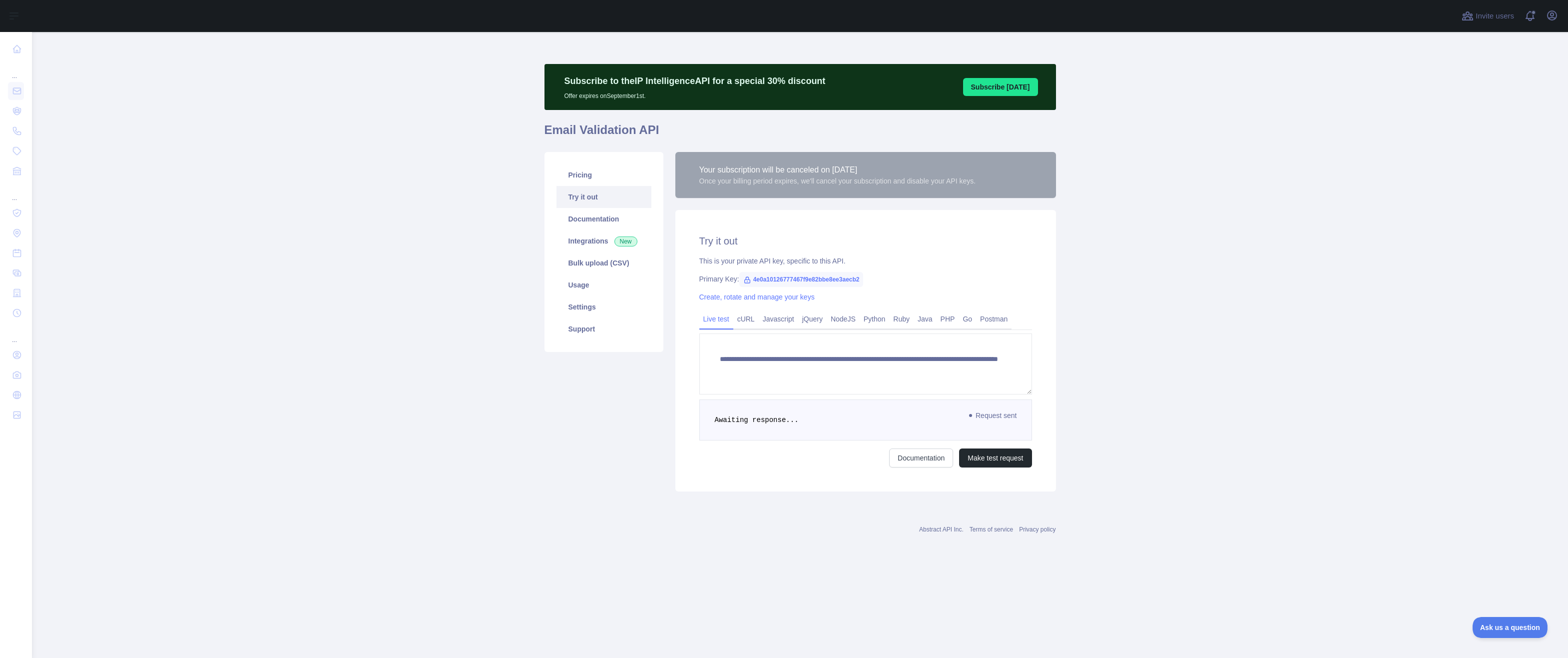
drag, startPoint x: 1248, startPoint y: 489, endPoint x: 1187, endPoint y: 497, distance: 61.5
click at [1248, 489] on main "**********" at bounding box center [800, 344] width 1536 height 625
click at [1009, 455] on button "Make test request" at bounding box center [996, 458] width 73 height 19
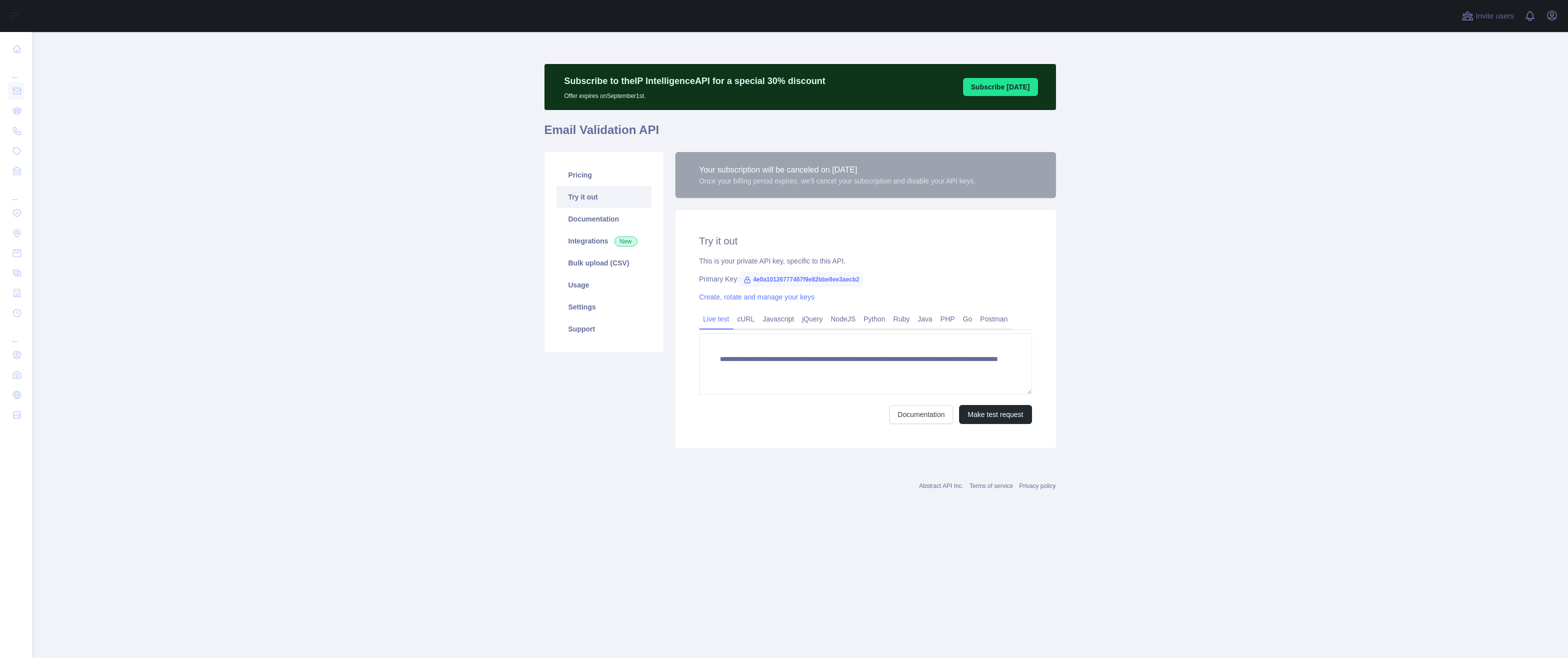
click at [1172, 307] on main "**********" at bounding box center [800, 344] width 1536 height 625
click at [986, 412] on button "Make test request" at bounding box center [996, 414] width 73 height 19
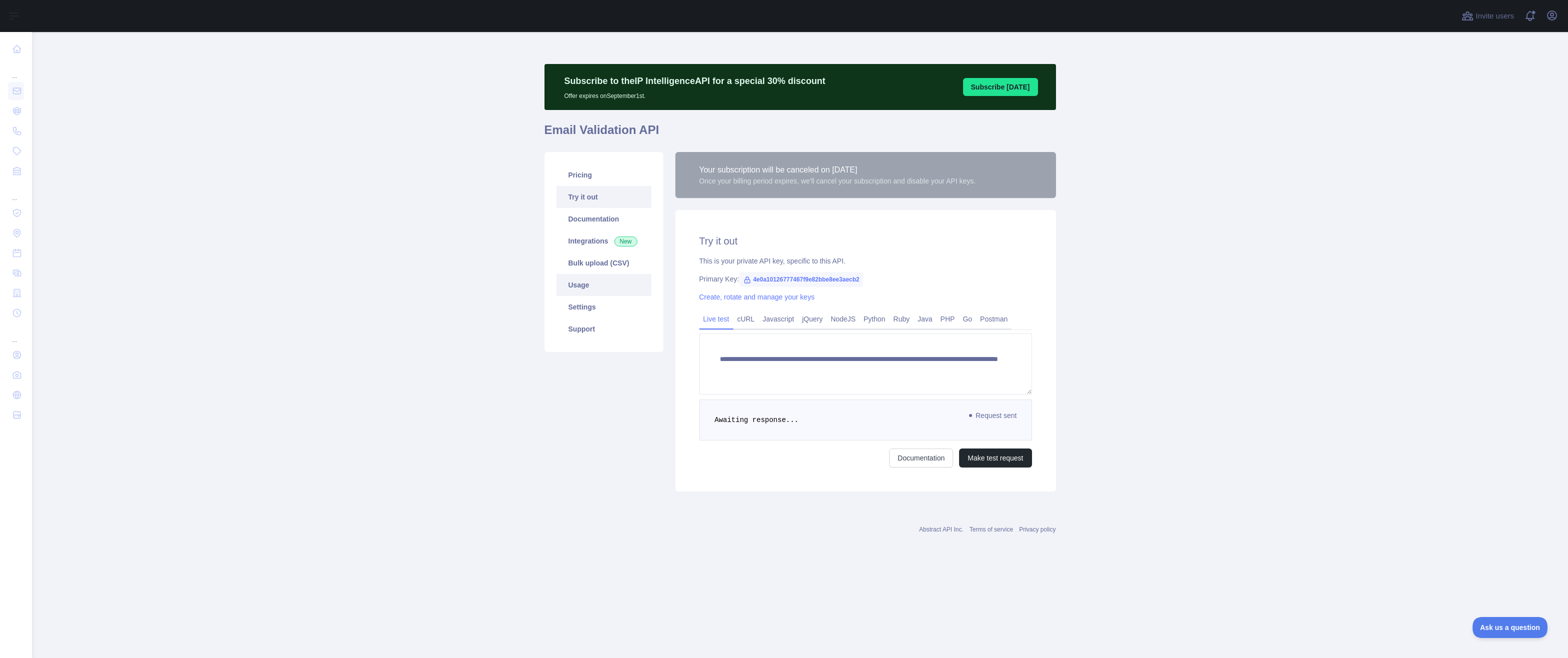
click at [596, 288] on link "Usage" at bounding box center [604, 284] width 95 height 22
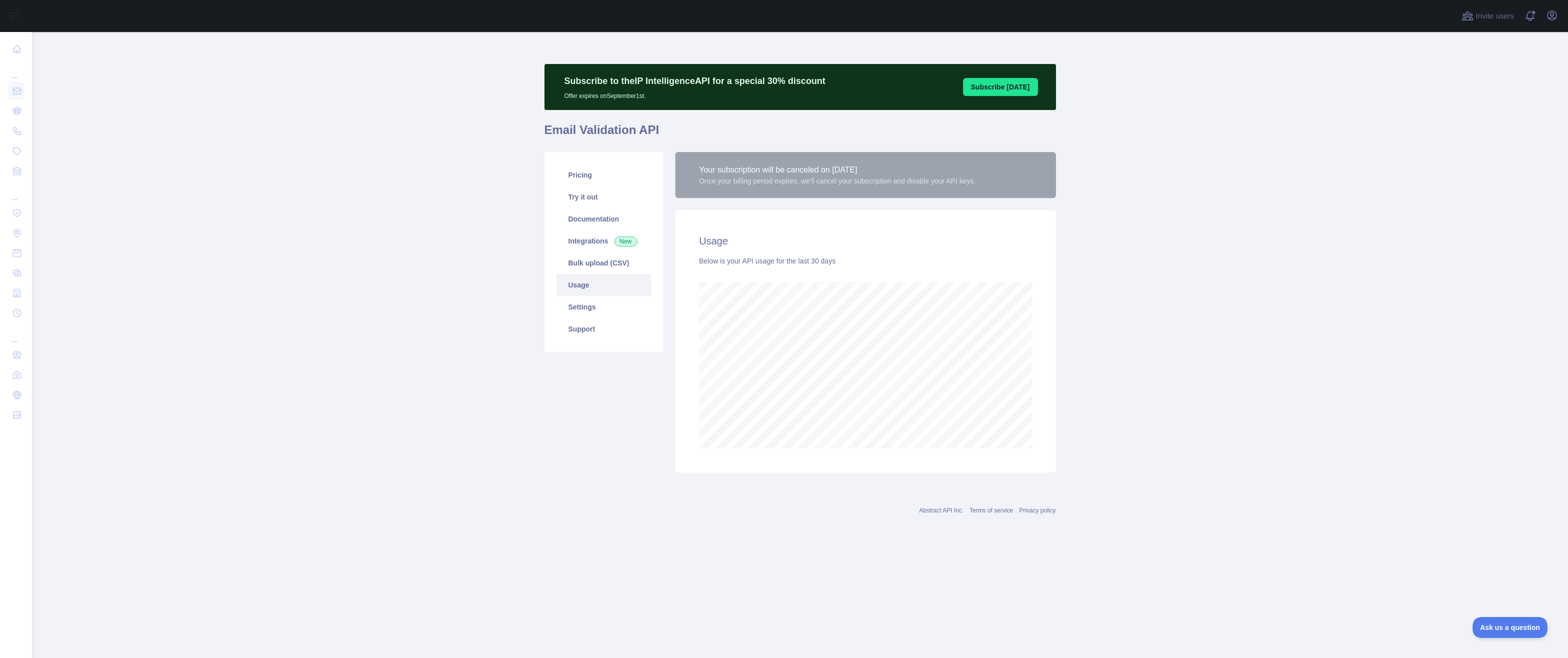
scroll to position [625, 1536]
click at [593, 307] on link "Settings" at bounding box center [604, 306] width 95 height 22
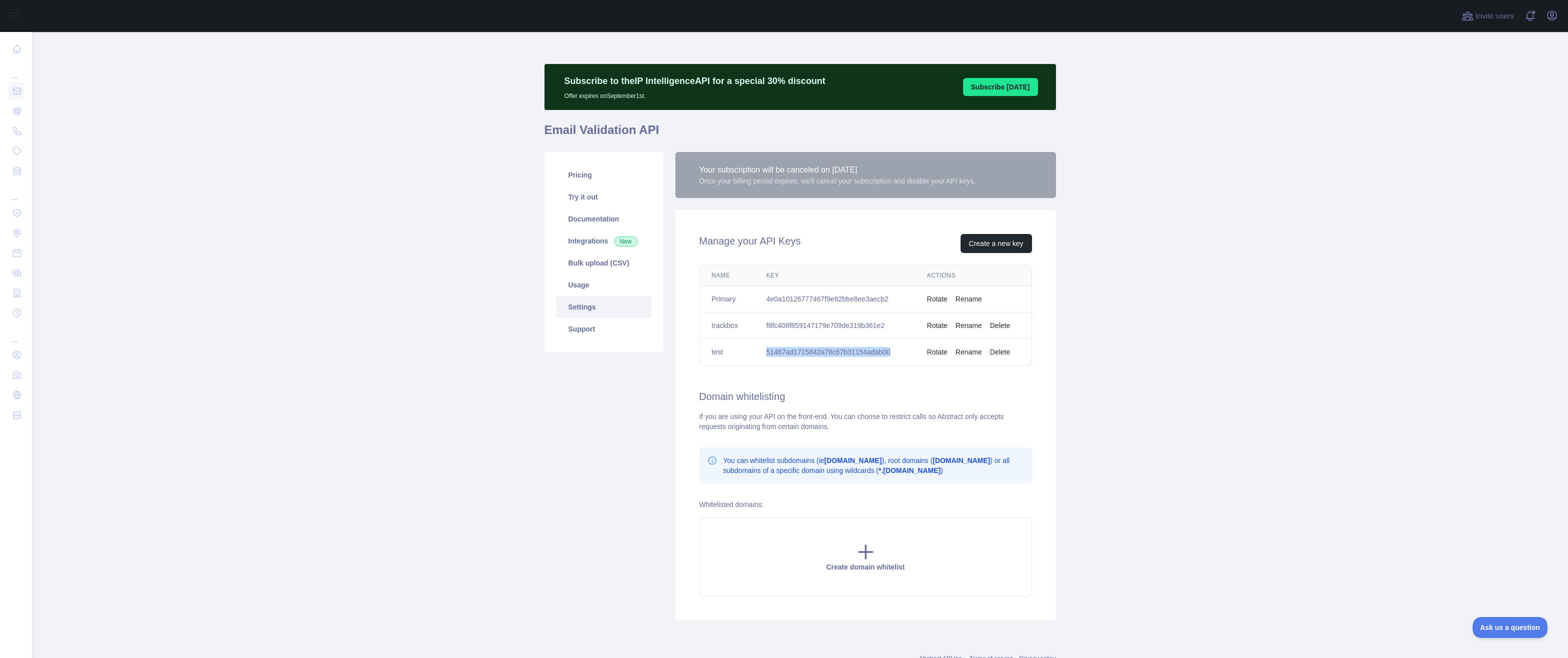
drag, startPoint x: 884, startPoint y: 350, endPoint x: 756, endPoint y: 351, distance: 128.0
click at [756, 351] on td "51467ad1715842a78c67b31154adab00" at bounding box center [835, 352] width 161 height 26
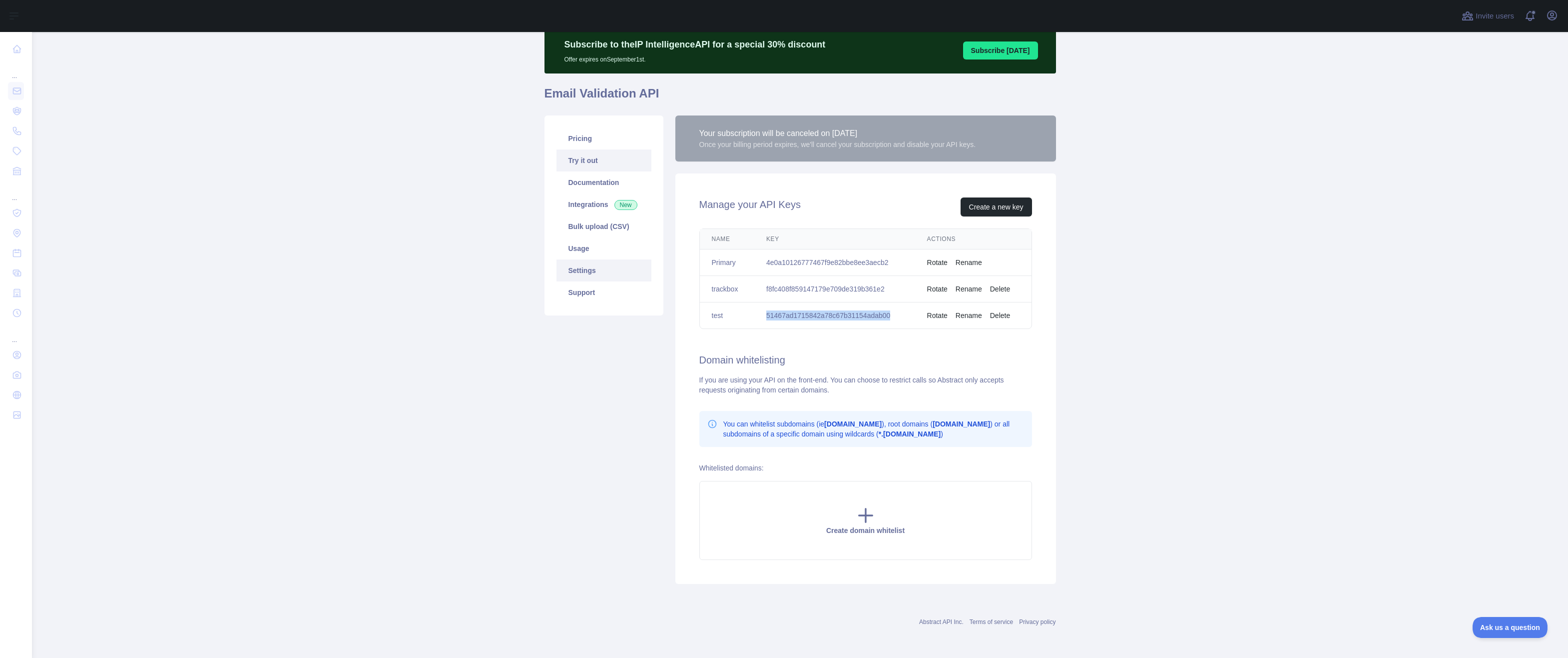
click at [584, 162] on link "Try it out" at bounding box center [604, 160] width 95 height 22
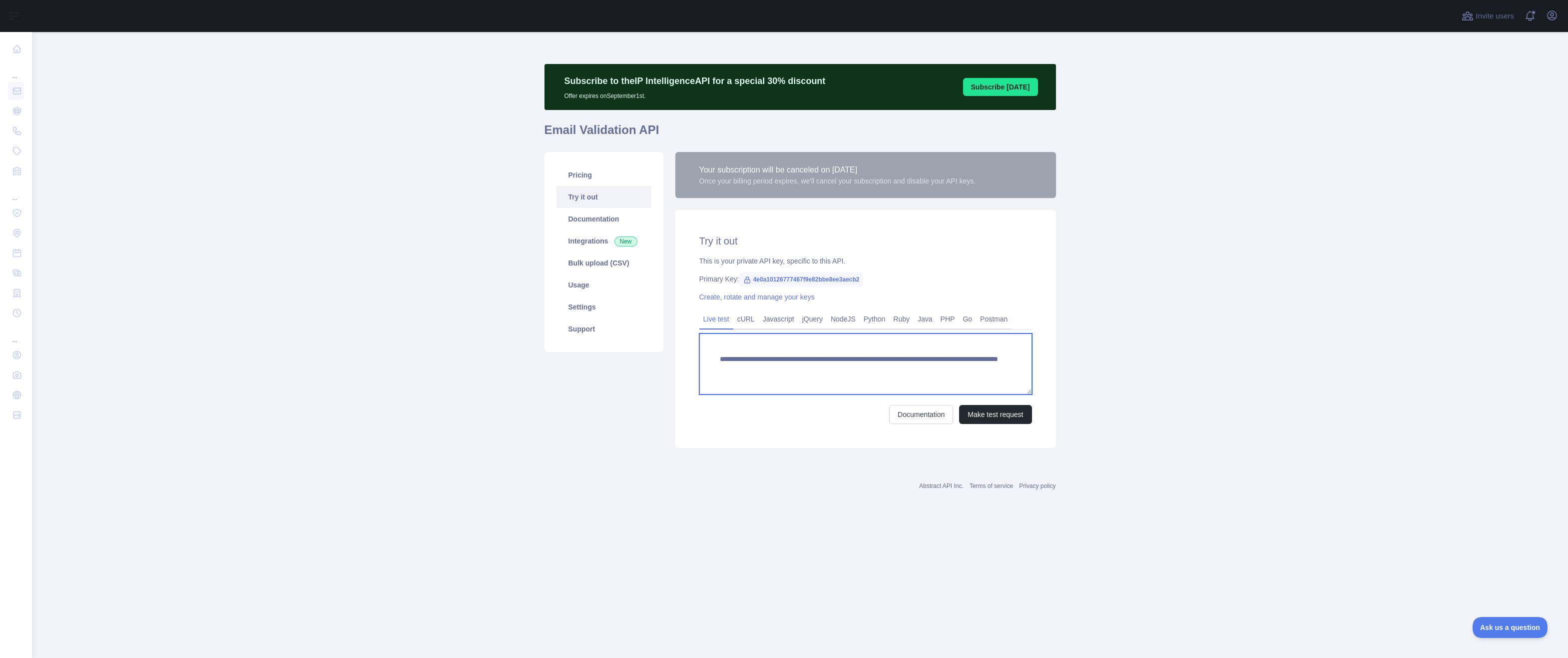
drag, startPoint x: 747, startPoint y: 369, endPoint x: 865, endPoint y: 366, distance: 118.0
click at [865, 366] on textarea "**********" at bounding box center [866, 364] width 333 height 61
paste textarea
type textarea "**********"
click at [984, 413] on button "Make test request" at bounding box center [996, 414] width 73 height 19
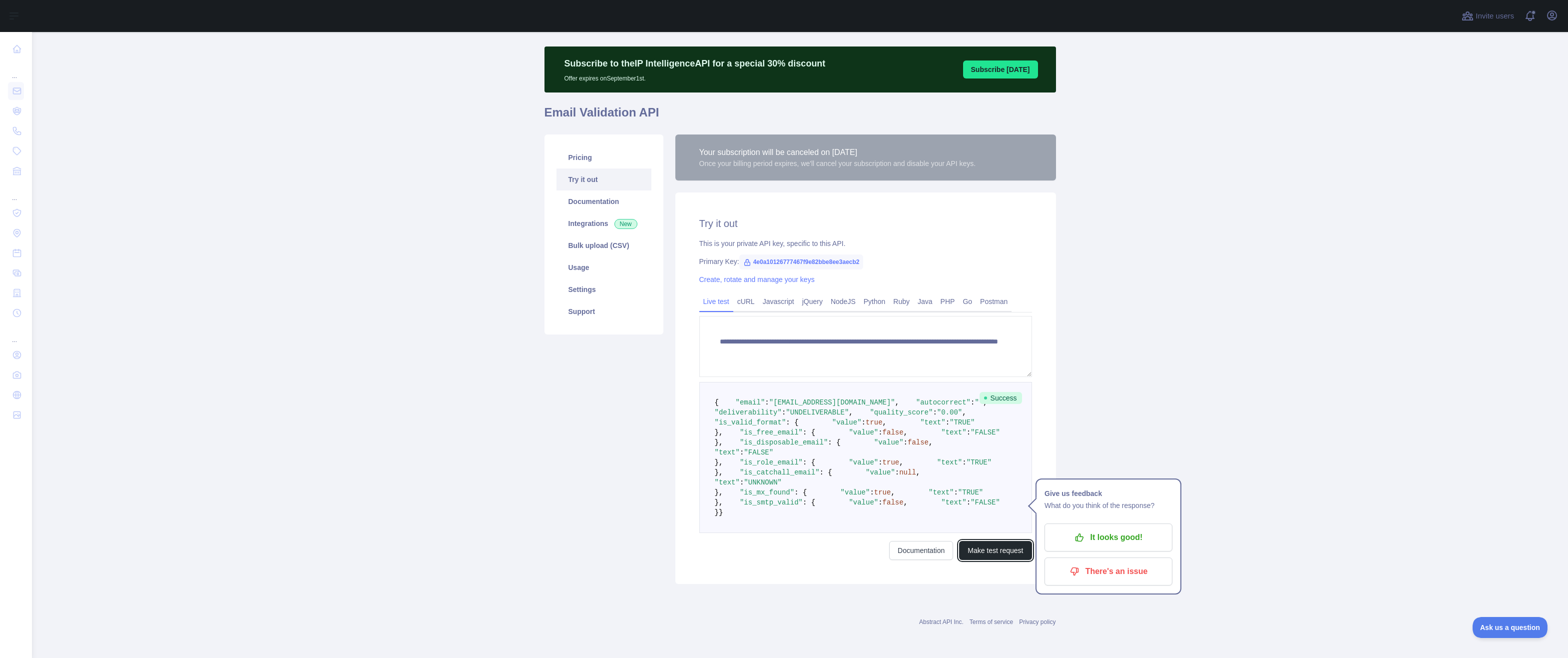
scroll to position [150, 0]
click at [1167, 167] on main "**********" at bounding box center [800, 344] width 1536 height 625
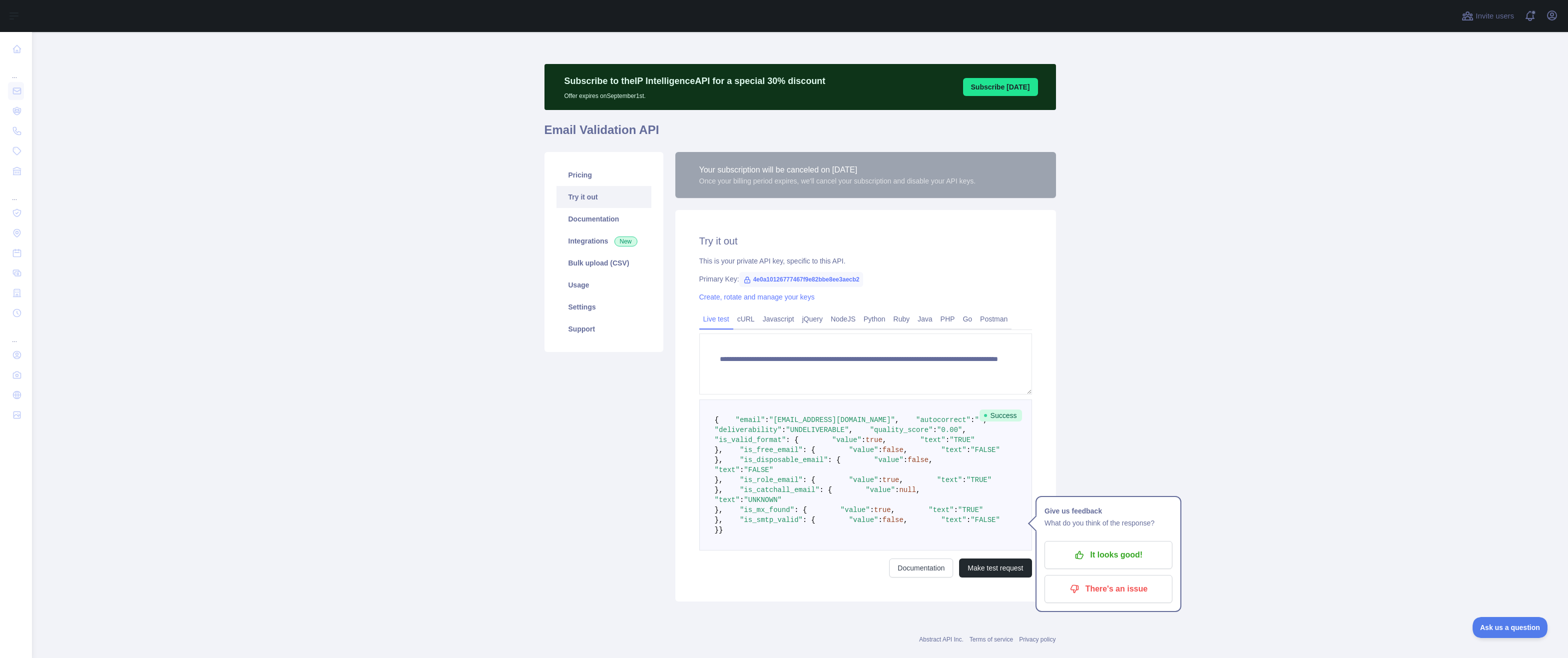
scroll to position [237, 0]
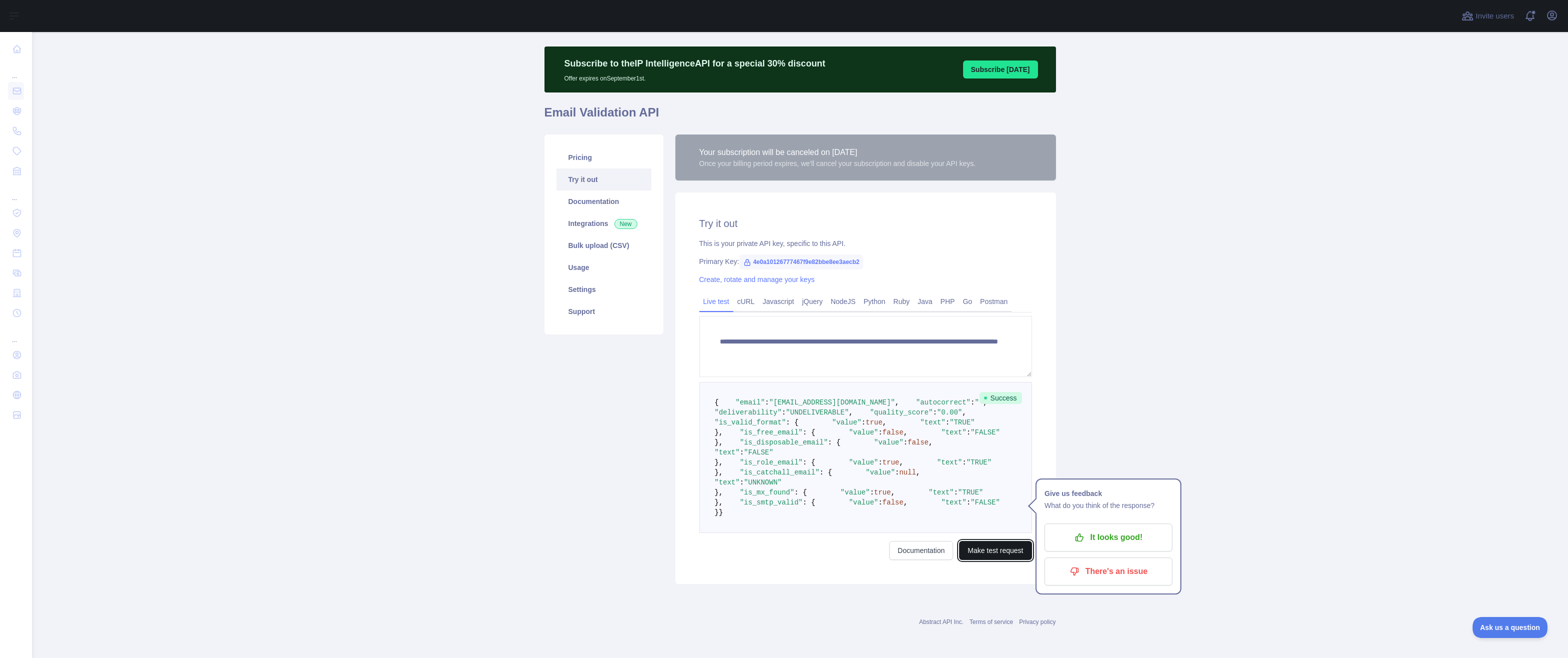
click at [1014, 554] on button "Make test request" at bounding box center [996, 550] width 73 height 19
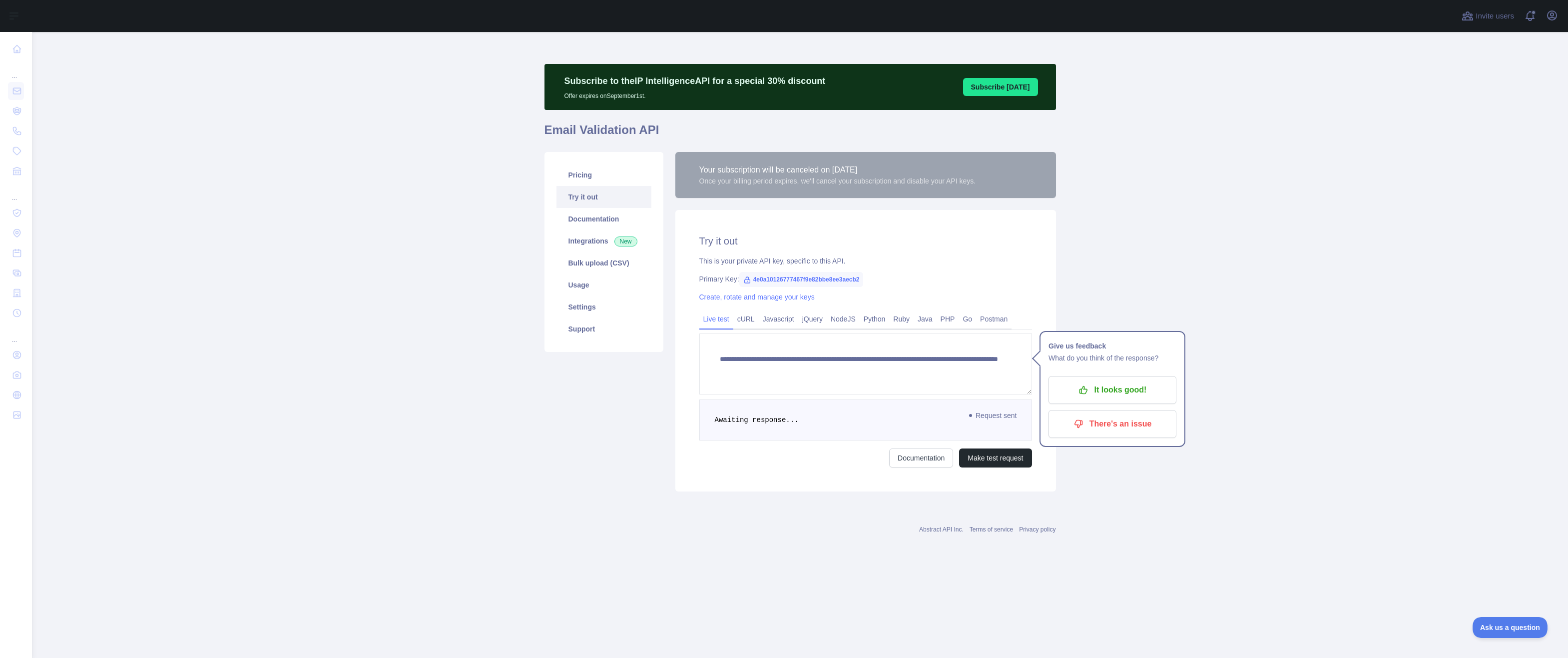
click at [1365, 385] on main "**********" at bounding box center [800, 344] width 1536 height 625
click at [1162, 430] on p "There's an issue" at bounding box center [1112, 424] width 113 height 17
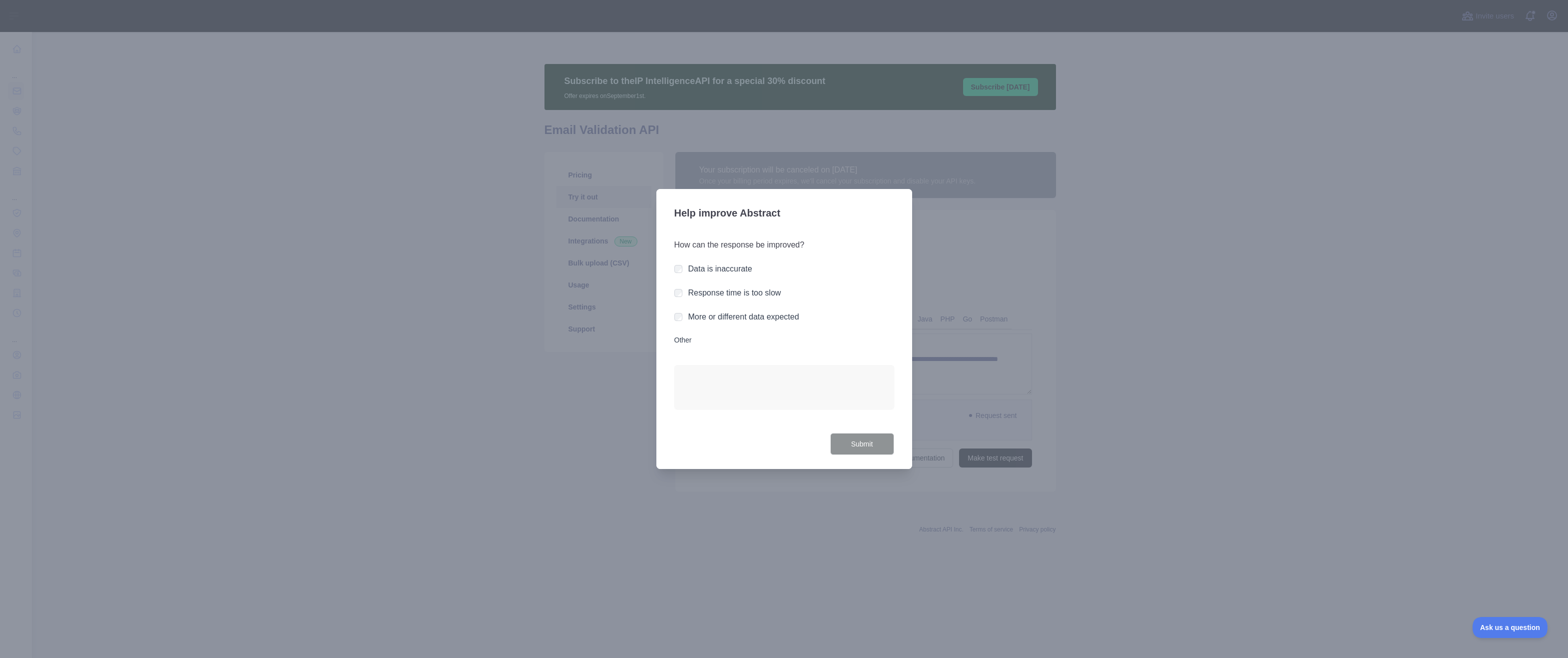
click at [1177, 501] on div at bounding box center [784, 329] width 1568 height 658
click at [772, 290] on label "Response time is too slow" at bounding box center [734, 292] width 93 height 8
click at [854, 442] on button "Submit" at bounding box center [862, 444] width 64 height 23
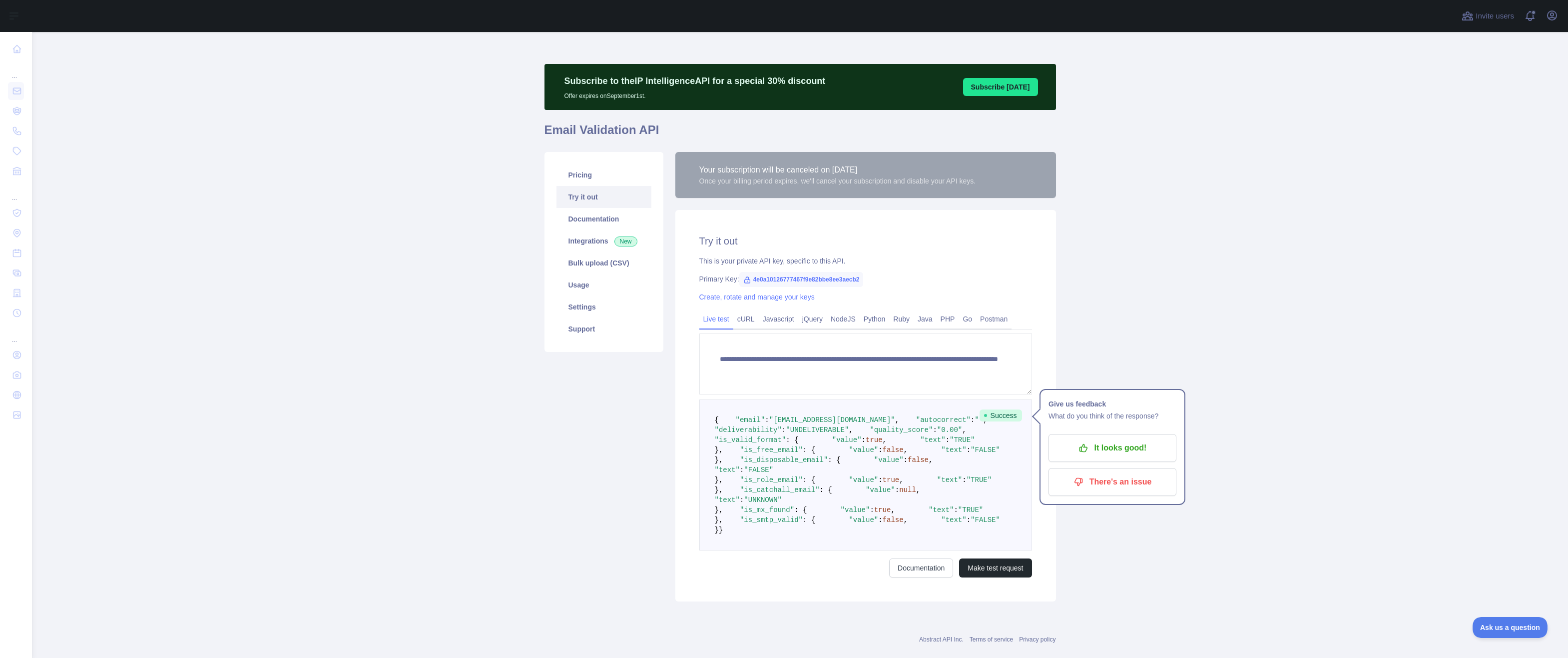
click at [353, 523] on main "**********" at bounding box center [800, 344] width 1536 height 625
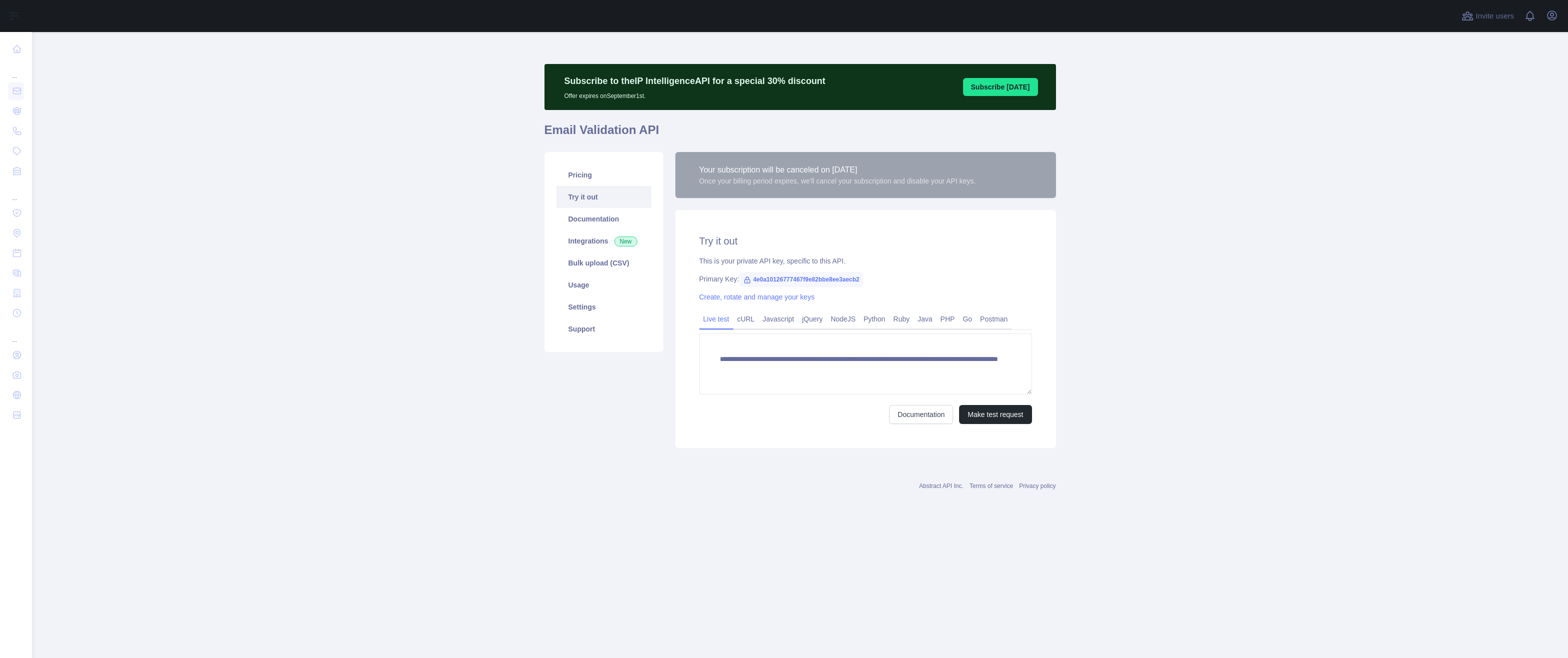
drag, startPoint x: 1236, startPoint y: 301, endPoint x: 1278, endPoint y: 249, distance: 66.8
click at [1238, 296] on main "**********" at bounding box center [800, 344] width 1536 height 625
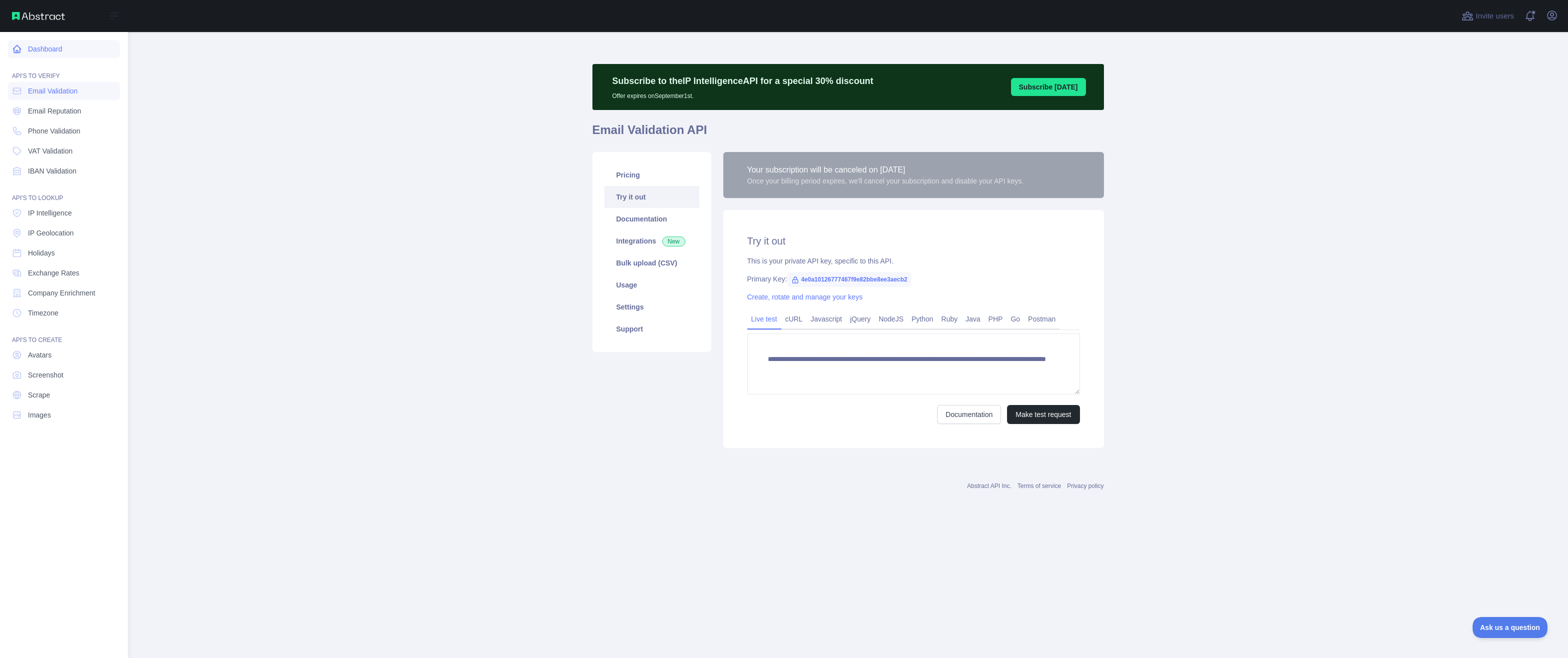
click at [62, 48] on link "Dashboard" at bounding box center [64, 49] width 112 height 18
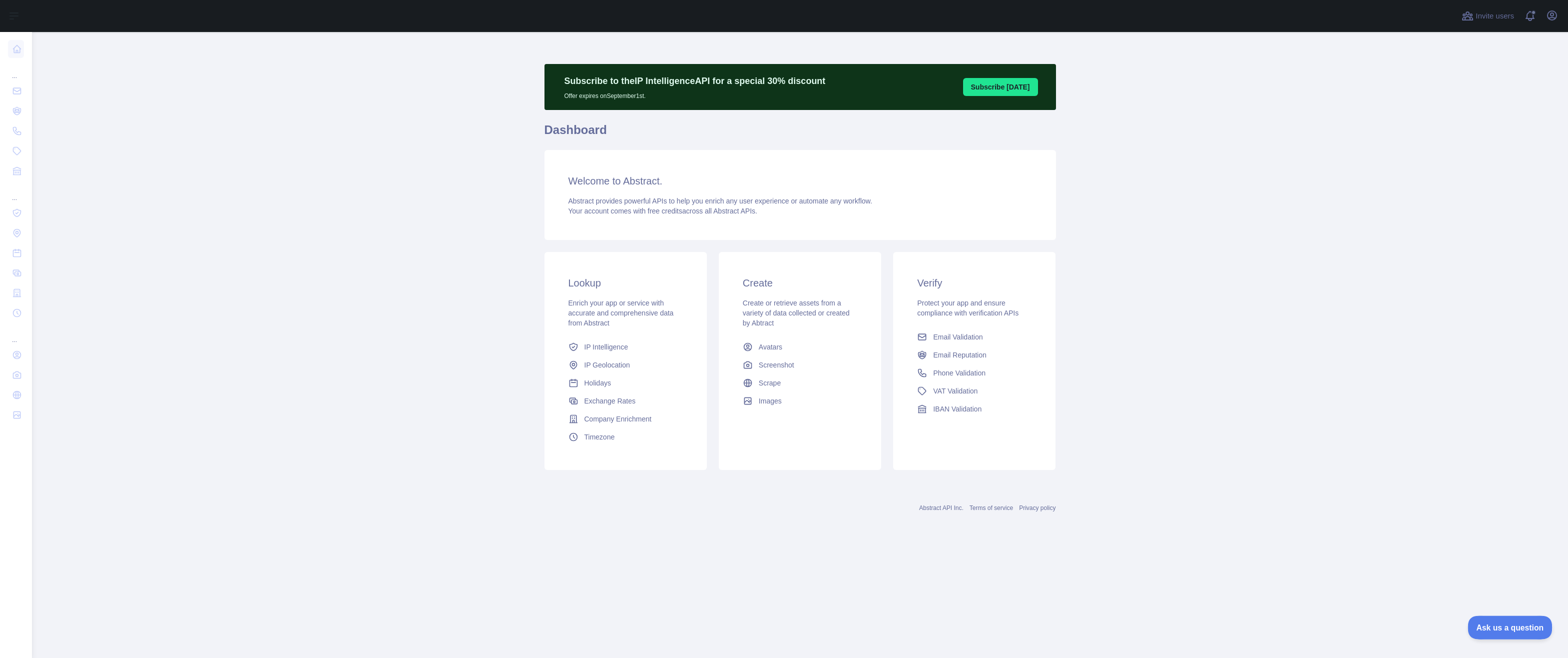
click at [1501, 623] on span "Ask us a question" at bounding box center [1504, 625] width 75 height 7
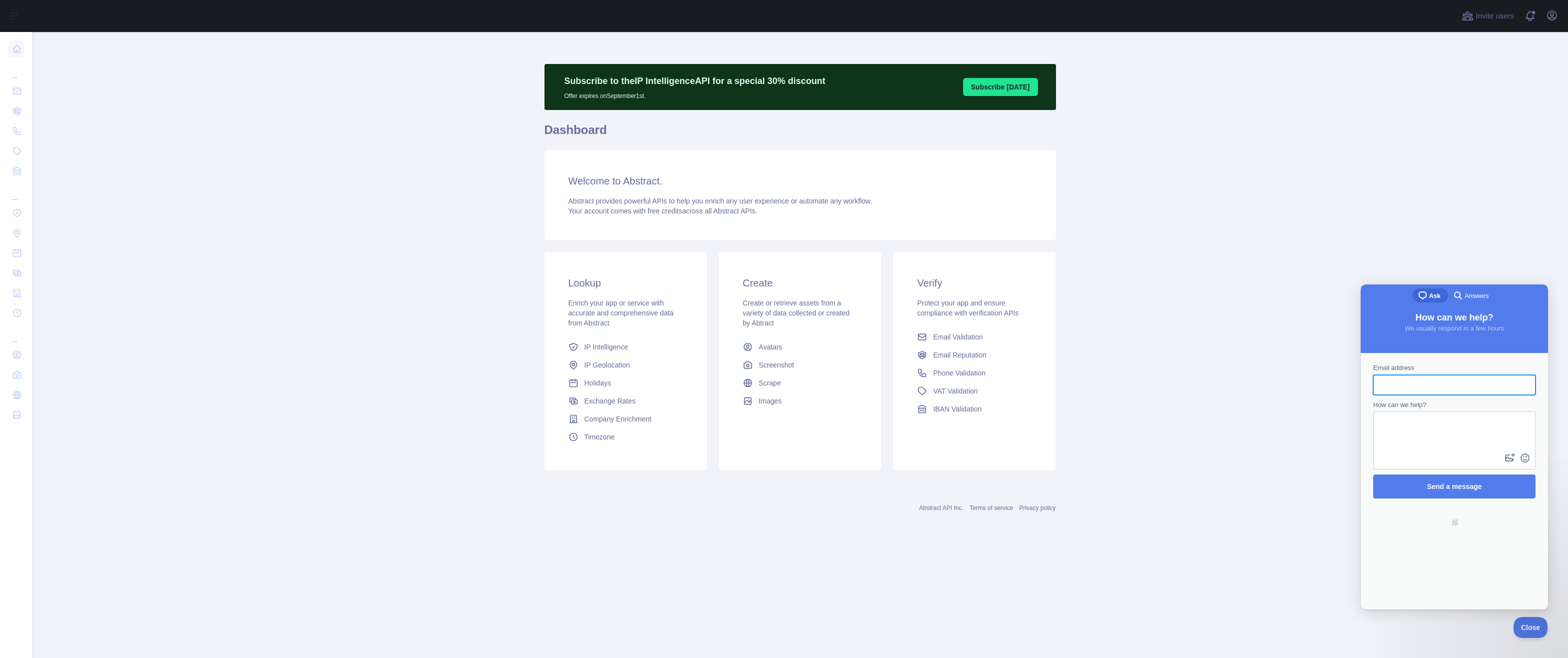
click at [1417, 385] on input "Email address" at bounding box center [1455, 385] width 147 height 18
type input "**********"
click at [1438, 426] on textarea "How can we help?" at bounding box center [1455, 431] width 160 height 39
type textarea "**********"
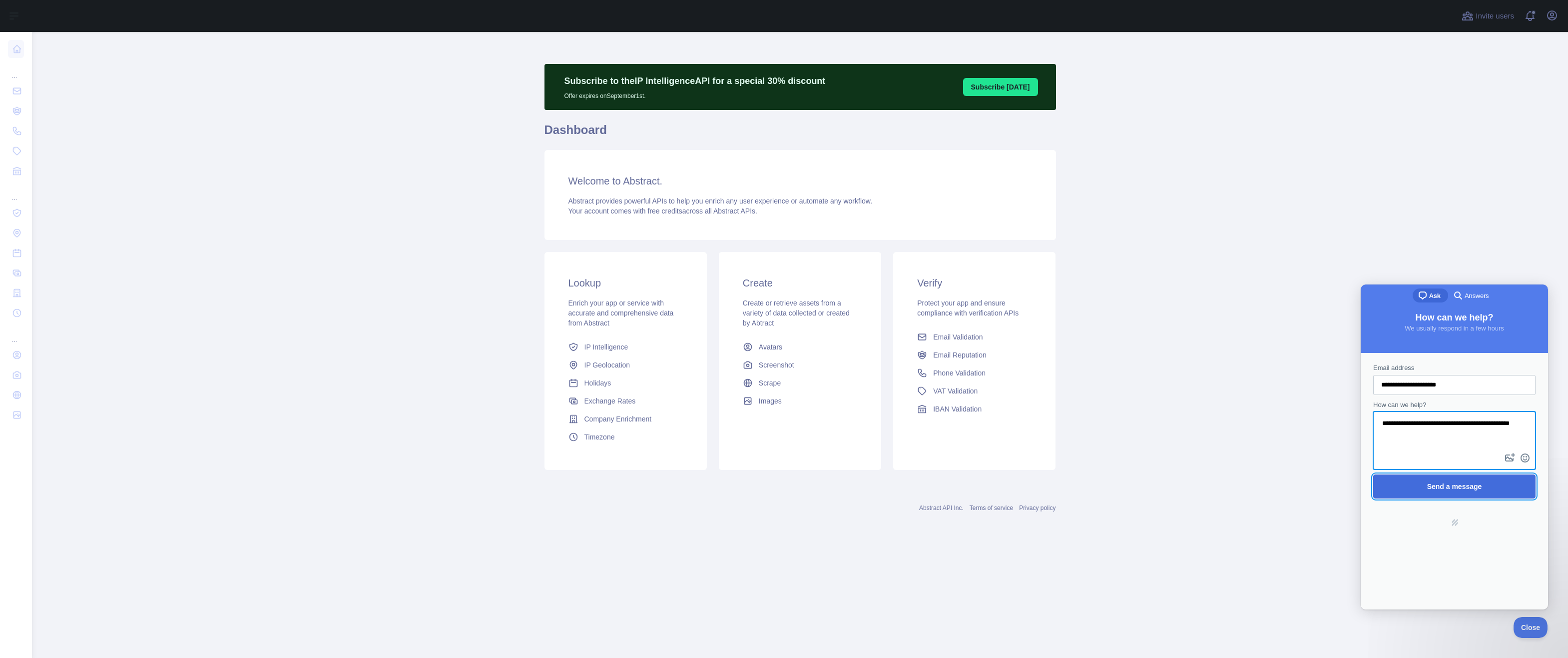
click at [1434, 489] on span "Send a message" at bounding box center [1455, 486] width 55 height 8
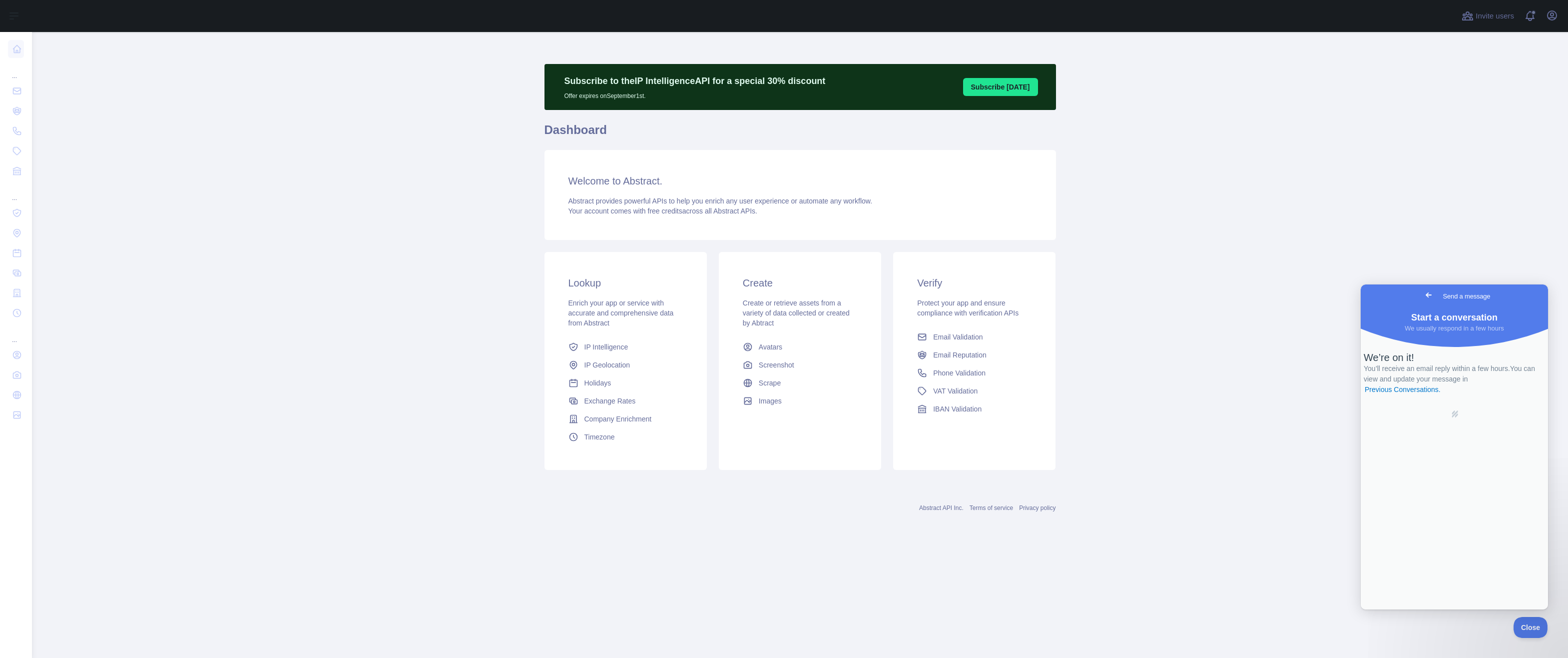
click at [423, 355] on main "Subscribe to the IP Intelligence API for a special 30 % discount Offer expires …" at bounding box center [800, 344] width 1536 height 625
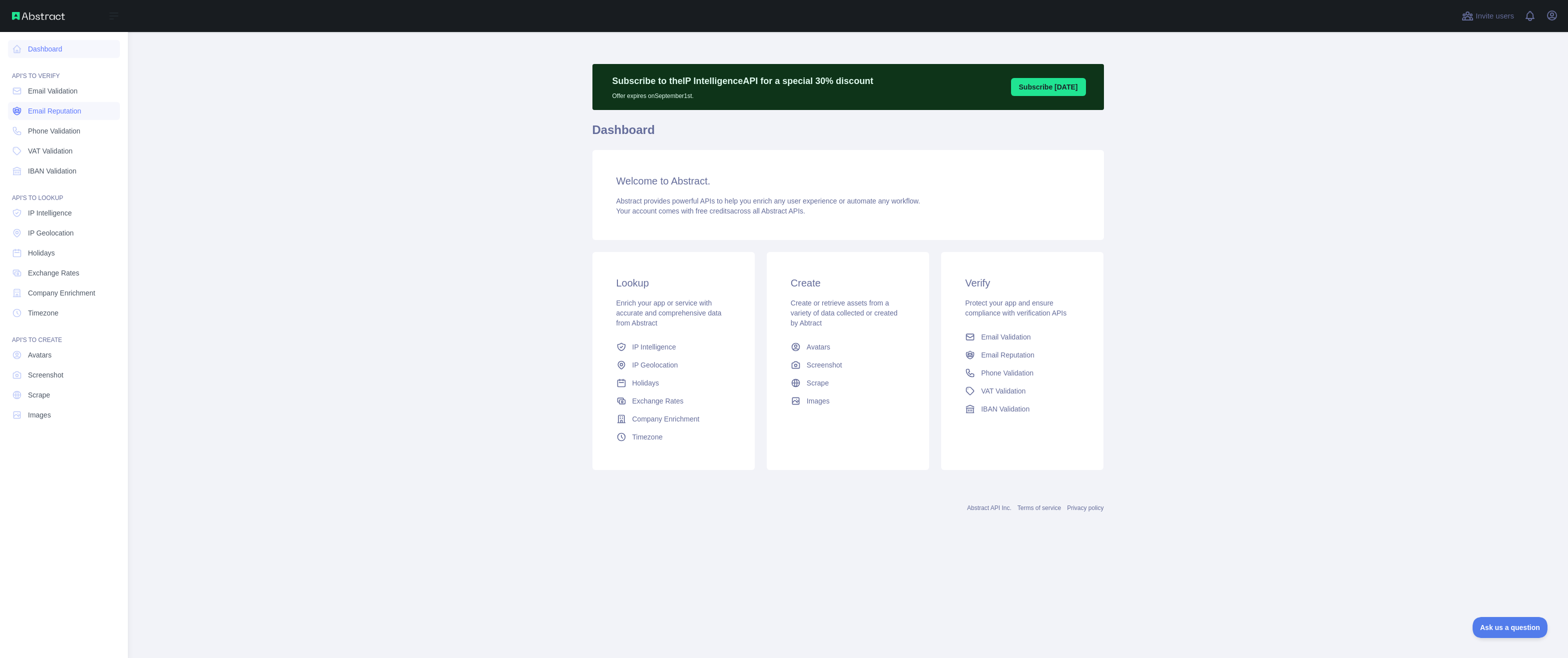
click at [60, 111] on span "Email Reputation" at bounding box center [54, 110] width 54 height 10
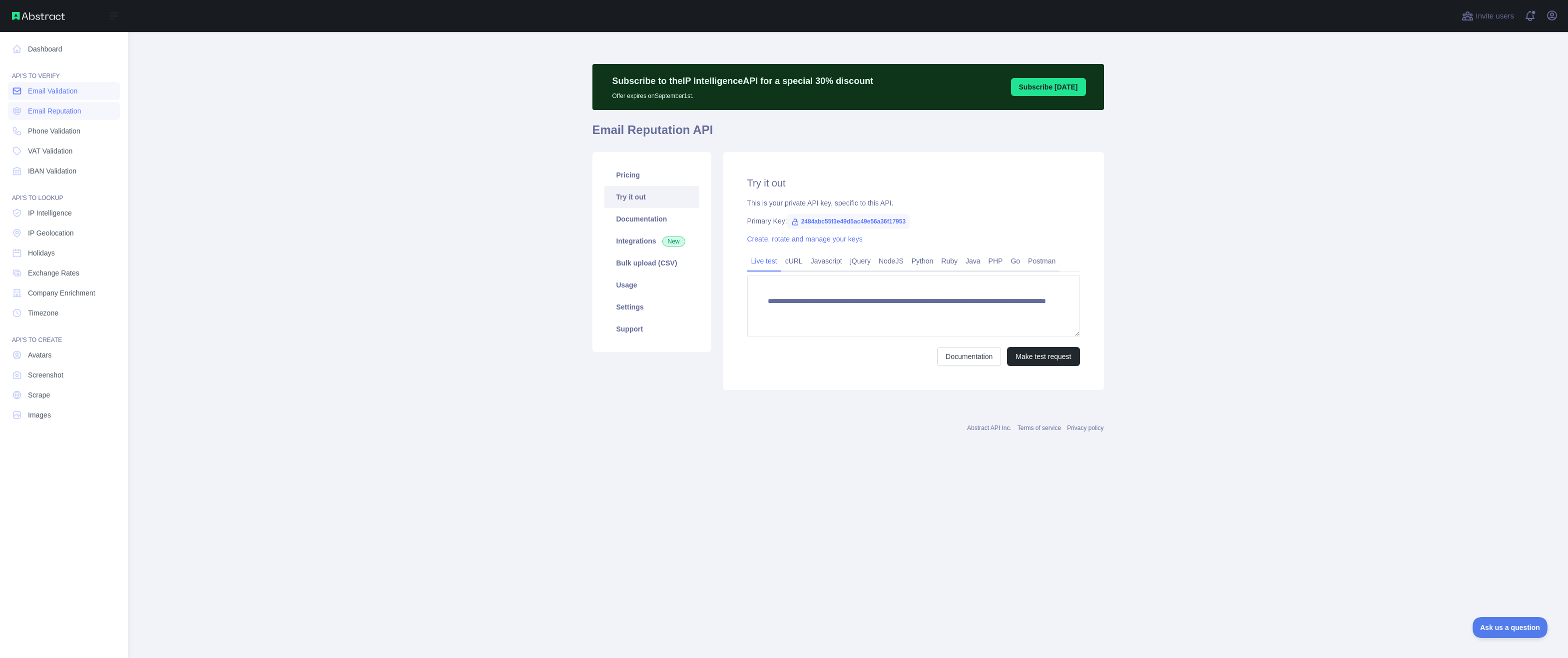
click at [51, 96] on link "Email Validation" at bounding box center [64, 91] width 112 height 18
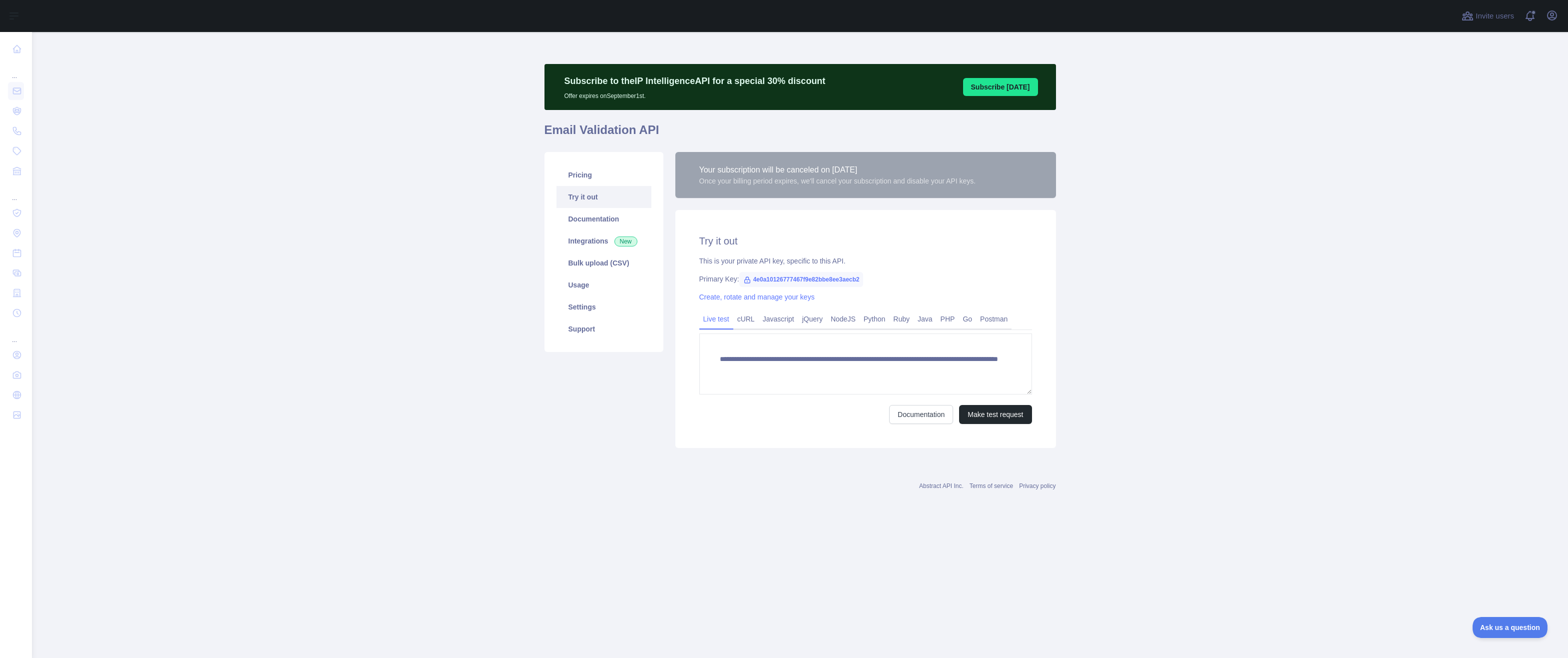
click at [488, 256] on main "**********" at bounding box center [800, 344] width 1536 height 625
click at [609, 409] on div "Pricing Try it out Documentation Integrations New Bulk upload (CSV) Usage Setti…" at bounding box center [603, 300] width 131 height 296
click at [590, 306] on link "Settings" at bounding box center [604, 306] width 95 height 22
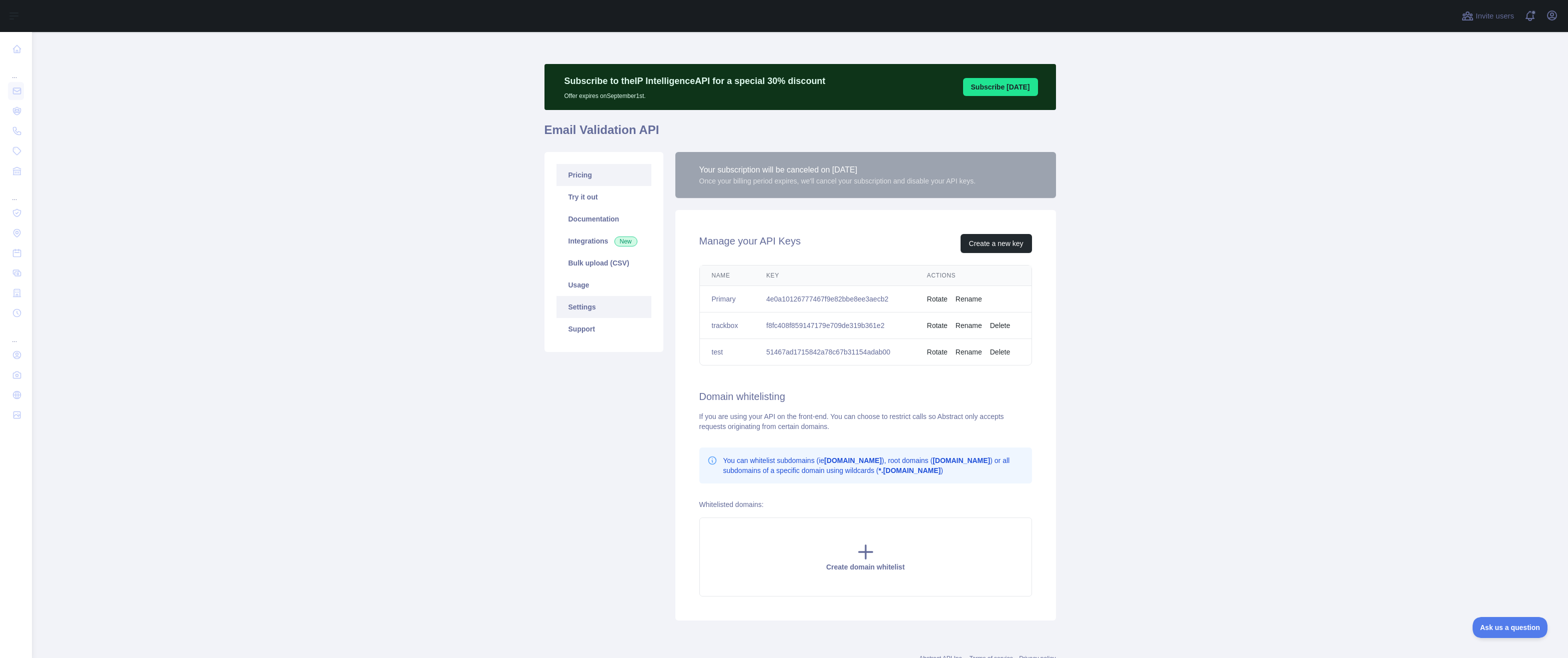
click at [605, 170] on link "Pricing" at bounding box center [604, 175] width 95 height 22
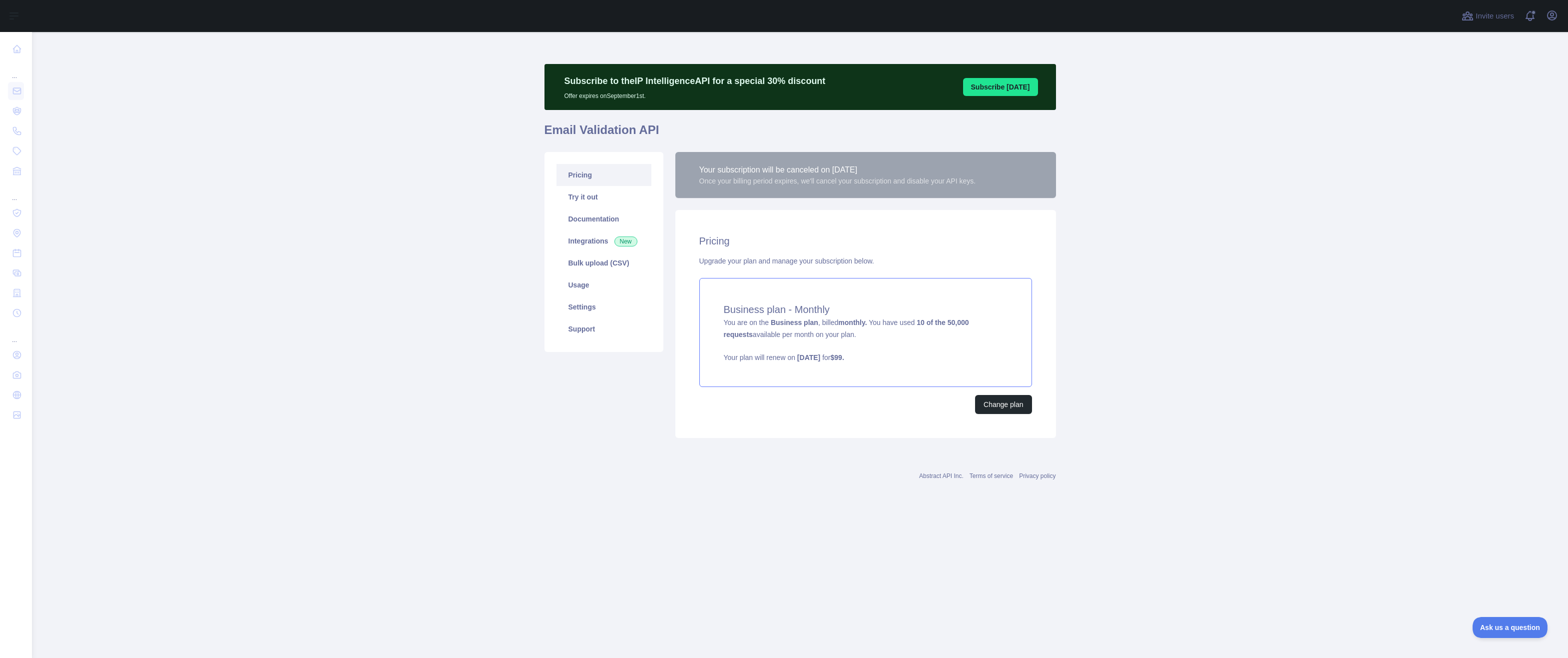
click at [858, 315] on h4 "Business plan - Monthly" at bounding box center [865, 309] width 284 height 14
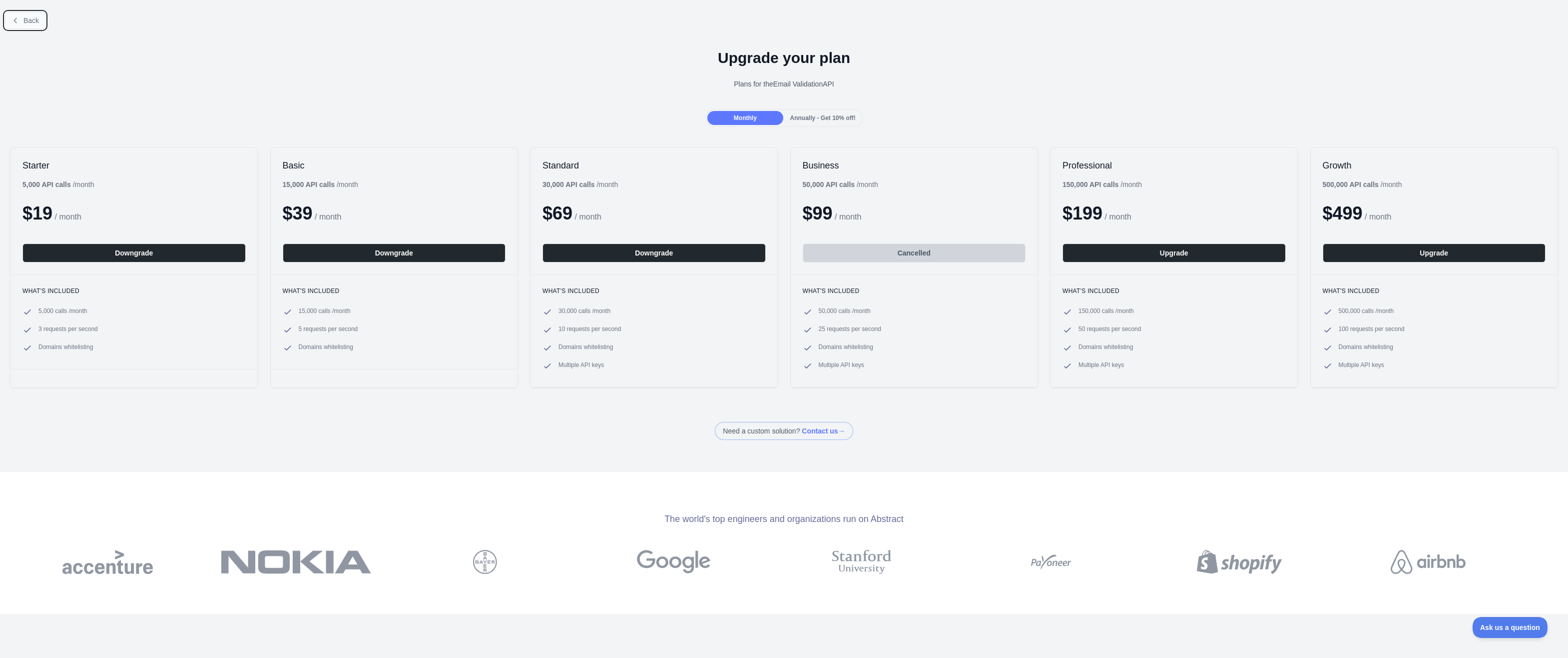
click at [24, 14] on button "Back" at bounding box center [26, 20] width 41 height 17
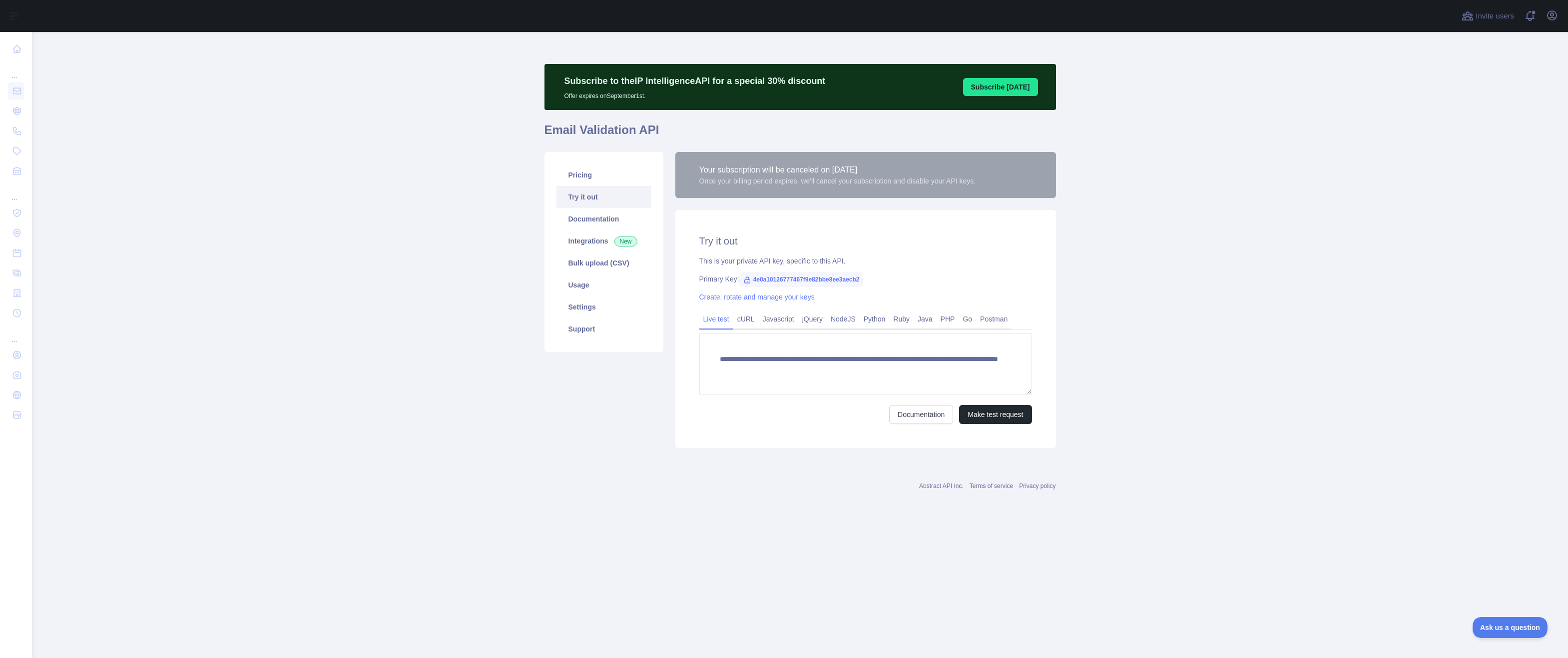
click at [603, 458] on div "**********" at bounding box center [800, 259] width 512 height 406
click at [1003, 417] on button "Make test request" at bounding box center [996, 414] width 73 height 19
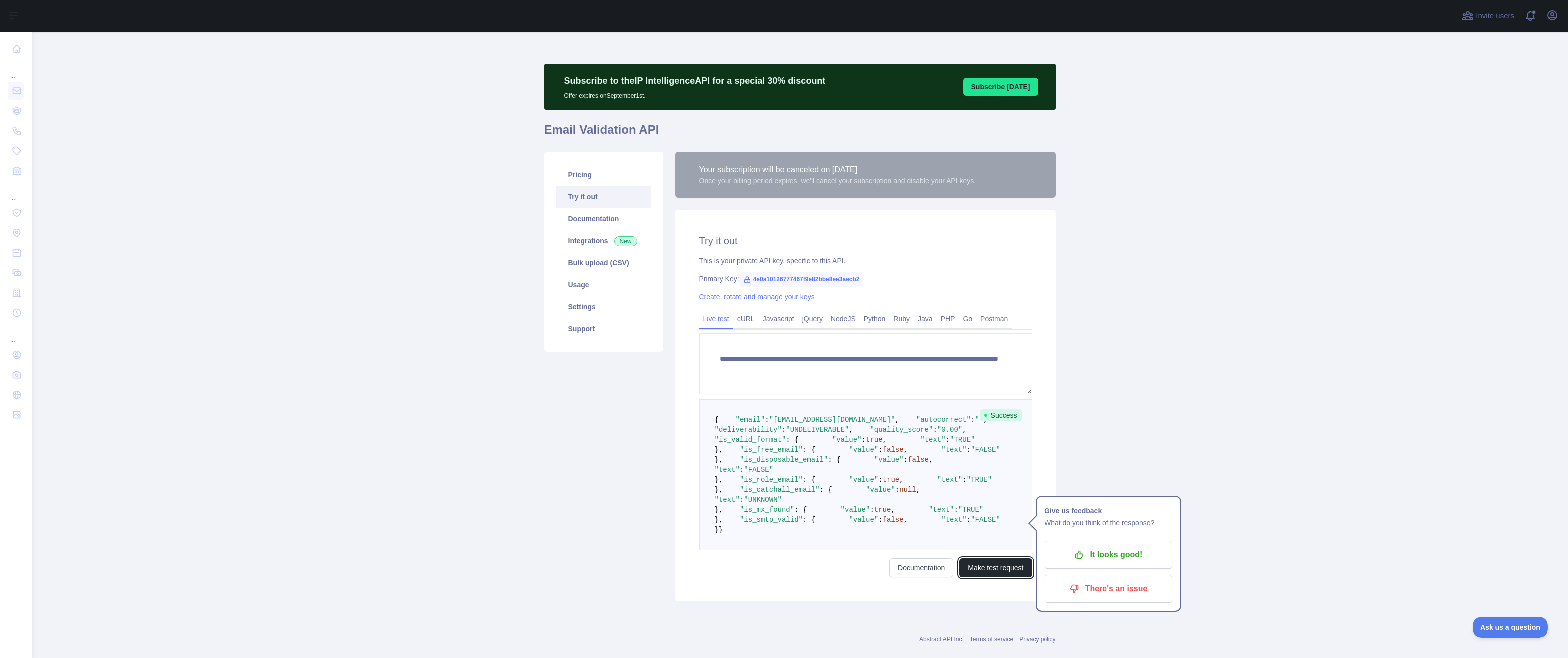
scroll to position [237, 0]
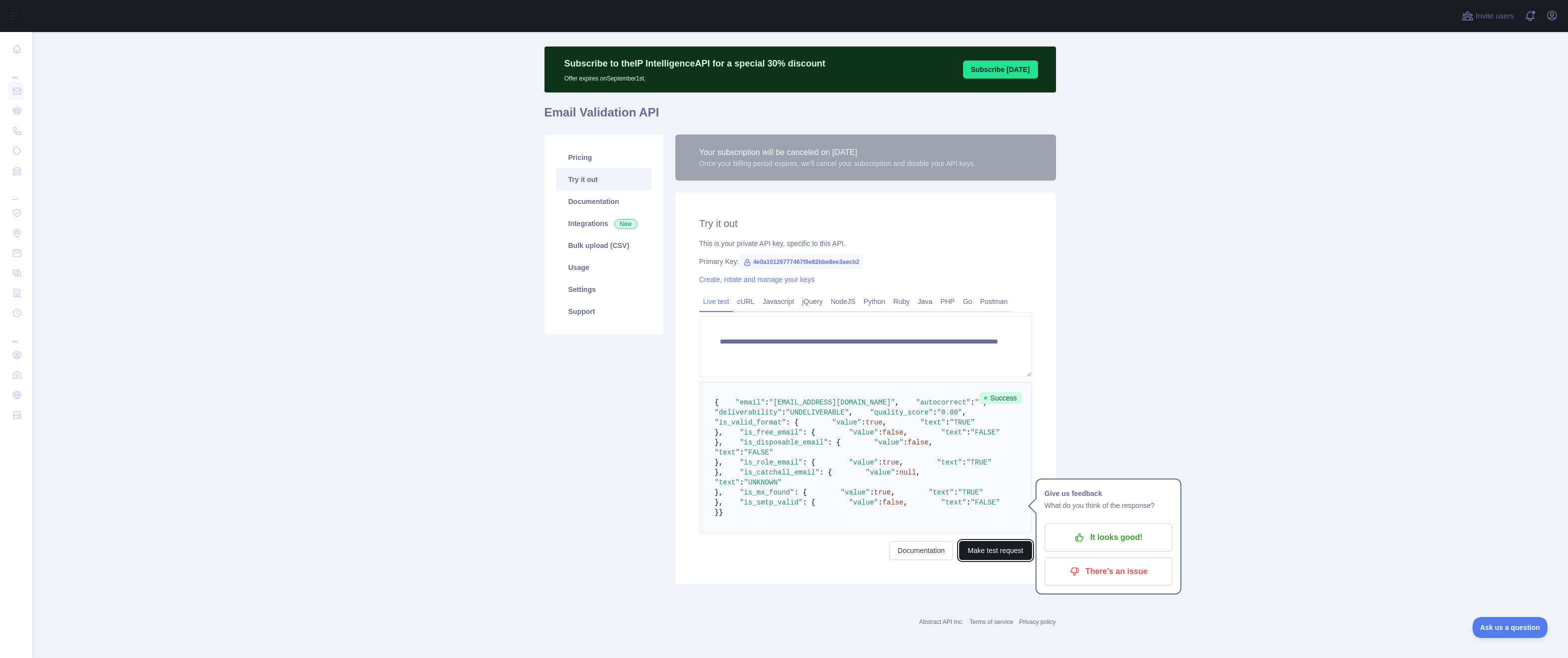
click at [1021, 554] on button "Make test request" at bounding box center [996, 550] width 73 height 19
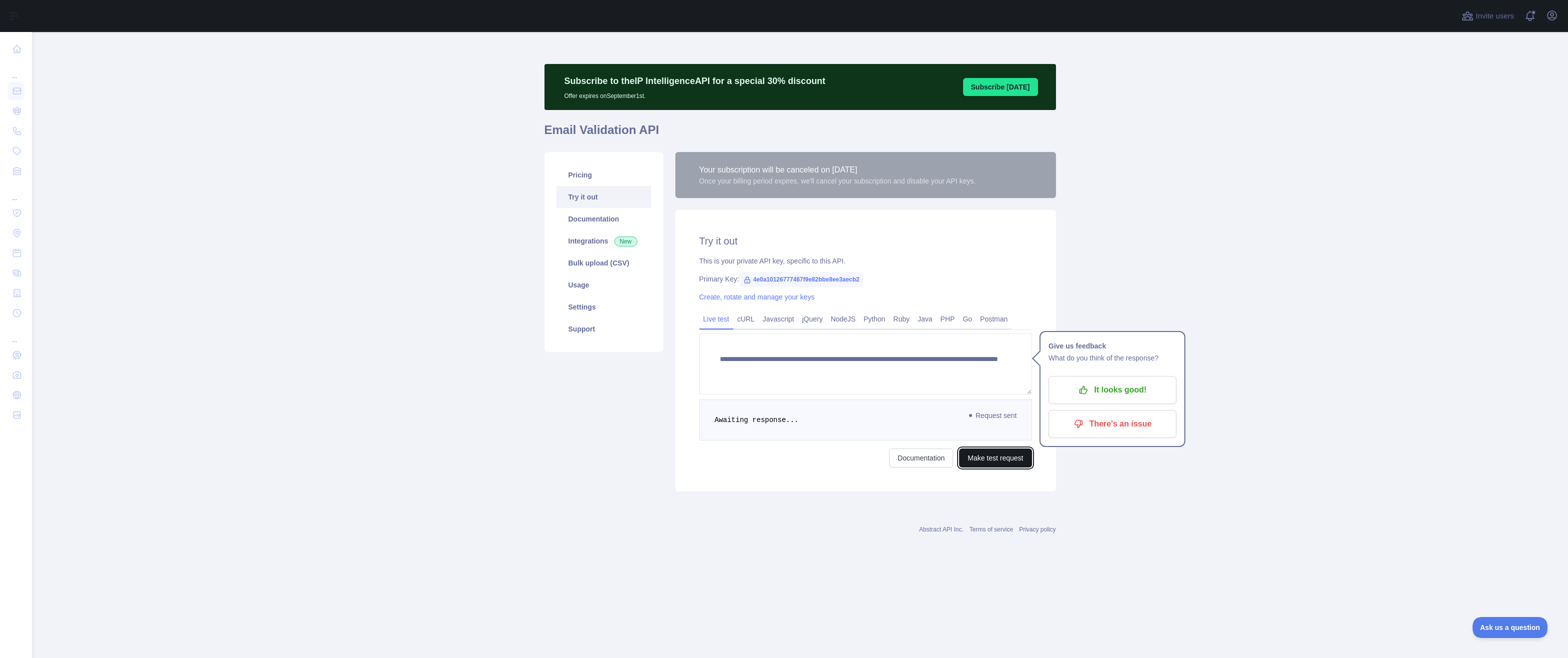
scroll to position [0, 0]
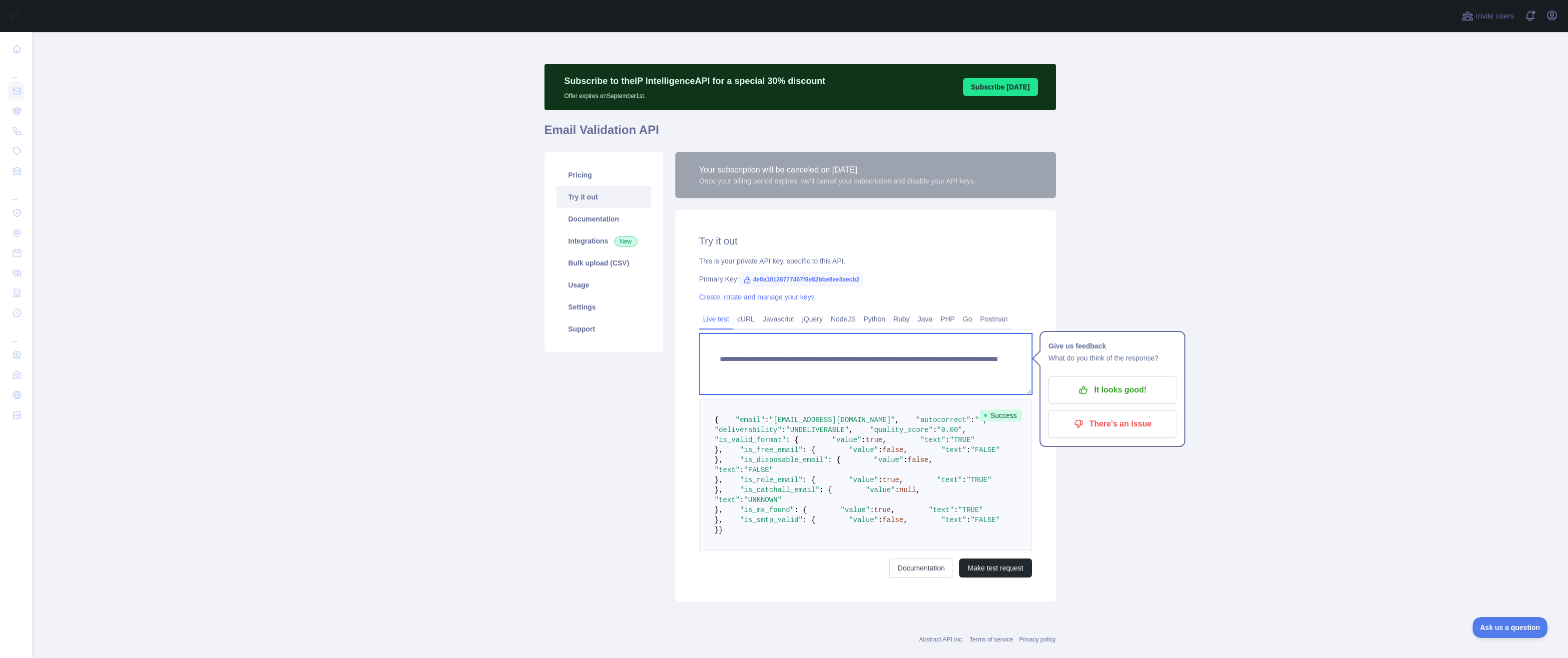
click at [912, 365] on textarea "**********" at bounding box center [866, 364] width 333 height 61
click at [902, 386] on textarea "**********" at bounding box center [866, 364] width 333 height 61
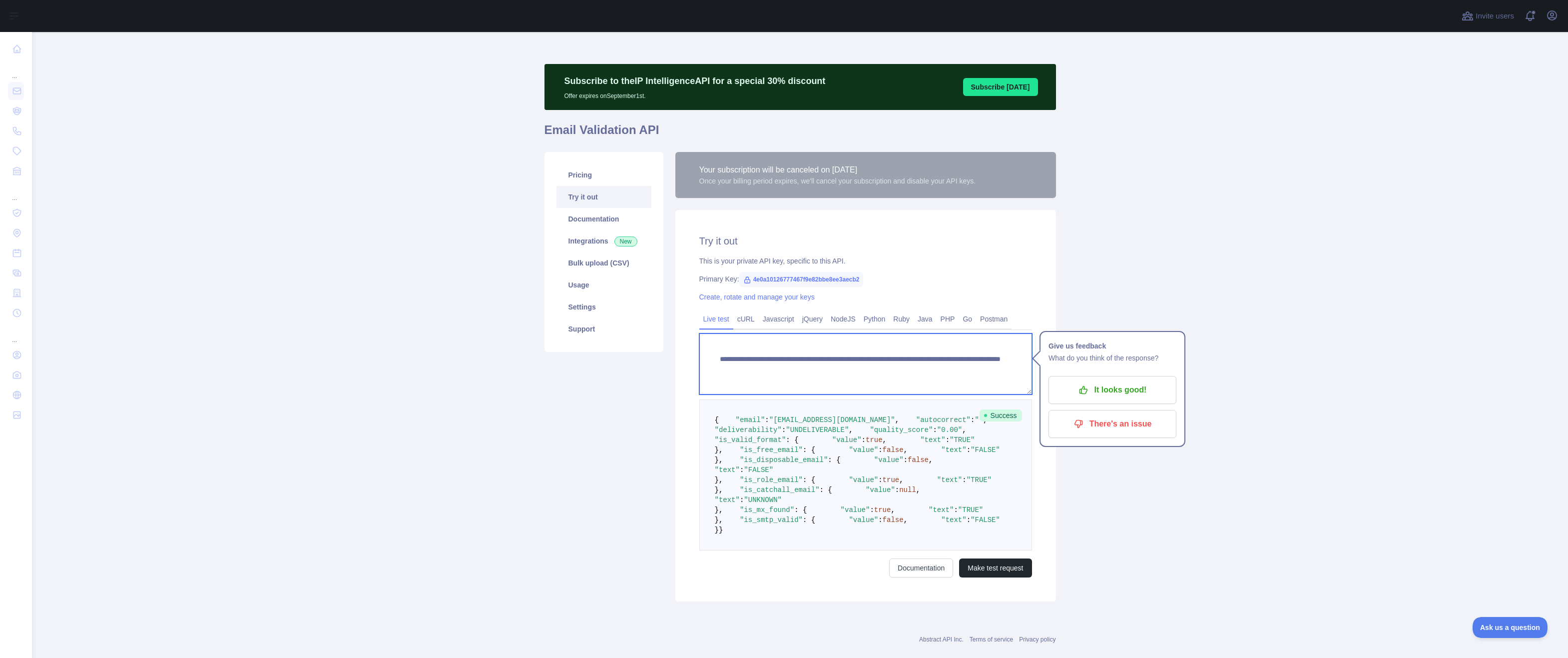
type textarea "**********"
click at [1186, 518] on main "**********" at bounding box center [800, 344] width 1536 height 625
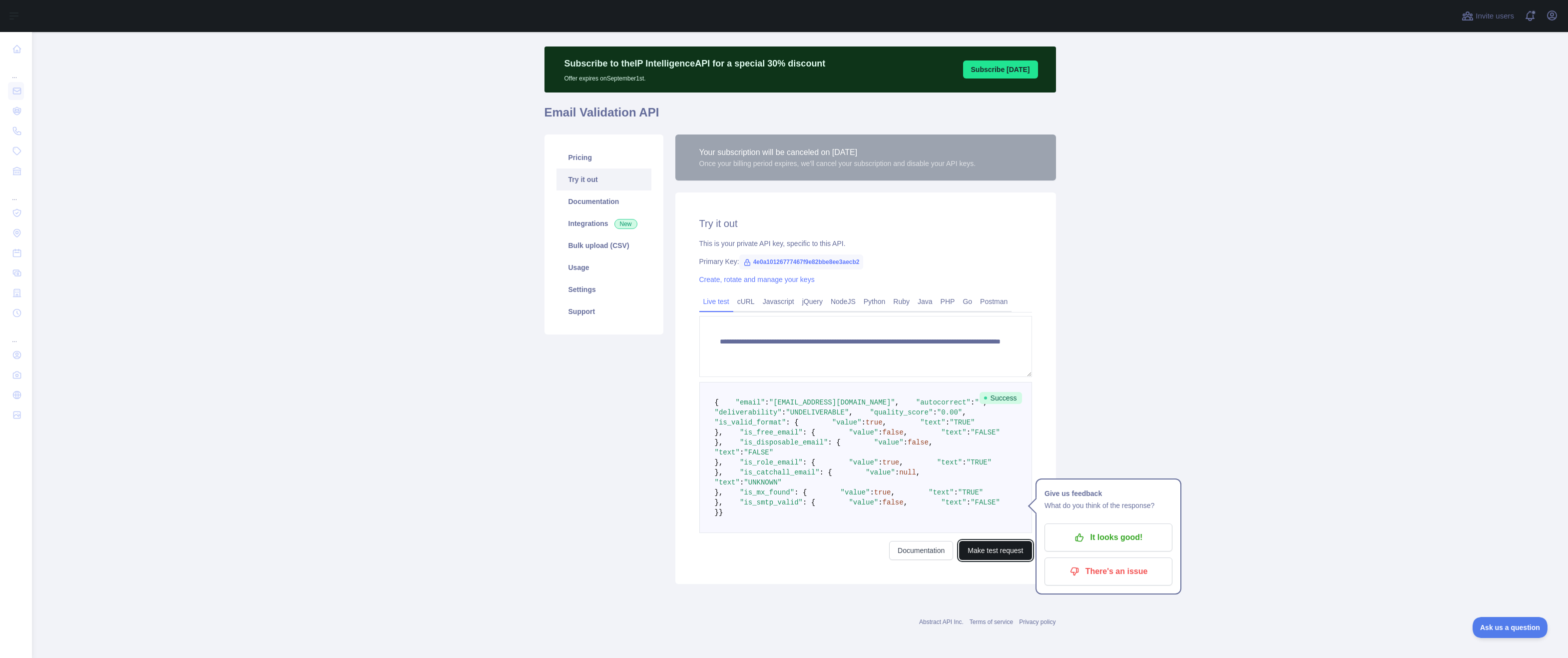
click at [997, 544] on button "Make test request" at bounding box center [996, 550] width 73 height 19
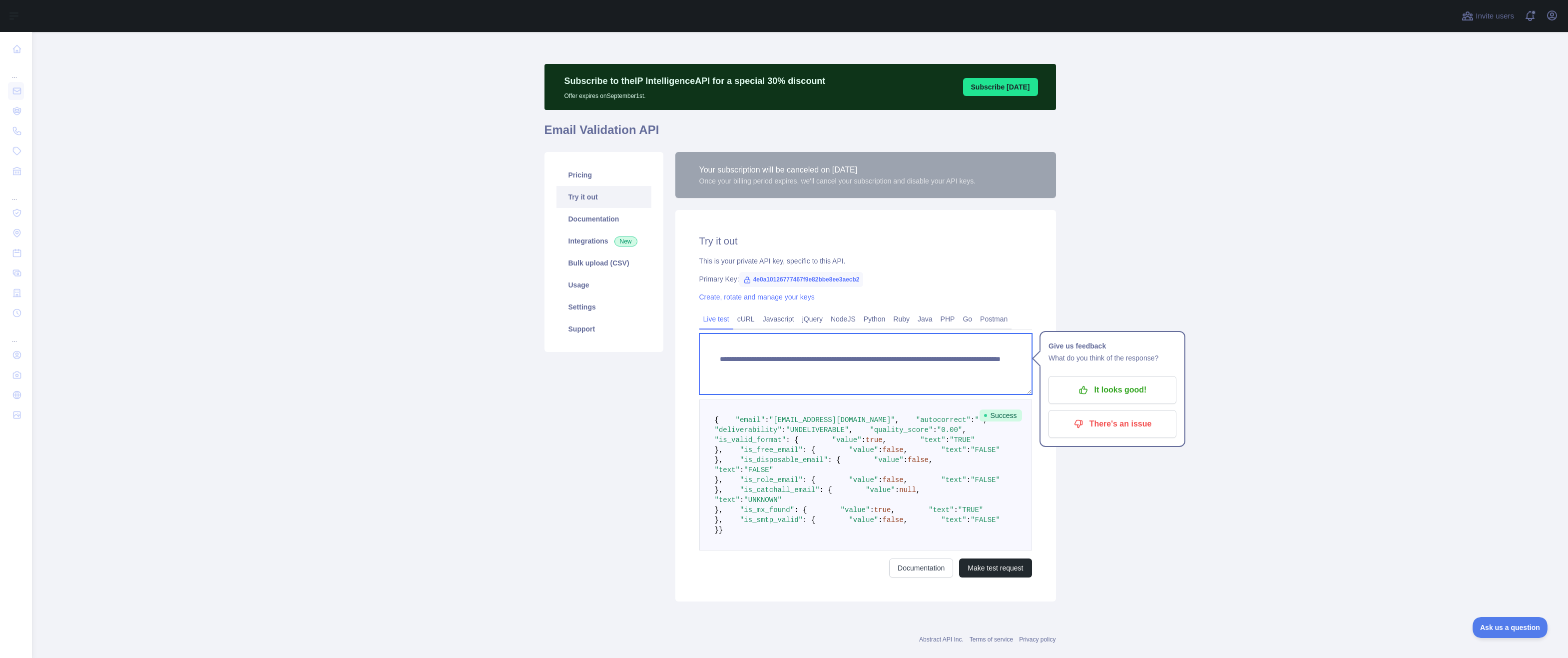
click at [769, 361] on textarea "**********" at bounding box center [866, 364] width 333 height 61
click at [609, 169] on link "Pricing" at bounding box center [604, 175] width 95 height 22
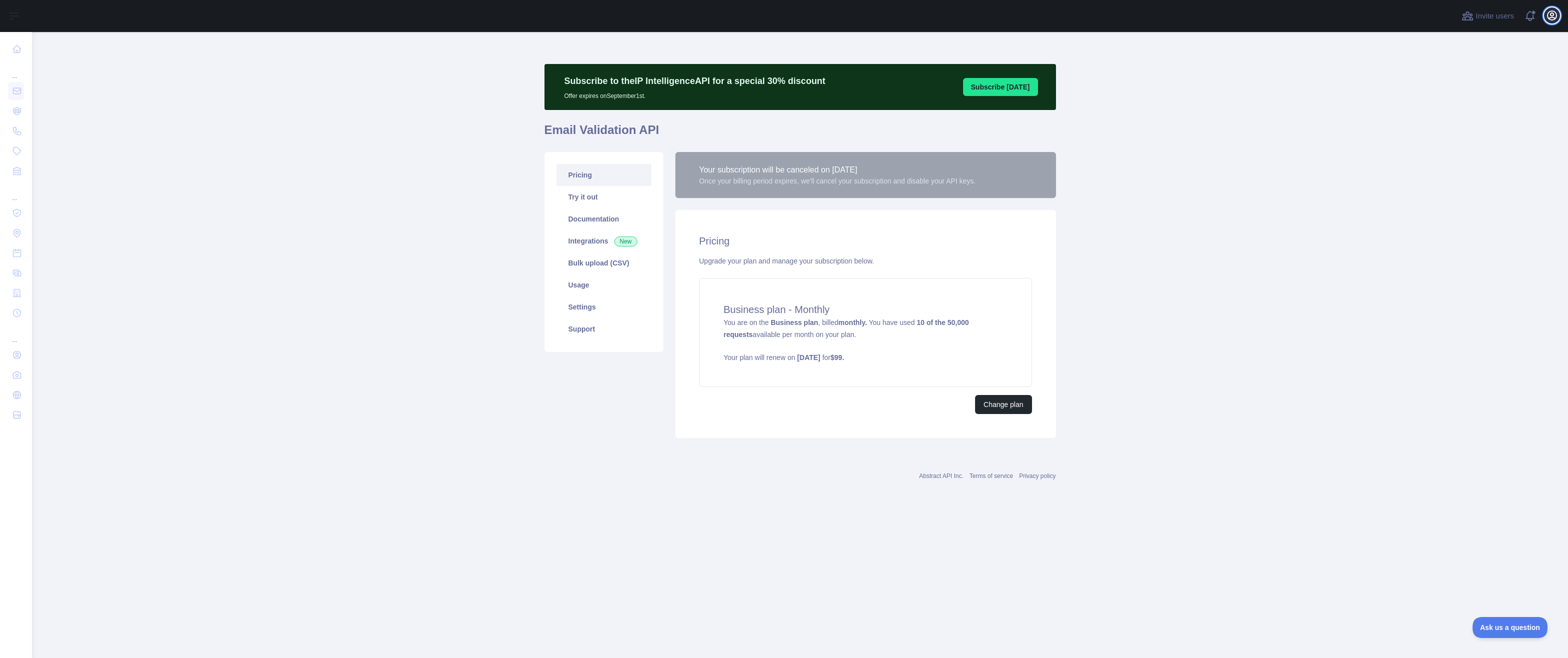
click at [1557, 18] on icon "button" at bounding box center [1552, 16] width 12 height 12
click at [1536, 78] on link "Account settings" at bounding box center [1504, 73] width 112 height 18
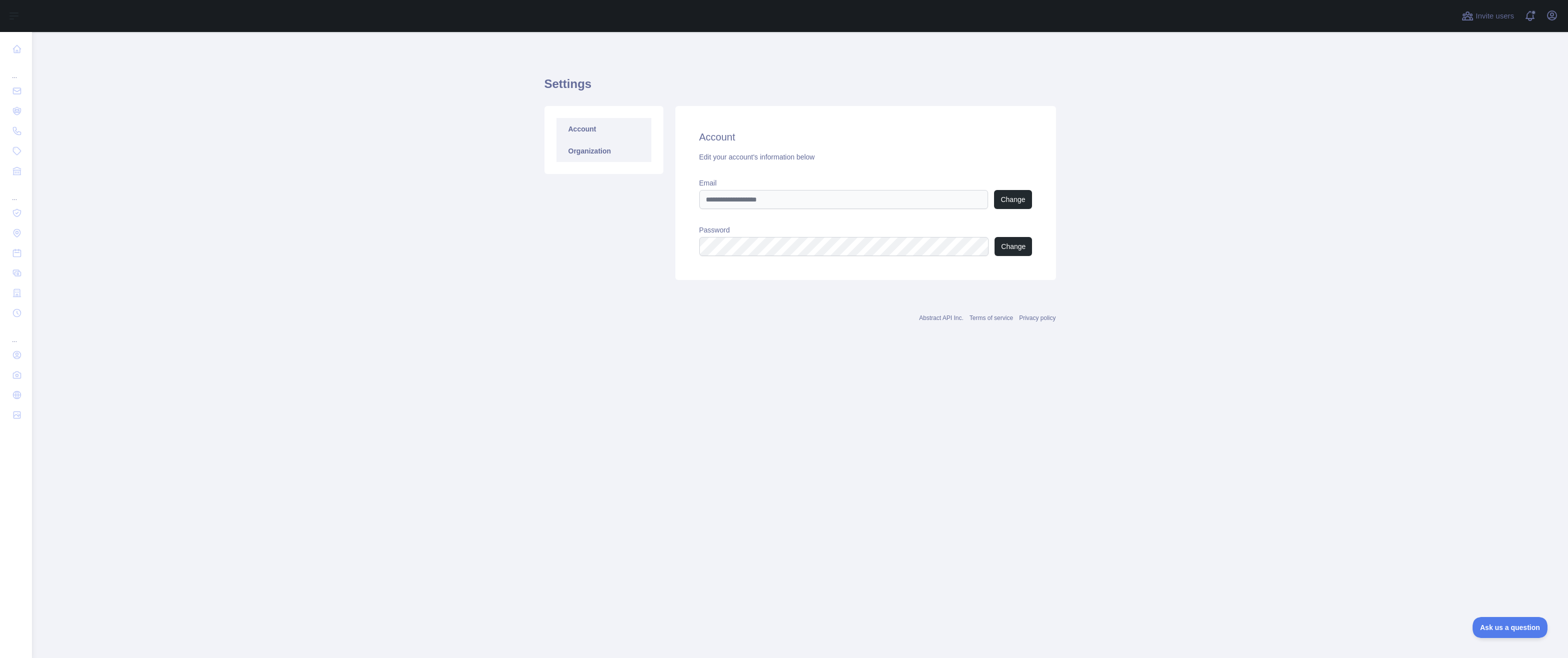
click at [588, 160] on link "Organization" at bounding box center [604, 151] width 95 height 22
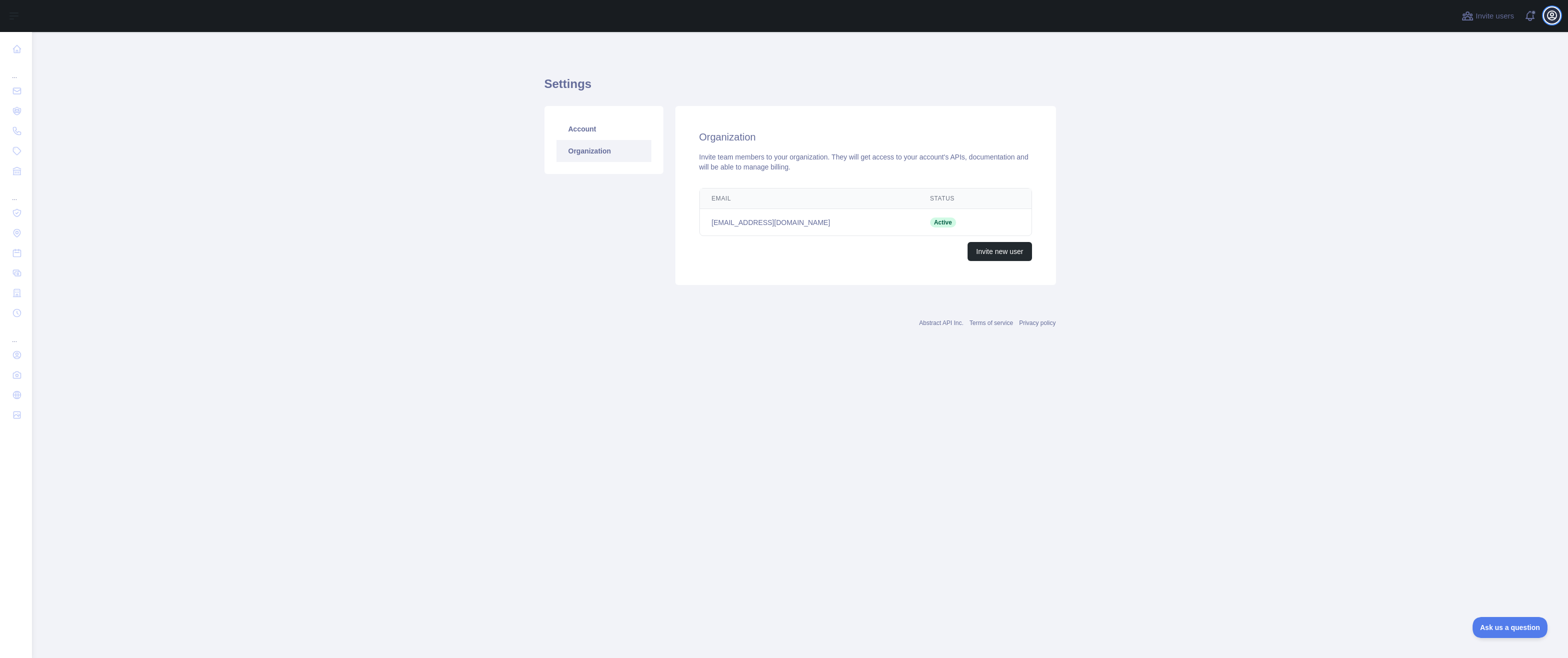
click at [1548, 14] on icon "button" at bounding box center [1552, 16] width 12 height 12
click at [1504, 69] on link "Account settings" at bounding box center [1504, 73] width 112 height 18
